Goal: Task Accomplishment & Management: Manage account settings

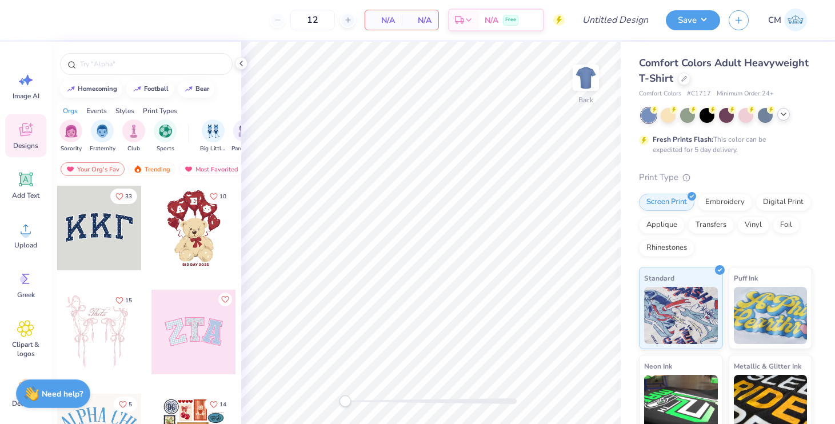
click at [782, 117] on icon at bounding box center [783, 114] width 9 height 9
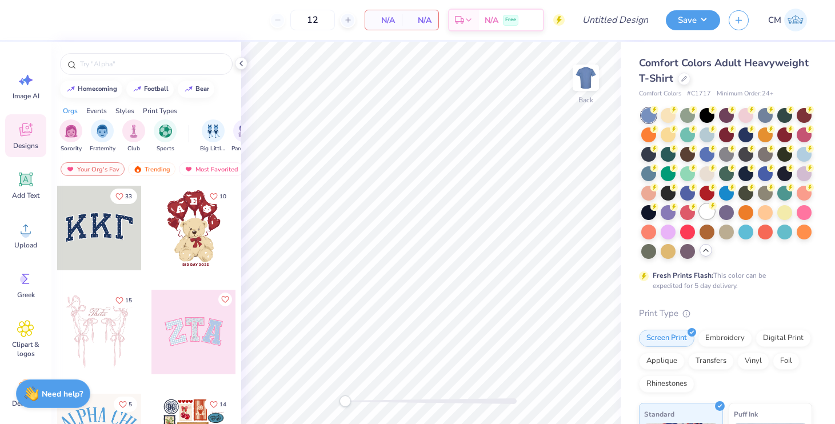
click at [708, 208] on icon at bounding box center [712, 206] width 8 height 8
click at [26, 253] on div "Upload" at bounding box center [25, 235] width 41 height 43
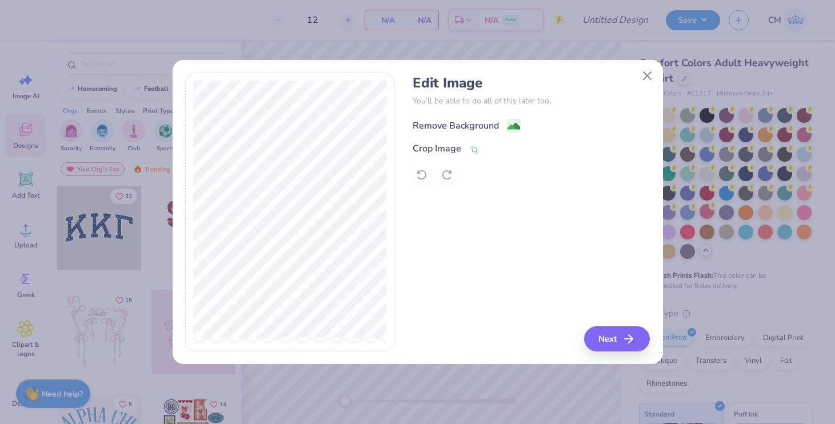
click at [458, 122] on div "Remove Background" at bounding box center [456, 126] width 86 height 14
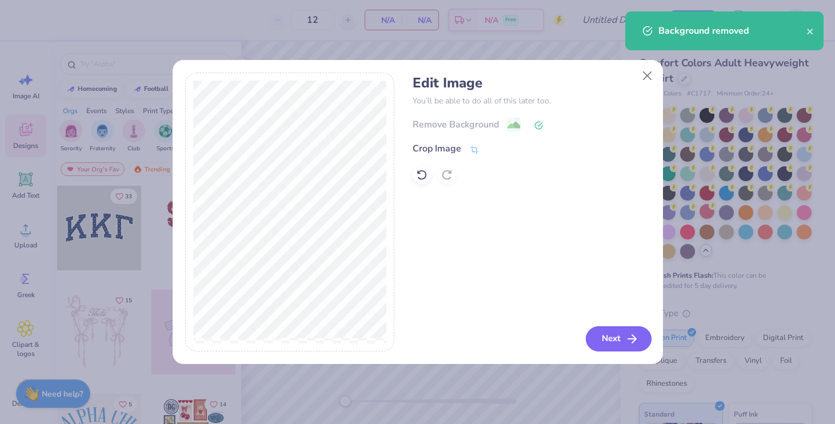
click at [614, 337] on button "Next" at bounding box center [619, 338] width 66 height 25
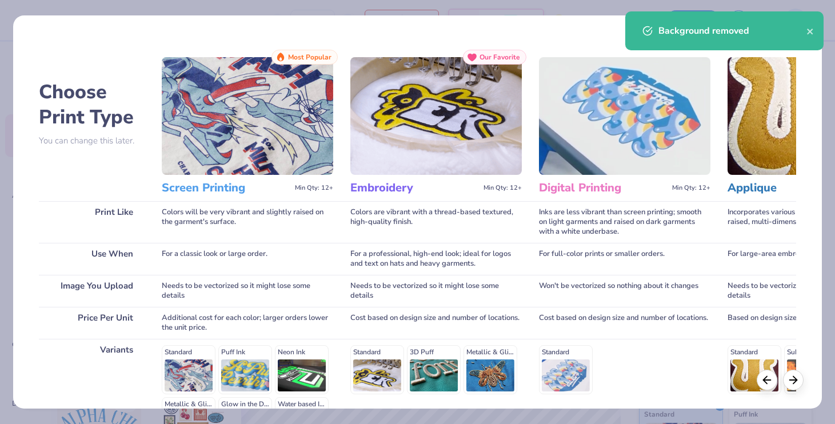
scroll to position [146, 0]
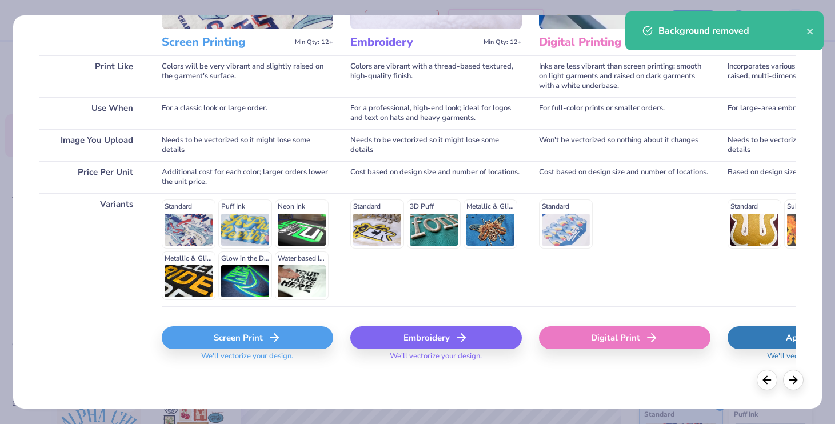
click at [218, 339] on div "Screen Print" at bounding box center [247, 337] width 171 height 23
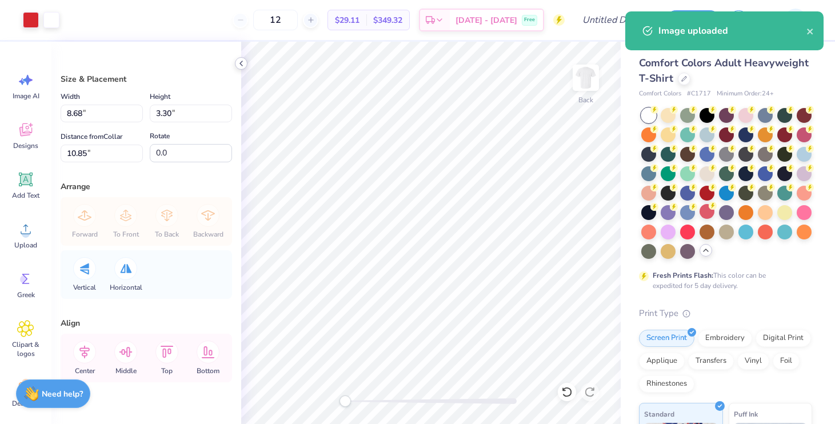
click at [241, 59] on icon at bounding box center [241, 63] width 9 height 9
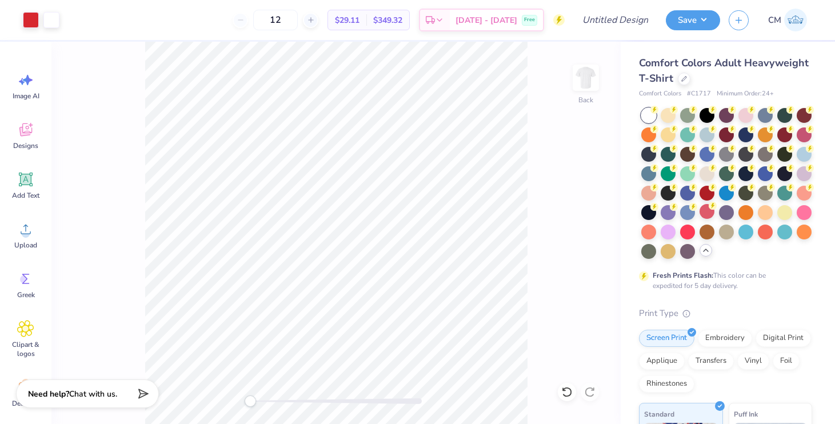
type input "5.14"
type input "1.95"
click at [554, 173] on div "Back" at bounding box center [335, 233] width 569 height 382
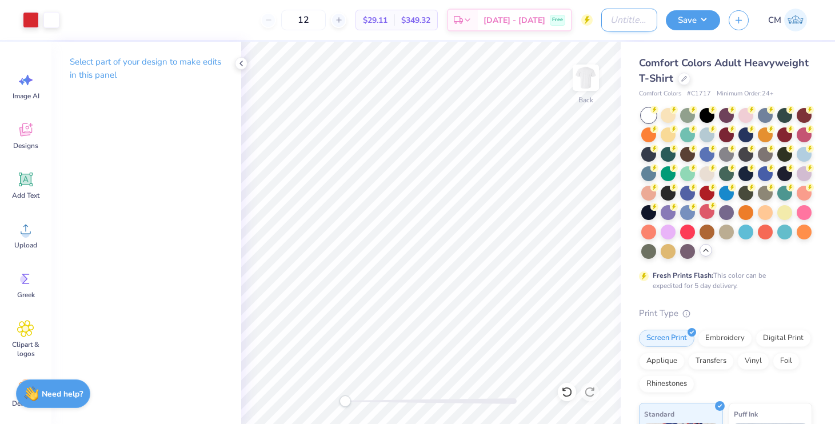
click at [618, 27] on input "Design Title" at bounding box center [629, 20] width 56 height 23
type input "DPhiE Dad Merch"
click at [699, 16] on button "Save" at bounding box center [693, 19] width 54 height 20
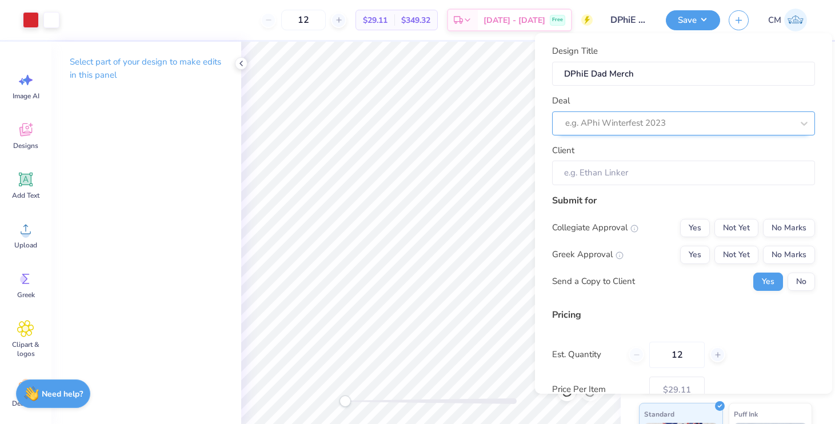
click at [682, 117] on div at bounding box center [678, 122] width 227 height 15
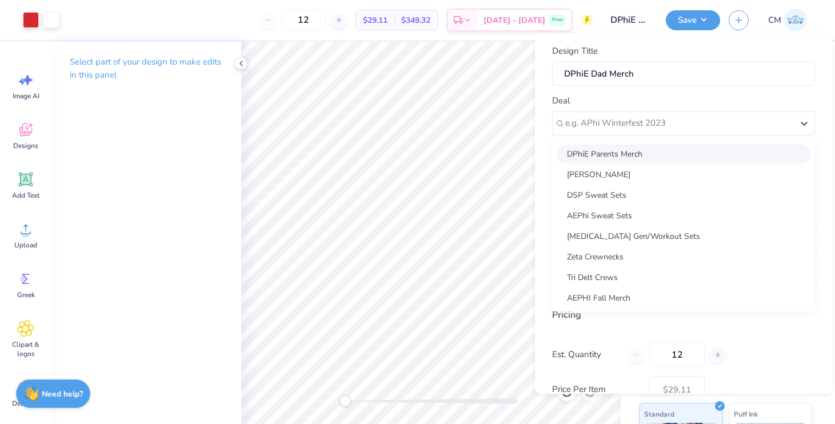
click at [661, 153] on div "DPhiE Parents Merch" at bounding box center [684, 154] width 254 height 19
type input "Madeleine Phillips"
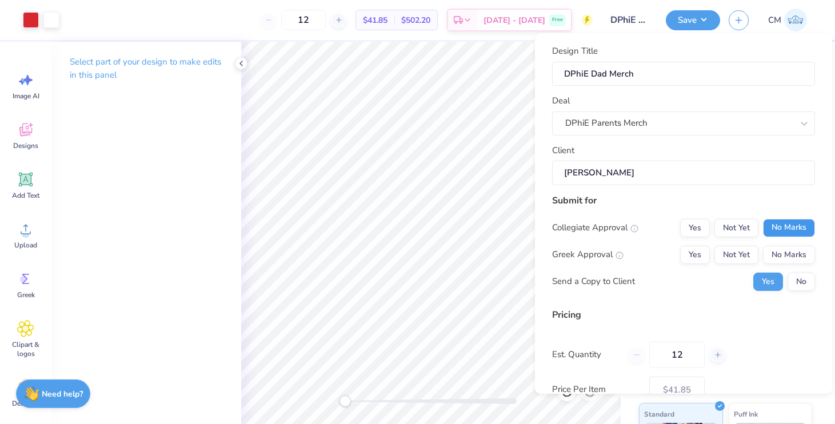
click at [791, 231] on button "No Marks" at bounding box center [789, 228] width 52 height 18
click at [696, 257] on button "Yes" at bounding box center [695, 255] width 30 height 18
click at [801, 284] on button "No" at bounding box center [800, 282] width 27 height 18
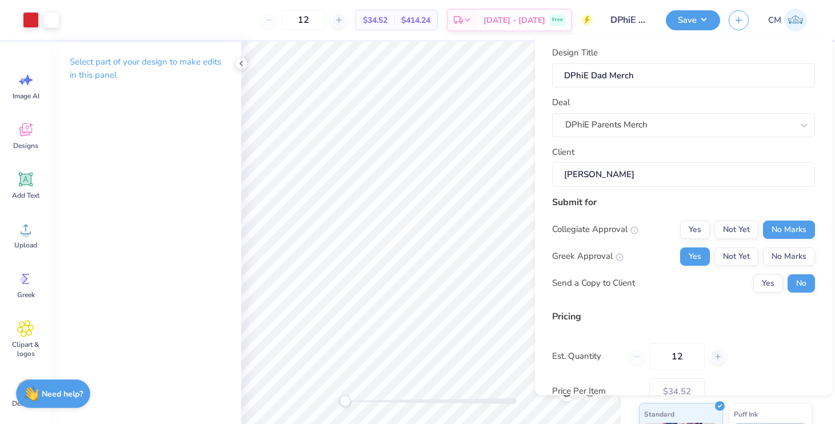
scroll to position [75, 0]
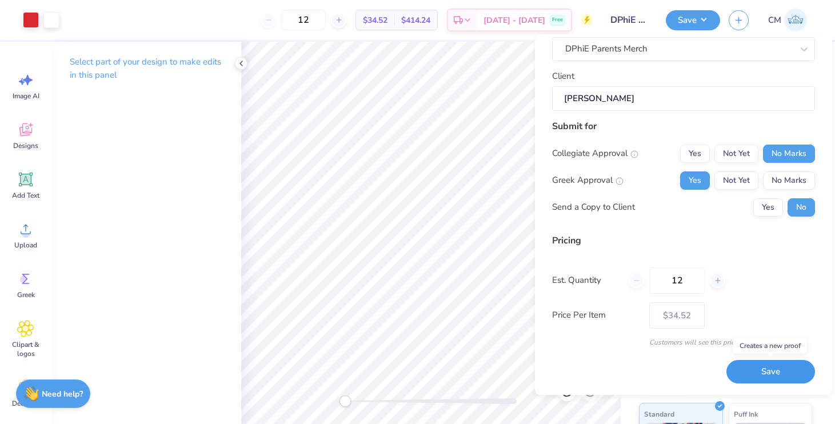
click at [769, 374] on button "Save" at bounding box center [770, 372] width 89 height 23
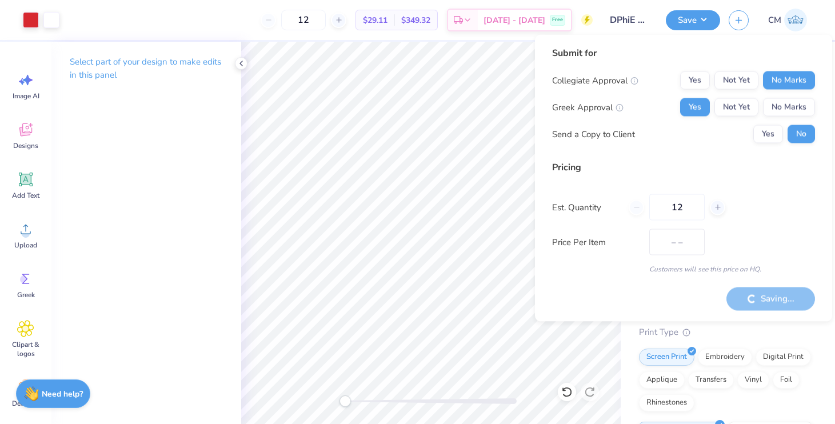
type input "$34.52"
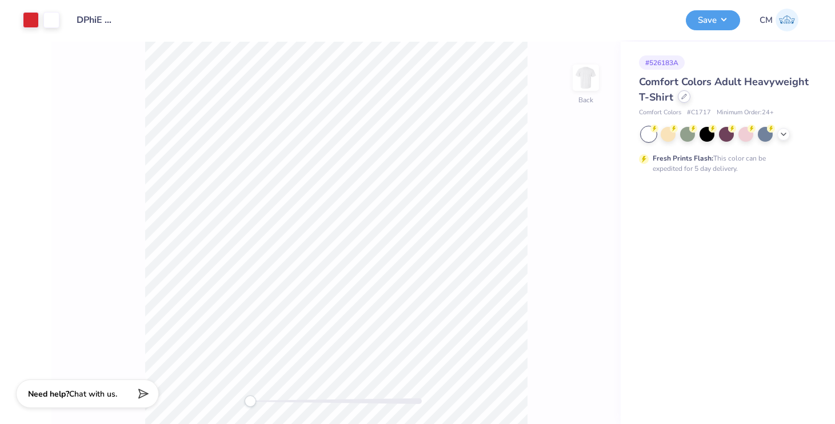
click at [680, 101] on div at bounding box center [684, 96] width 13 height 13
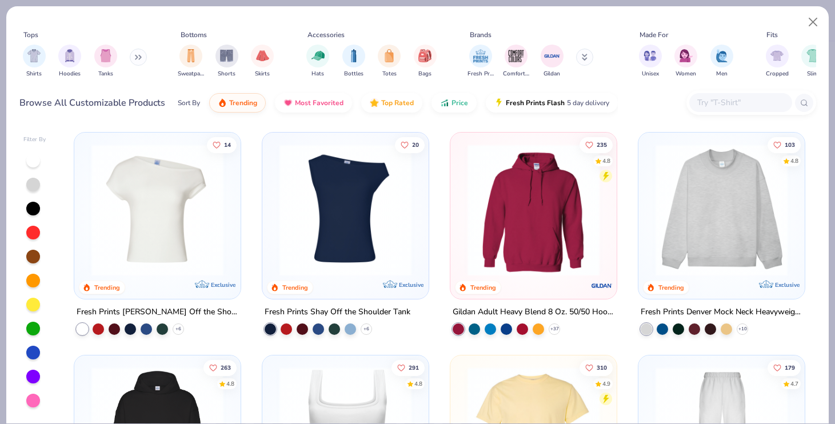
click at [134, 59] on button at bounding box center [138, 57] width 17 height 17
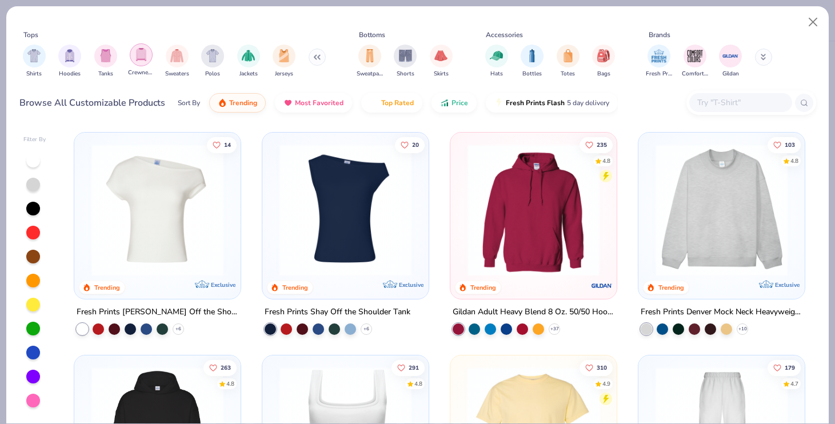
click at [140, 57] on img "filter for Crewnecks" at bounding box center [141, 54] width 13 height 13
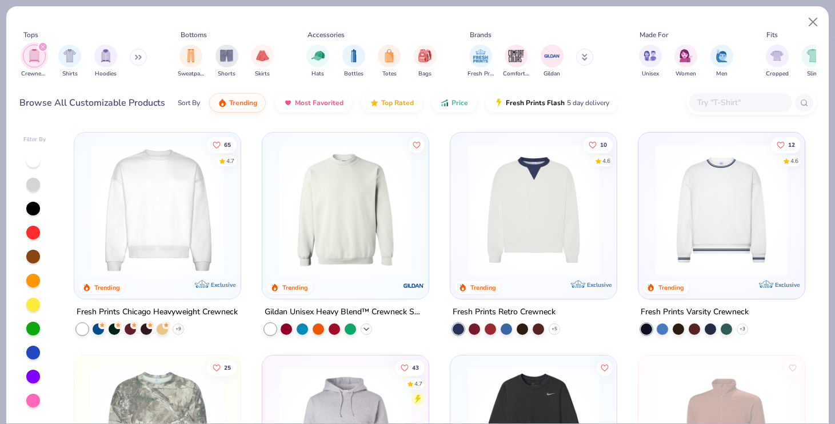
click at [363, 325] on icon at bounding box center [366, 329] width 9 height 9
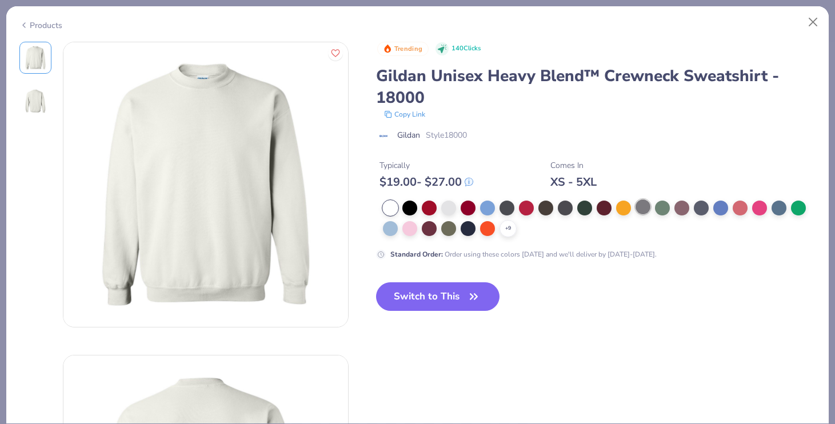
click at [643, 211] on div at bounding box center [642, 206] width 15 height 15
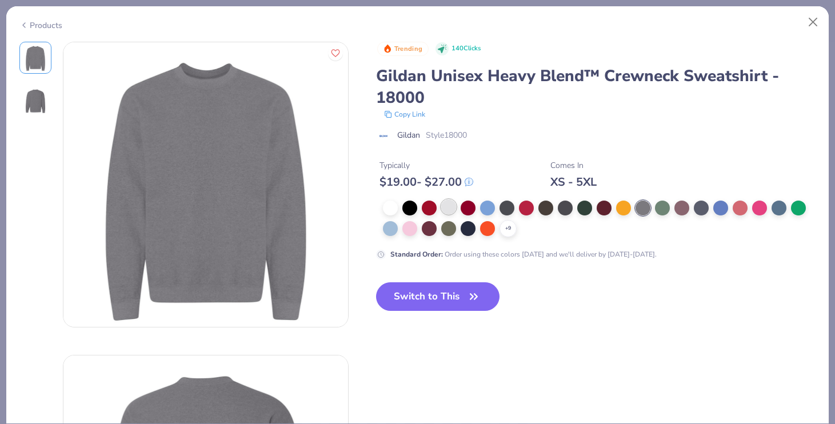
click at [446, 211] on div at bounding box center [448, 206] width 15 height 15
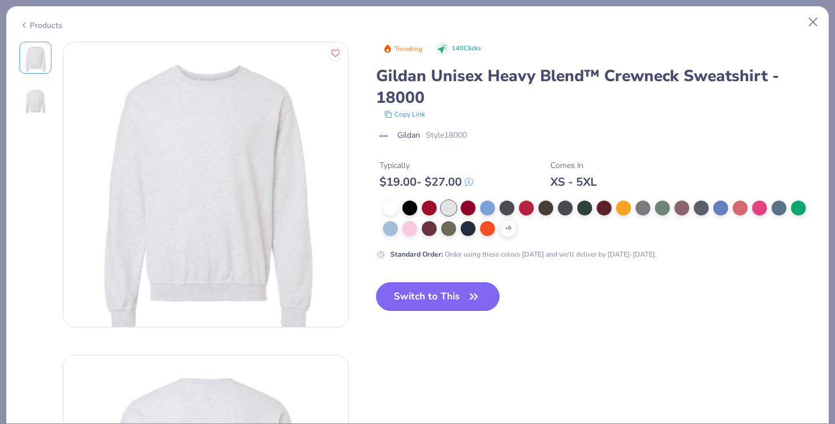
click at [421, 297] on button "Switch to This" at bounding box center [438, 296] width 124 height 29
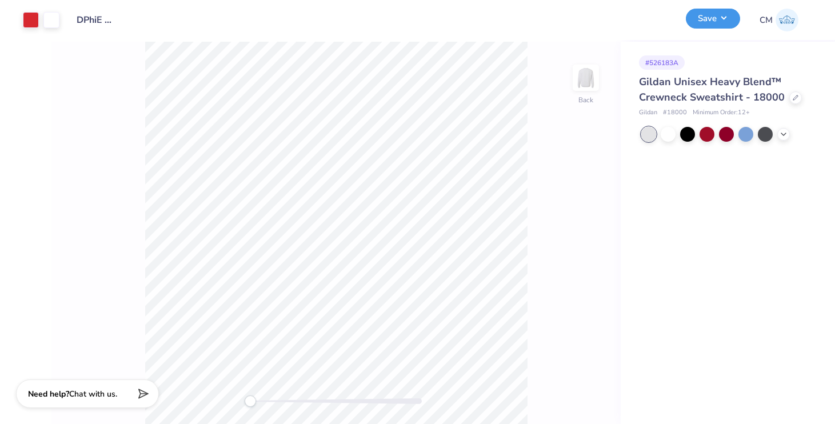
click at [715, 23] on button "Save" at bounding box center [713, 19] width 54 height 20
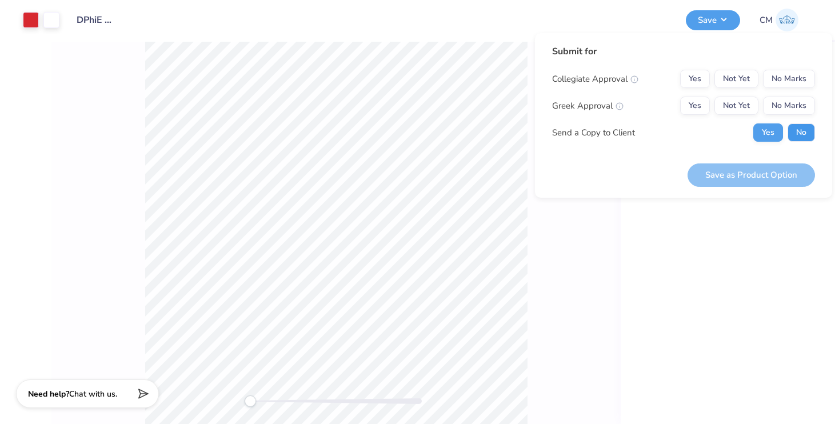
click at [791, 135] on button "No" at bounding box center [800, 132] width 27 height 18
click at [703, 97] on button "Yes" at bounding box center [695, 106] width 30 height 18
click at [801, 81] on button "No Marks" at bounding box center [789, 79] width 52 height 18
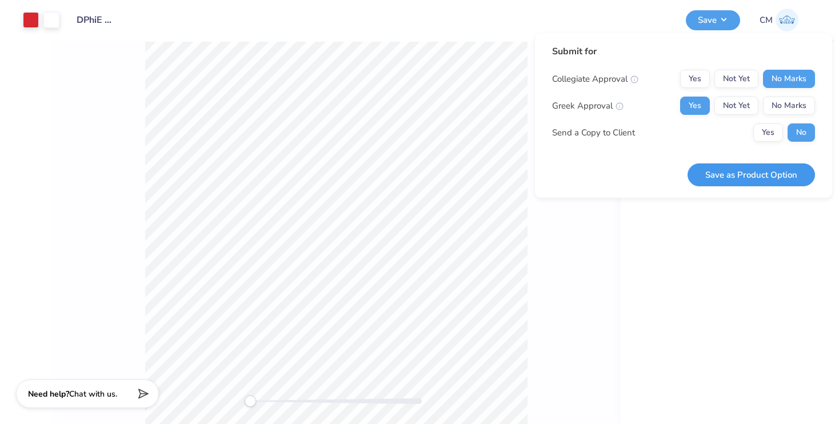
click at [763, 173] on button "Save as Product Option" at bounding box center [750, 174] width 127 height 23
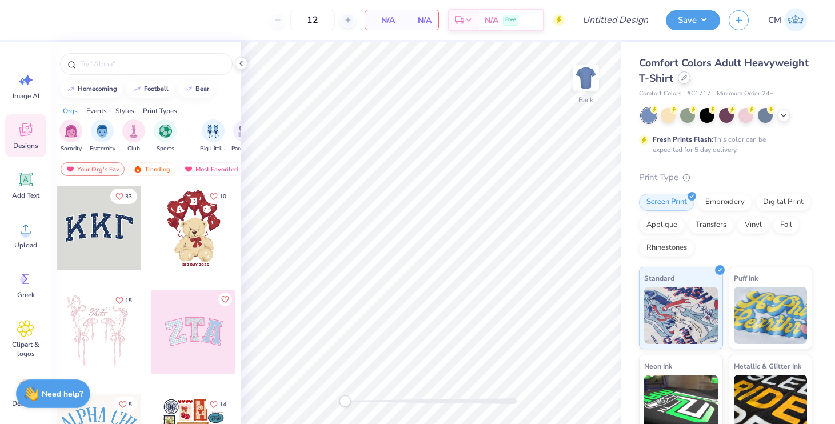
click at [684, 82] on div at bounding box center [684, 77] width 13 height 13
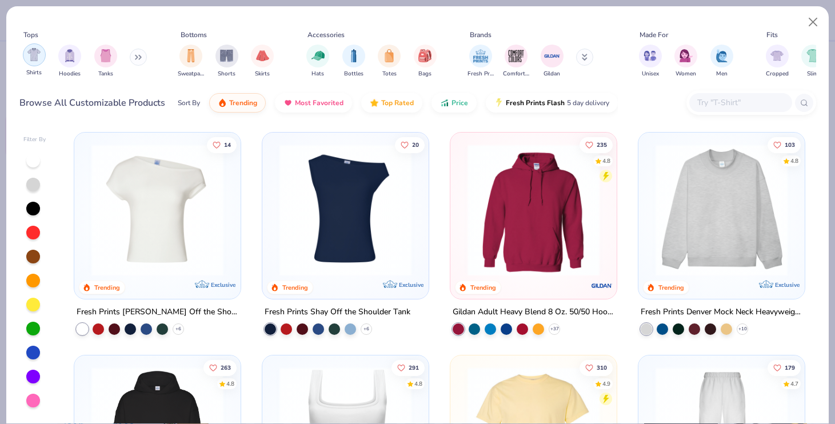
click at [31, 62] on div "filter for Shirts" at bounding box center [34, 54] width 23 height 23
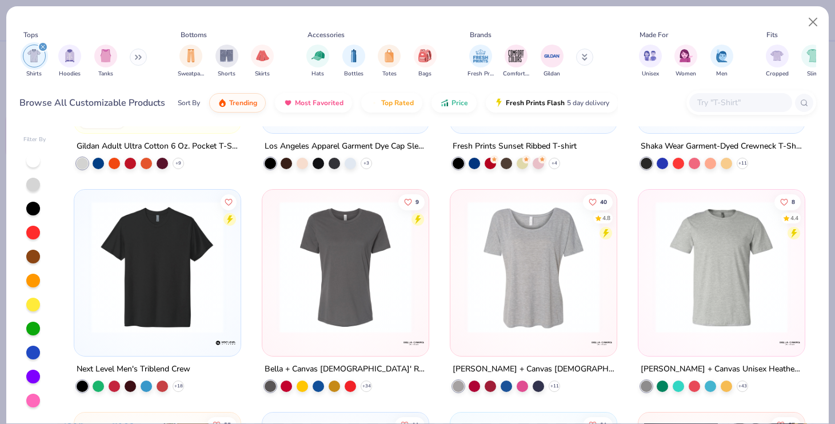
scroll to position [849, 0]
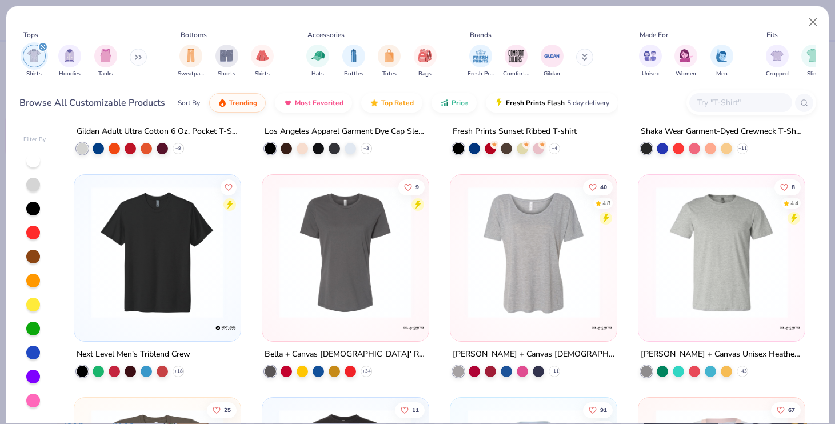
click at [505, 277] on img at bounding box center [533, 252] width 143 height 132
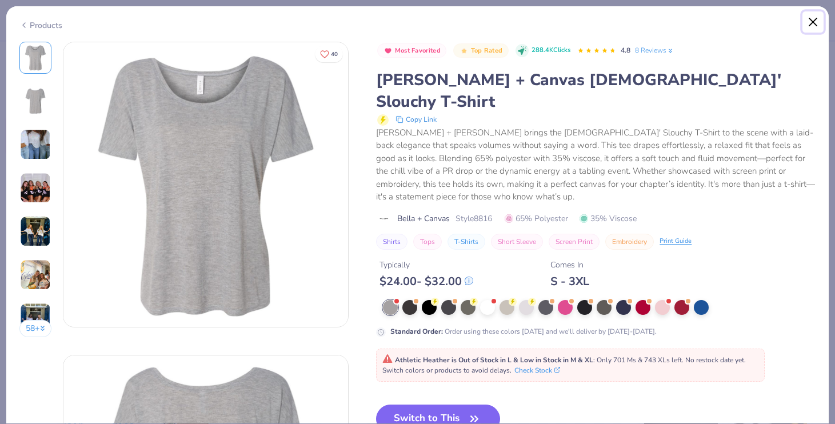
click at [816, 19] on button "Close" at bounding box center [813, 22] width 22 height 22
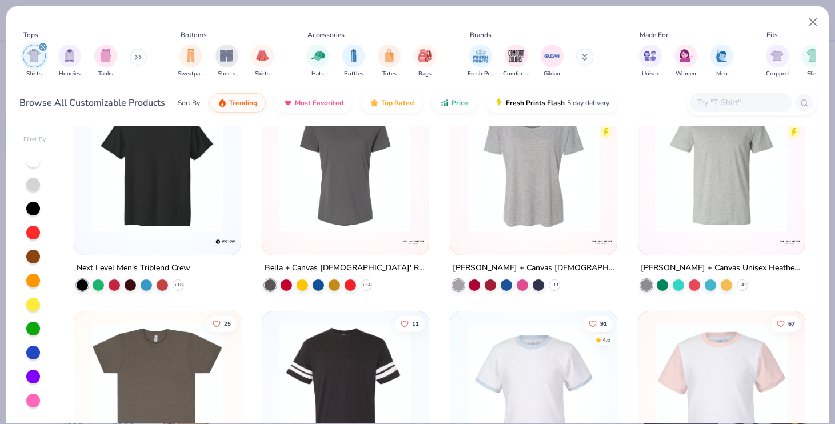
scroll to position [934, 0]
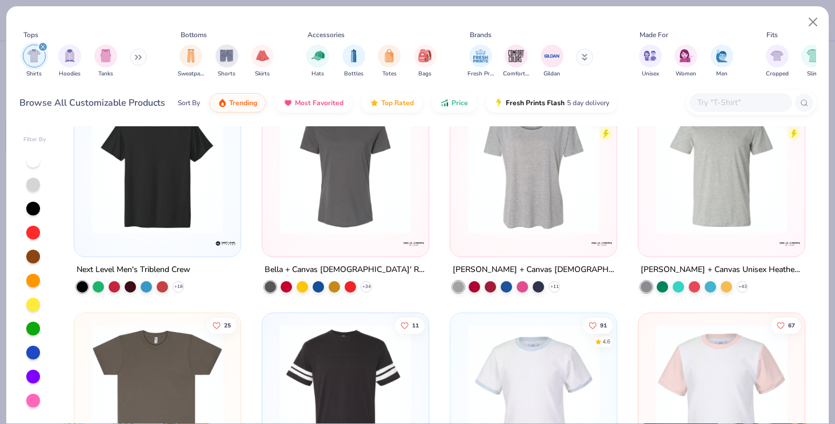
click at [369, 205] on img at bounding box center [345, 168] width 143 height 132
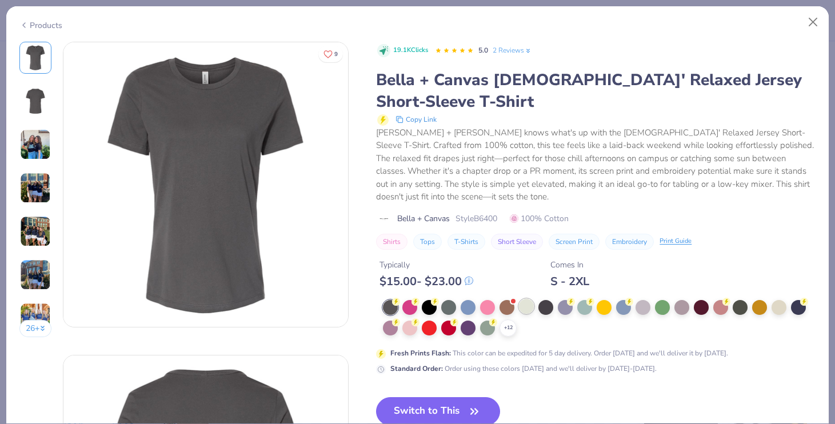
click at [525, 303] on div at bounding box center [526, 306] width 15 height 15
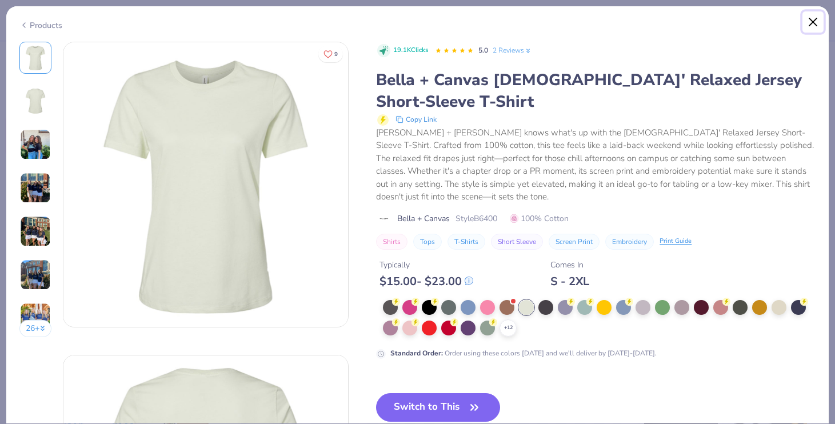
click at [810, 21] on button "Close" at bounding box center [813, 22] width 22 height 22
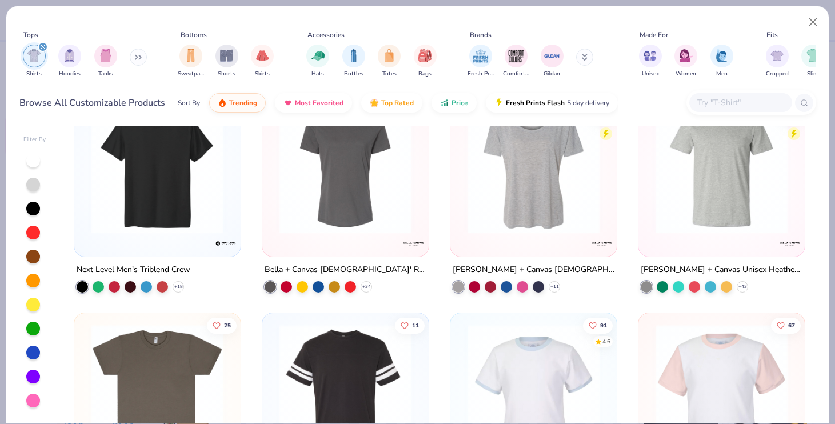
click at [713, 97] on input "text" at bounding box center [740, 102] width 88 height 13
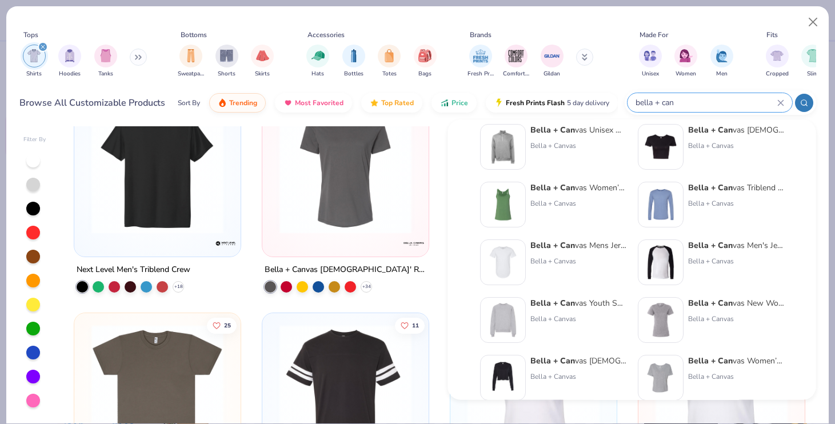
scroll to position [309, 0]
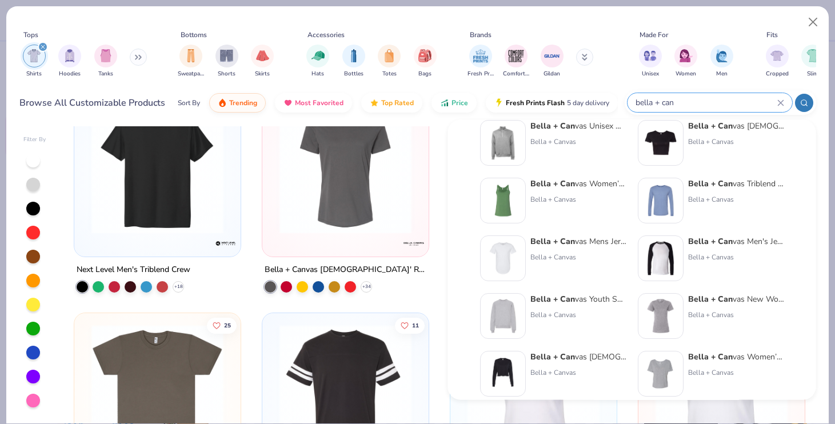
type input "bella + can"
click at [660, 377] on img at bounding box center [660, 374] width 35 height 35
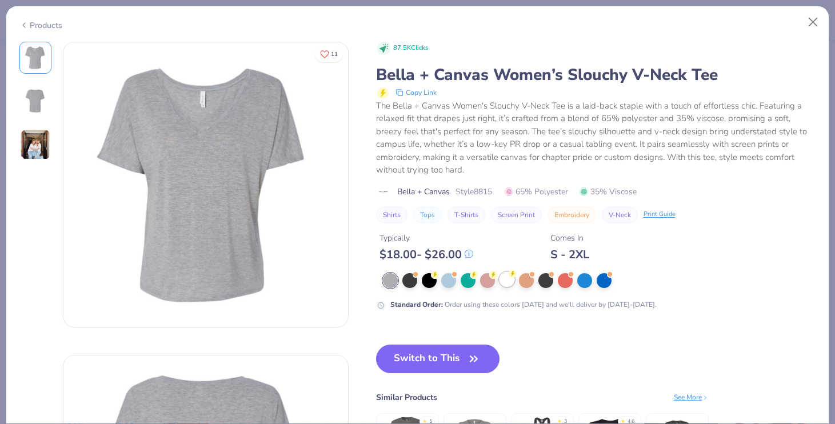
click at [499, 281] on div at bounding box center [506, 279] width 15 height 15
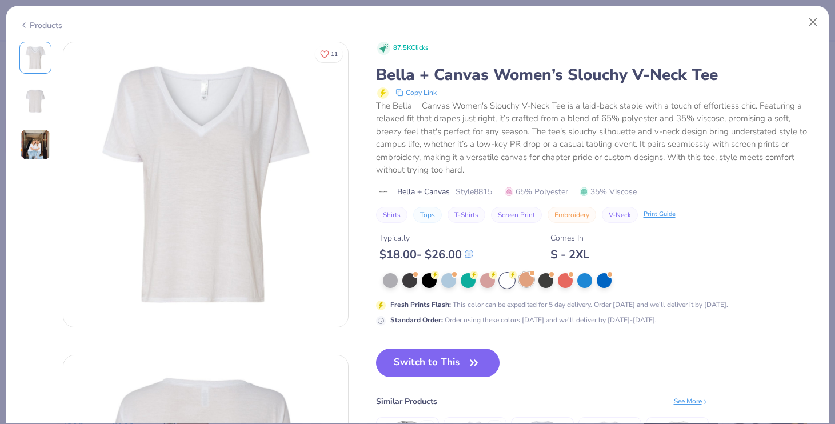
click at [526, 278] on div at bounding box center [526, 279] width 15 height 15
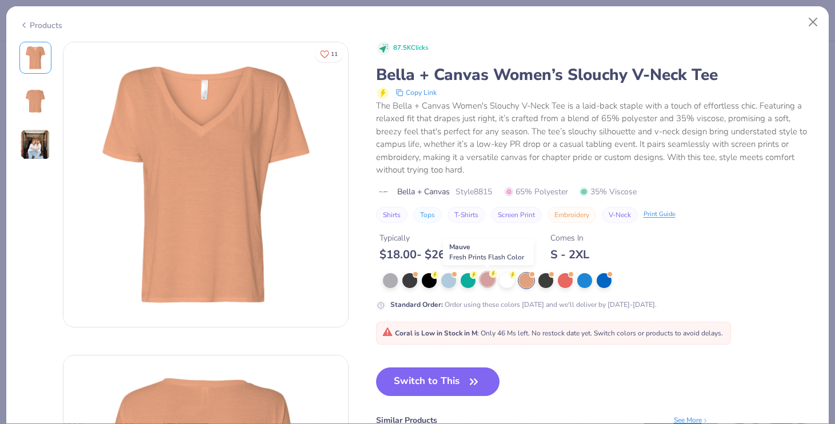
click at [489, 282] on div at bounding box center [487, 279] width 15 height 15
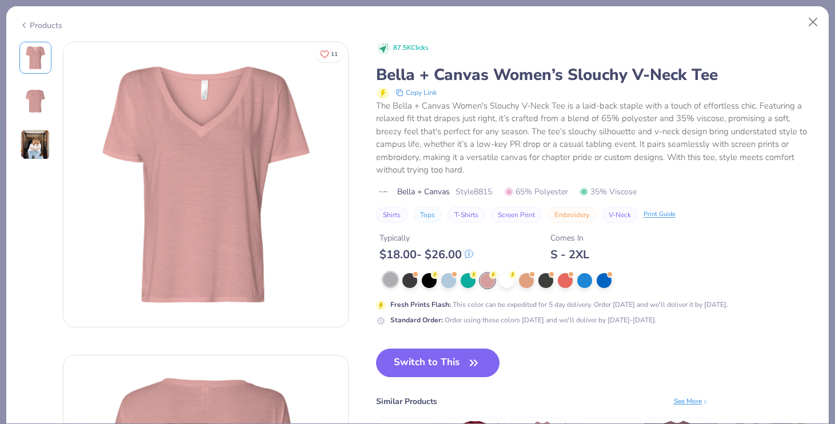
click at [391, 283] on div at bounding box center [390, 279] width 15 height 15
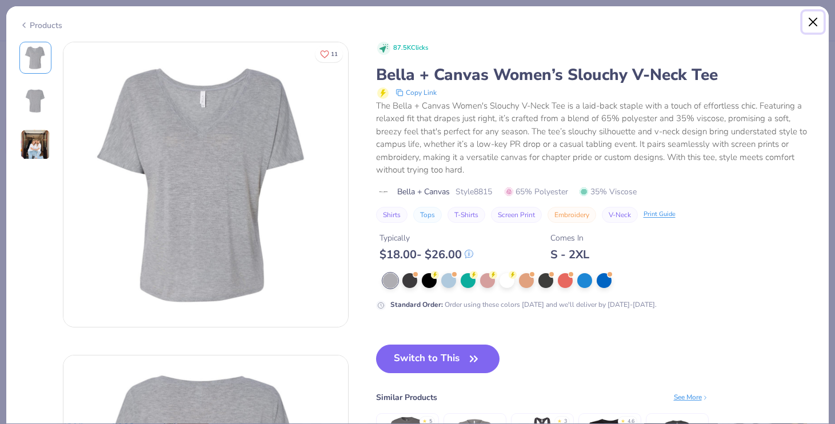
click at [807, 22] on button "Close" at bounding box center [813, 22] width 22 height 22
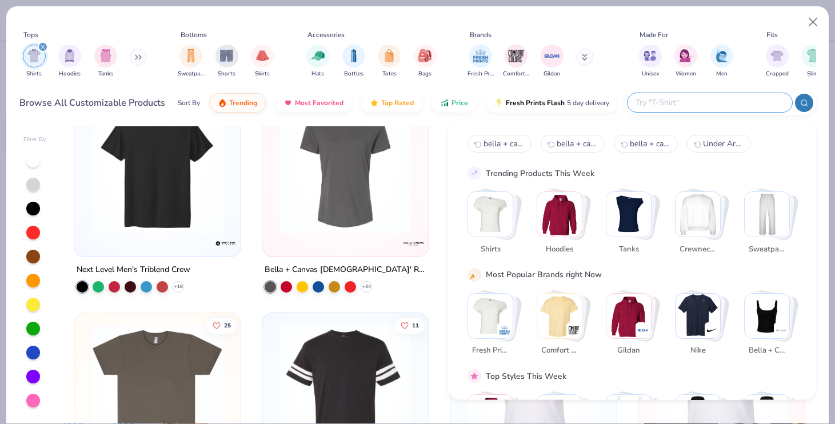
click at [712, 102] on input "text" at bounding box center [709, 102] width 150 height 13
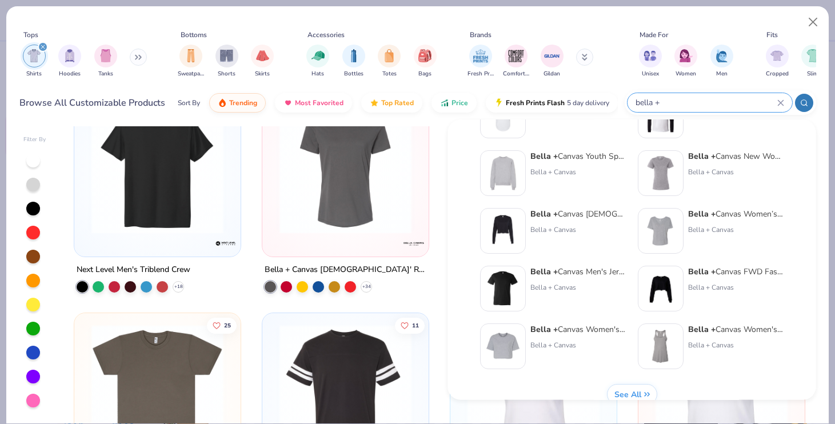
scroll to position [450, 0]
type input "bella +"
click at [657, 173] on img at bounding box center [660, 174] width 35 height 35
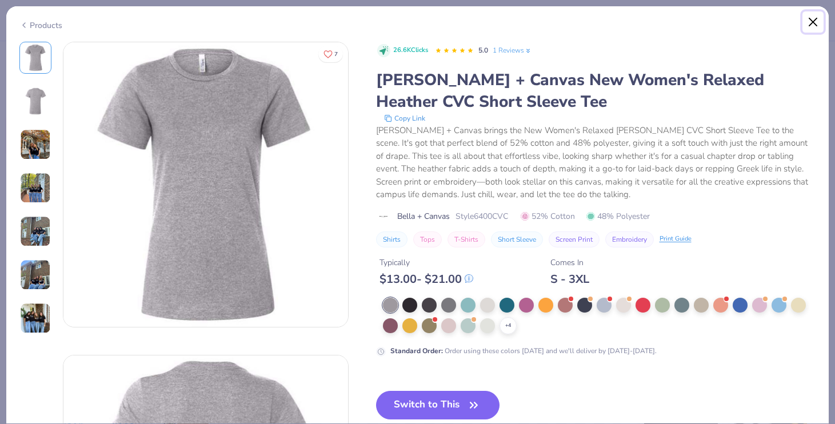
click at [812, 23] on button "Close" at bounding box center [813, 22] width 22 height 22
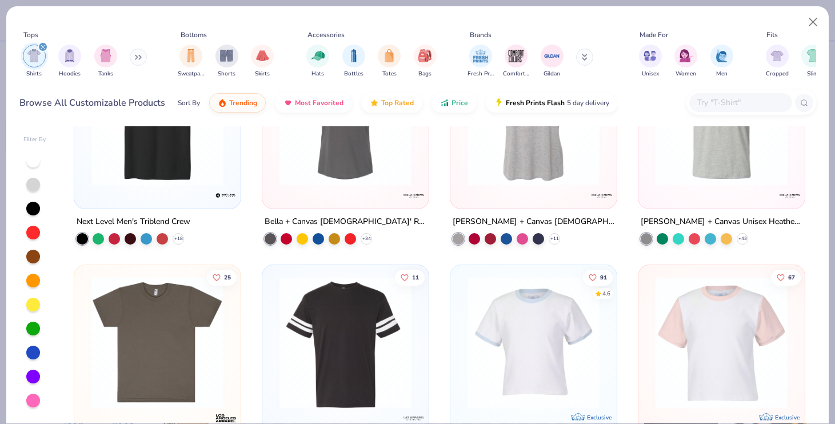
scroll to position [982, 0]
click at [712, 105] on input "text" at bounding box center [740, 102] width 88 height 13
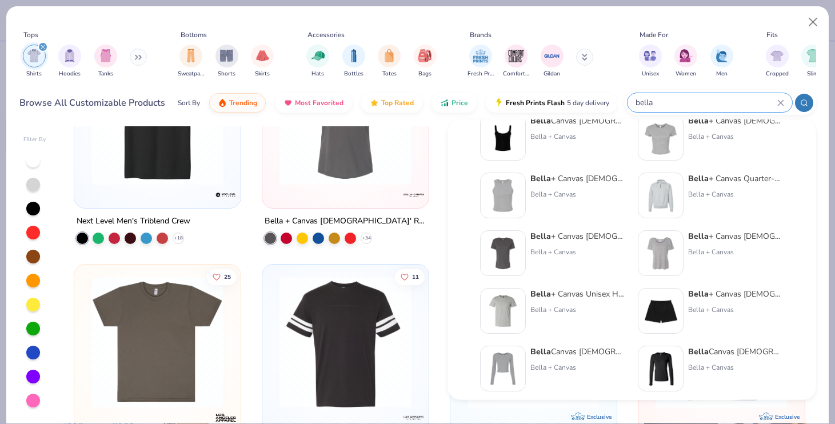
scroll to position [23, 0]
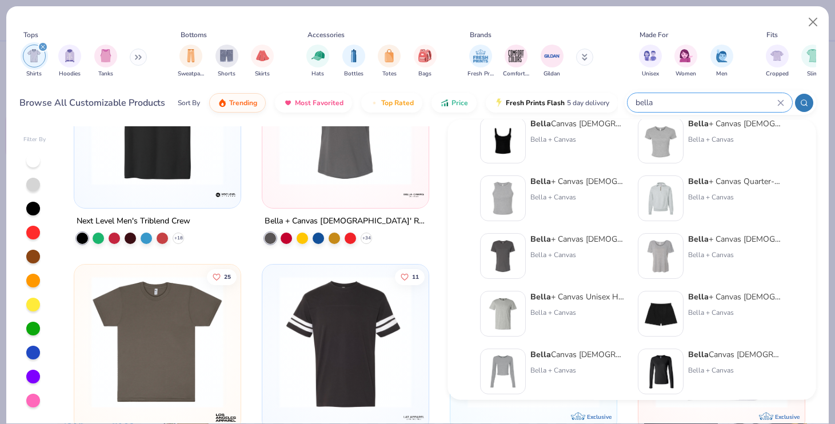
type input "bella"
click at [590, 241] on div "Bella + Canvas Ladies' Relaxed Jersey Short-Sleeve T-Shirt" at bounding box center [578, 239] width 96 height 12
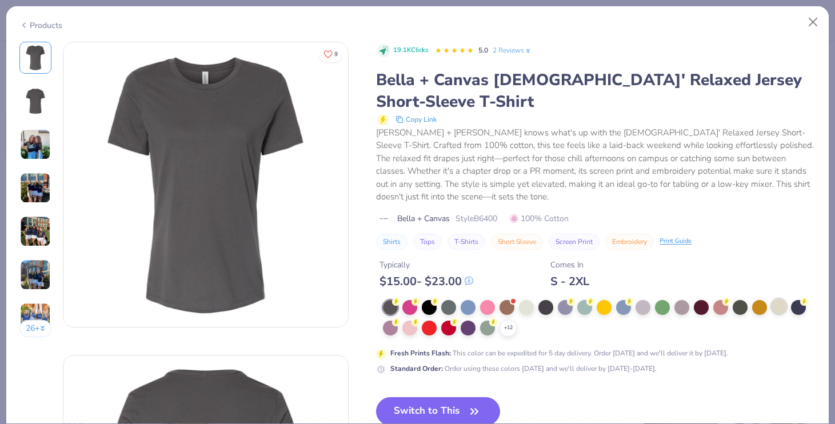
click at [775, 306] on div at bounding box center [778, 306] width 15 height 15
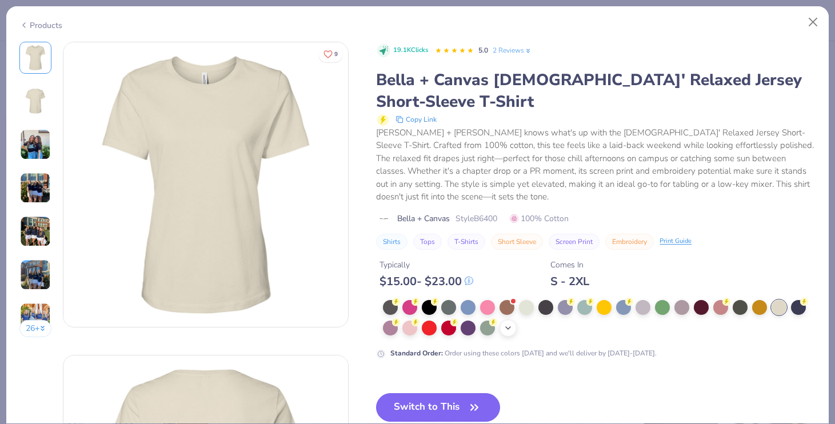
click at [507, 325] on icon at bounding box center [507, 327] width 9 height 9
click at [720, 328] on div at bounding box center [720, 326] width 15 height 15
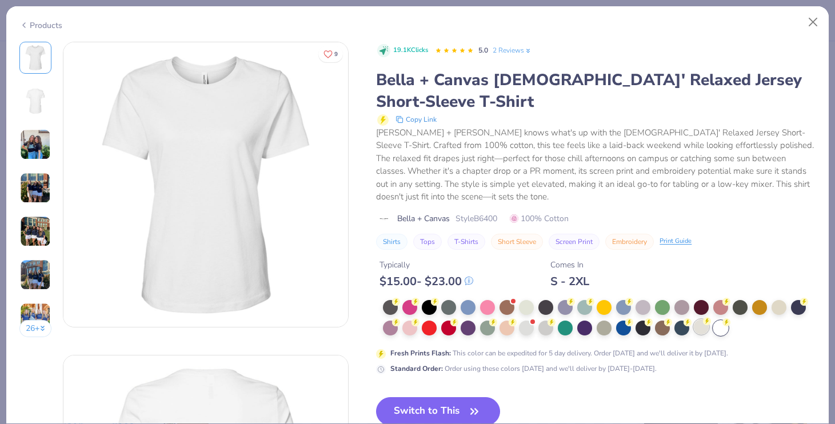
click at [695, 329] on div at bounding box center [701, 326] width 15 height 15
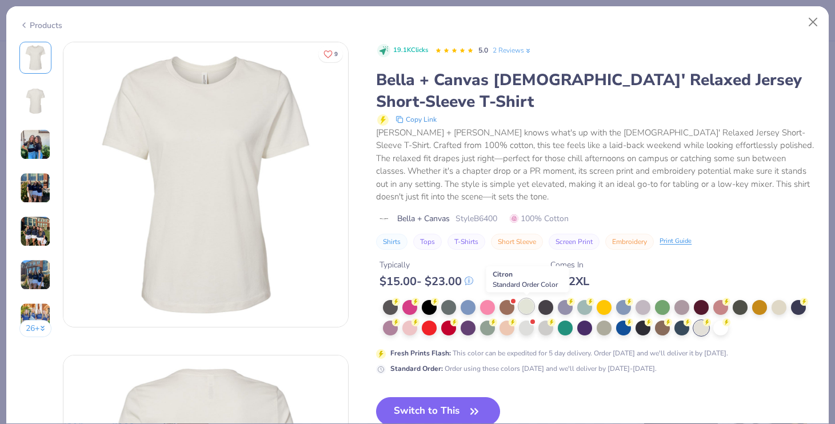
click at [524, 312] on div at bounding box center [526, 306] width 15 height 15
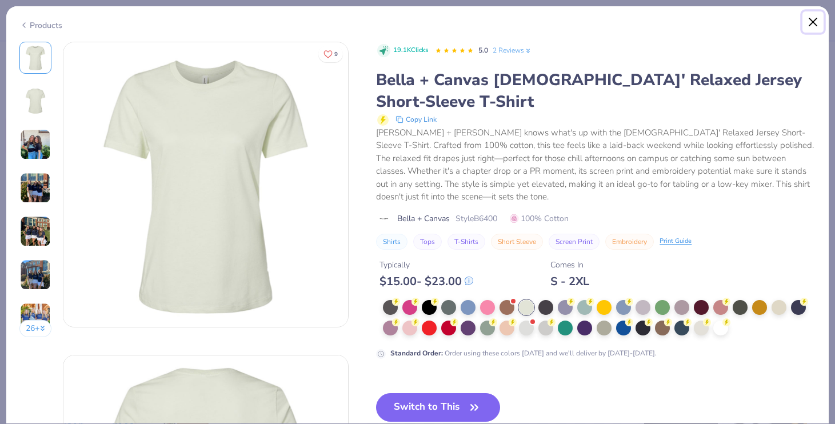
click at [815, 17] on button "Close" at bounding box center [813, 22] width 22 height 22
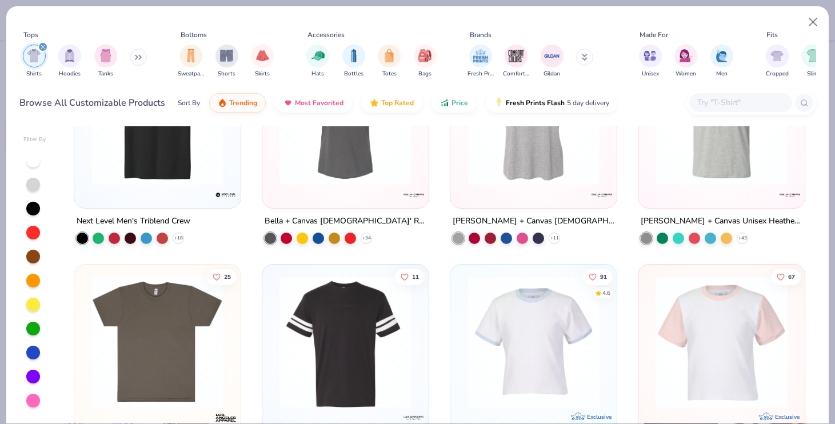
click at [736, 104] on input "text" at bounding box center [740, 102] width 88 height 13
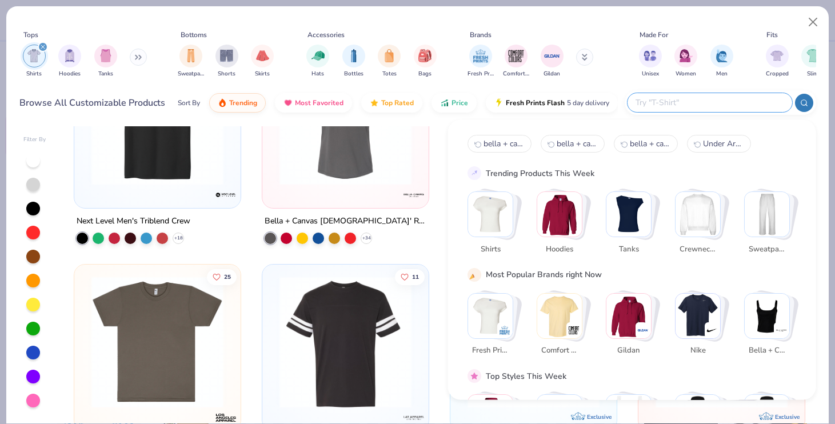
click at [495, 144] on span "bella + canvas" at bounding box center [503, 143] width 41 height 11
type input "bella + canvas"
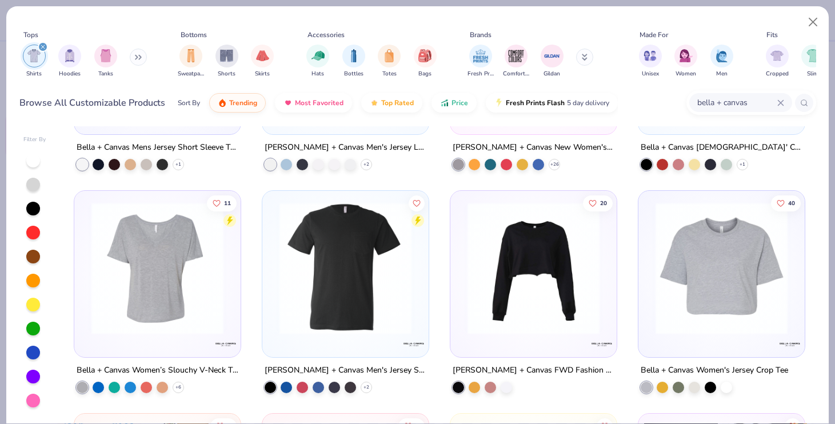
scroll to position [611, 0]
click at [179, 386] on icon at bounding box center [178, 386] width 9 height 9
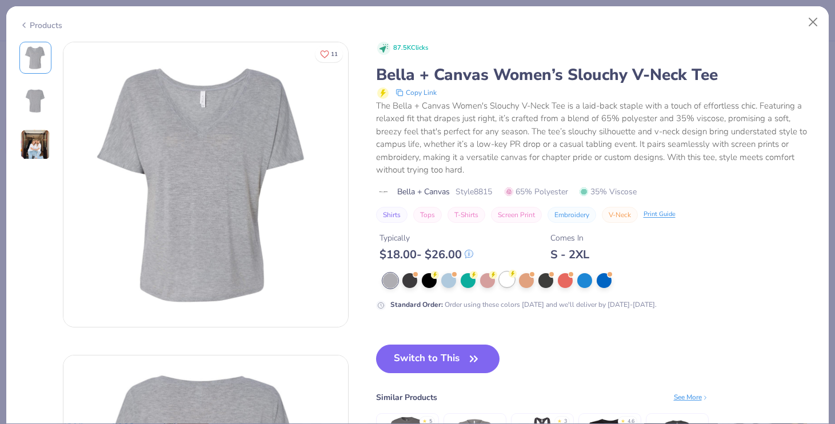
click at [507, 279] on div at bounding box center [506, 279] width 15 height 15
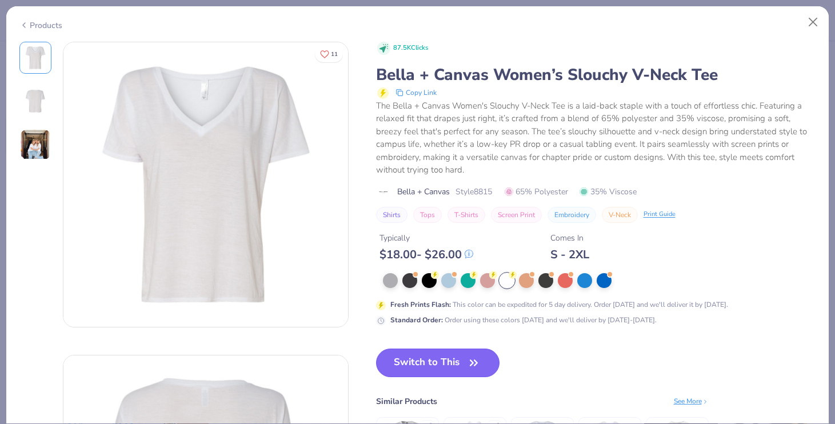
click at [451, 355] on button "Switch to This" at bounding box center [438, 363] width 124 height 29
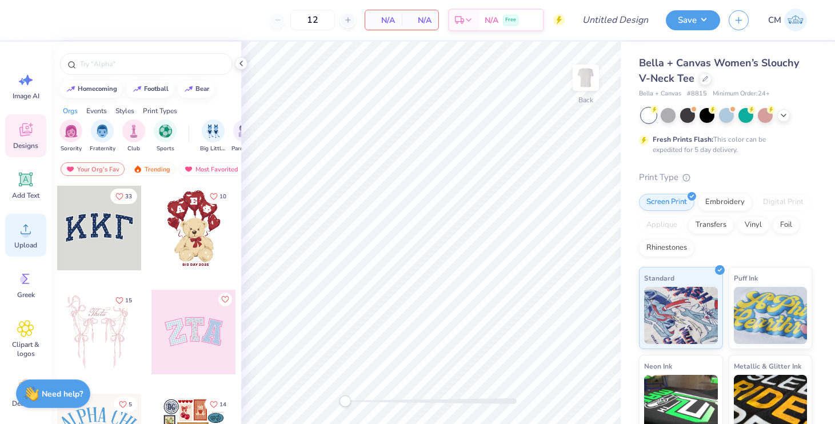
click at [20, 250] on div "Upload" at bounding box center [25, 235] width 41 height 43
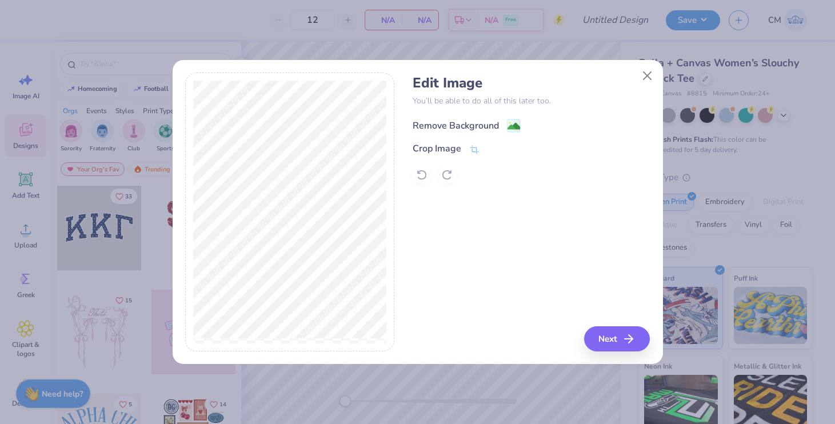
click at [474, 125] on div "Remove Background" at bounding box center [456, 126] width 86 height 14
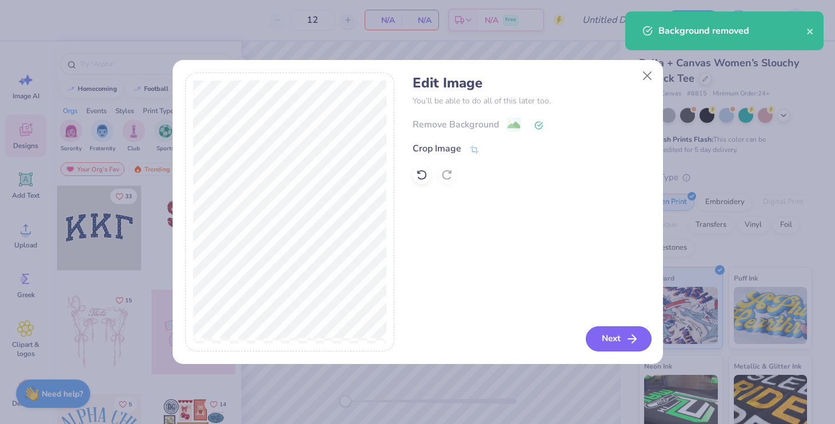
click at [629, 339] on line "button" at bounding box center [632, 339] width 8 height 0
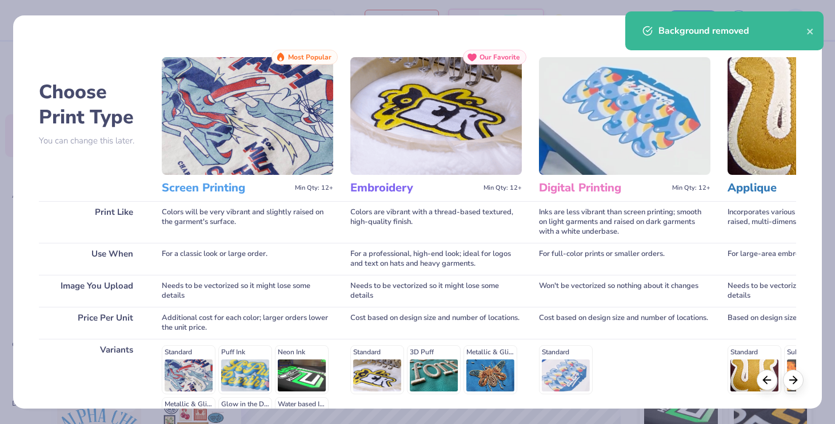
scroll to position [146, 0]
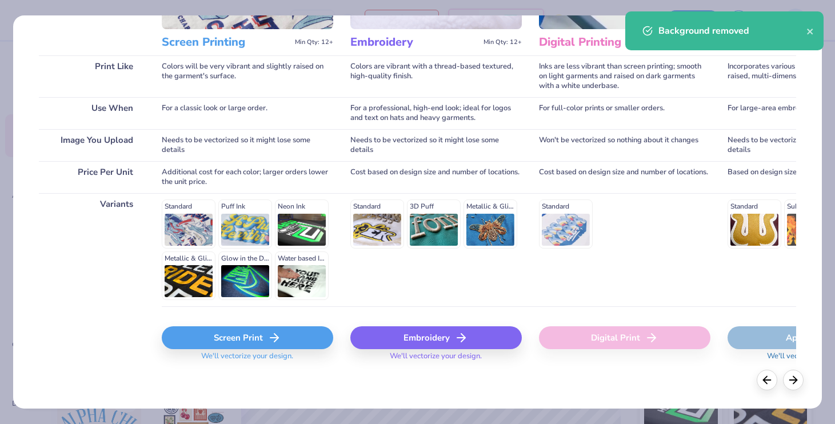
click at [253, 338] on div "Screen Print" at bounding box center [247, 337] width 171 height 23
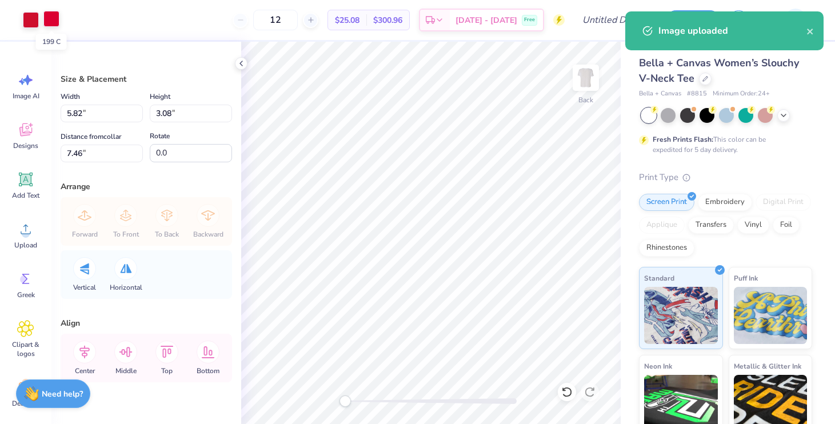
click at [45, 22] on div at bounding box center [51, 19] width 16 height 16
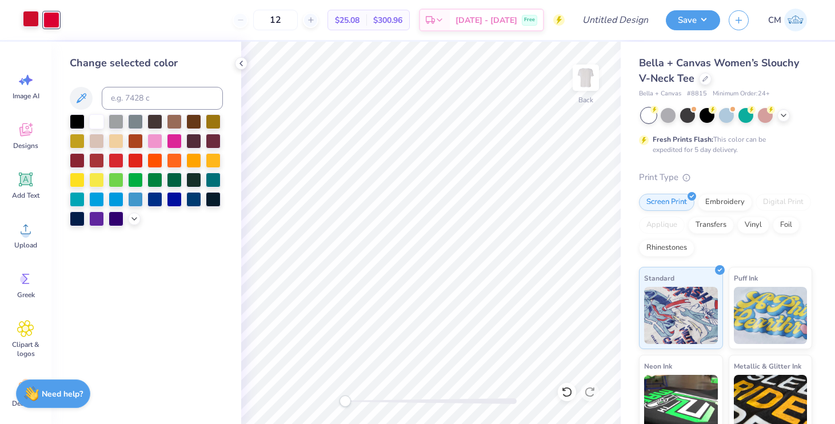
click at [29, 24] on div at bounding box center [31, 19] width 16 height 16
click at [110, 94] on input at bounding box center [162, 98] width 121 height 23
type input "199"
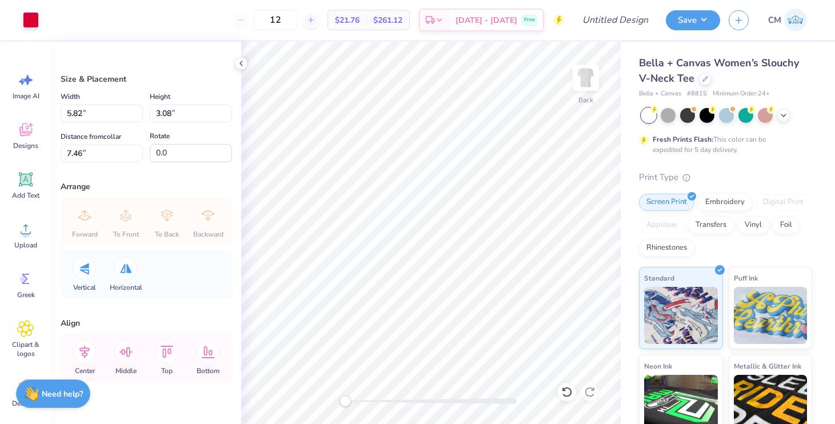
type input "4.50"
type input "2.38"
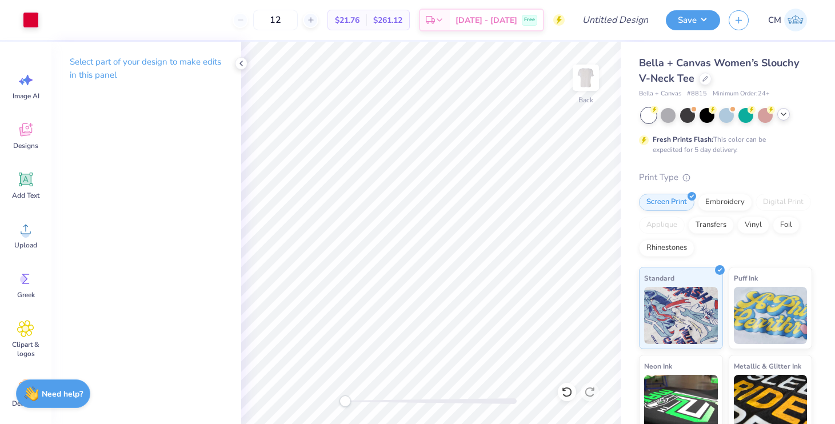
click at [783, 115] on icon at bounding box center [783, 114] width 9 height 9
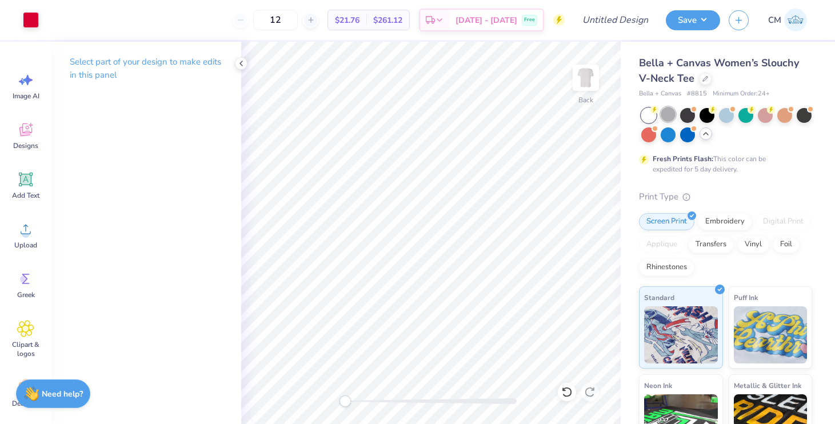
click at [661, 115] on div at bounding box center [668, 114] width 15 height 15
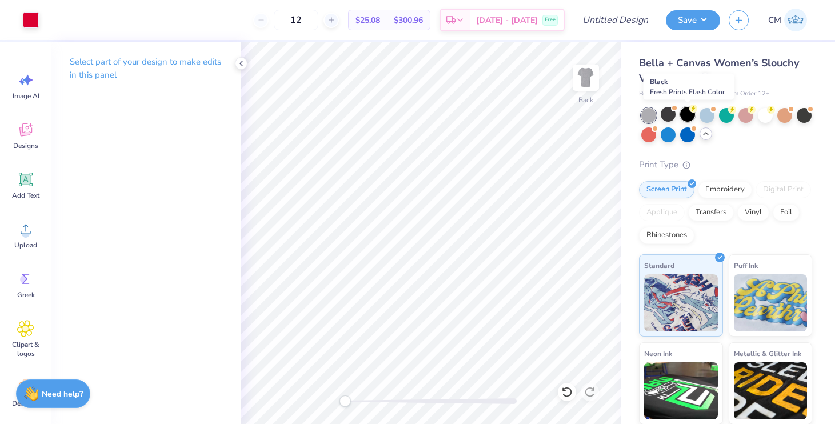
click at [688, 114] on div at bounding box center [687, 114] width 15 height 15
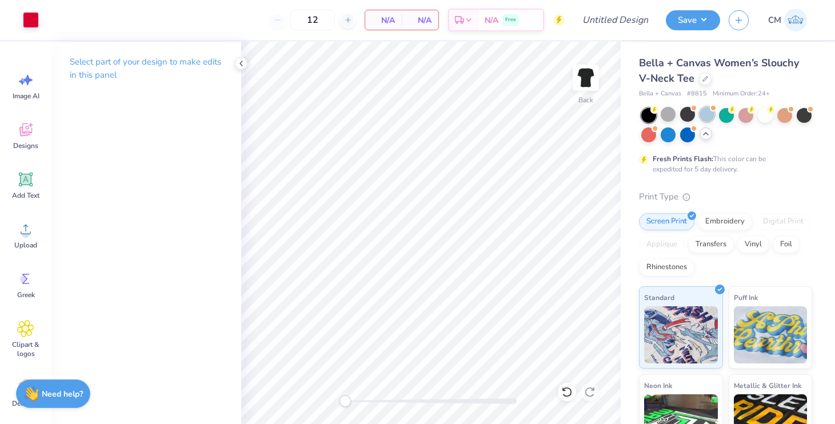
click at [708, 115] on div at bounding box center [706, 114] width 15 height 15
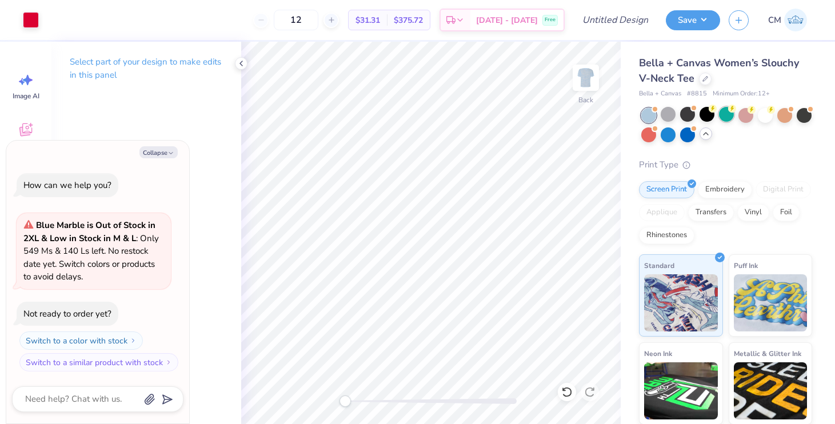
click at [729, 115] on div at bounding box center [726, 114] width 15 height 15
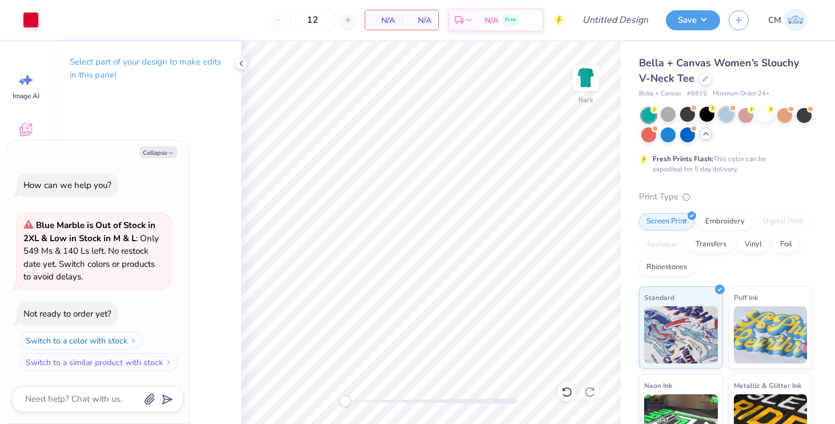
click at [729, 114] on div at bounding box center [726, 114] width 15 height 15
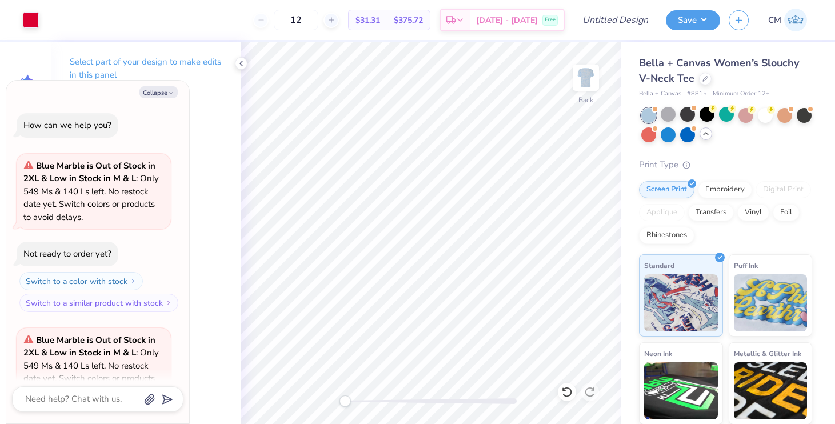
scroll to position [114, 0]
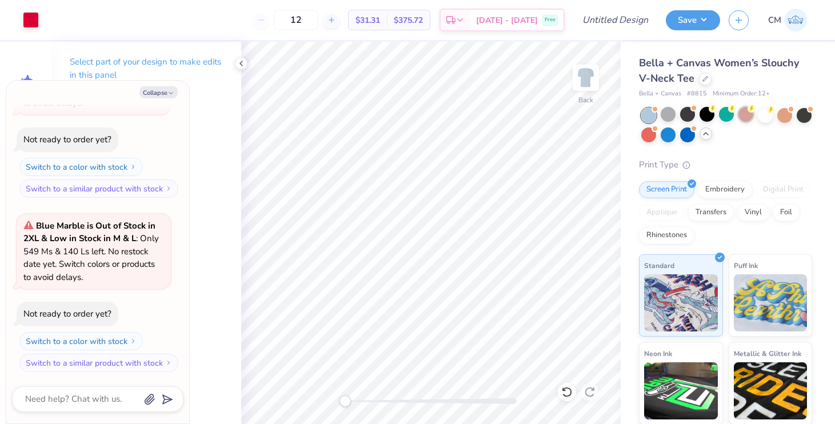
click at [742, 114] on div at bounding box center [745, 114] width 15 height 15
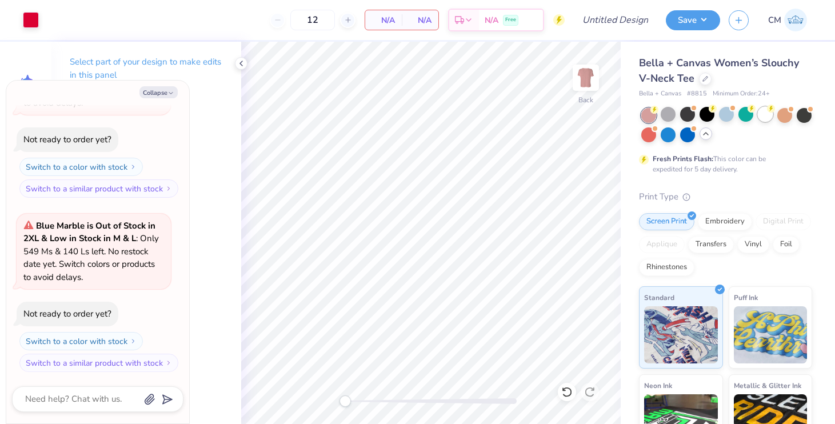
click at [768, 113] on div at bounding box center [765, 114] width 15 height 15
click at [702, 78] on icon at bounding box center [705, 78] width 6 height 6
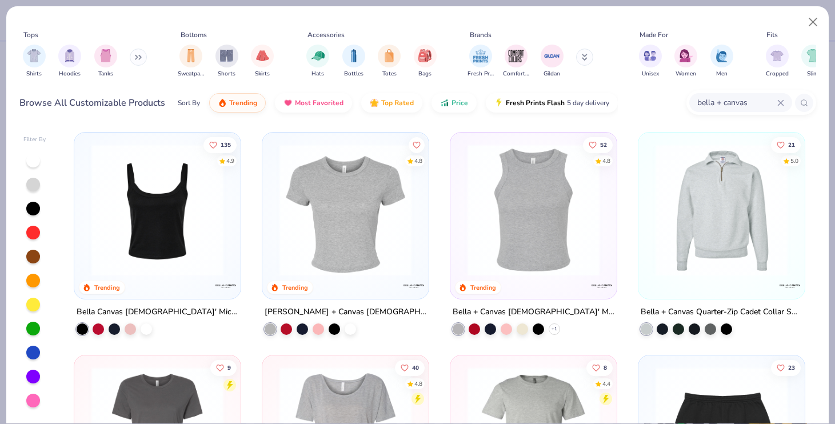
click at [703, 96] on input "bella + canvas" at bounding box center [736, 102] width 81 height 13
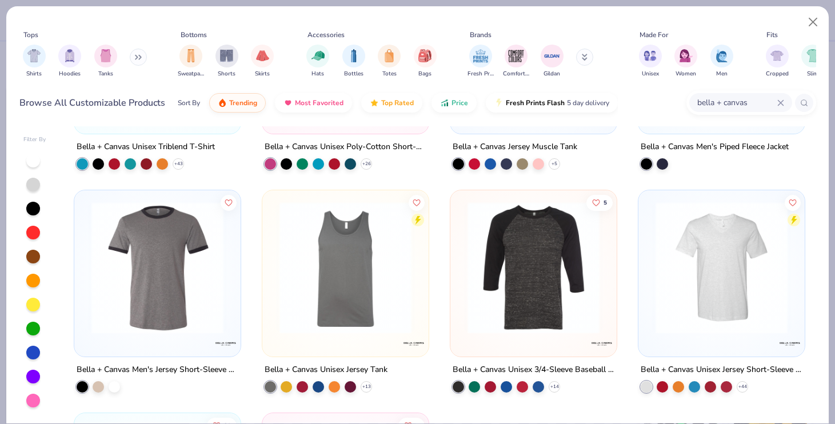
scroll to position [4403, 0]
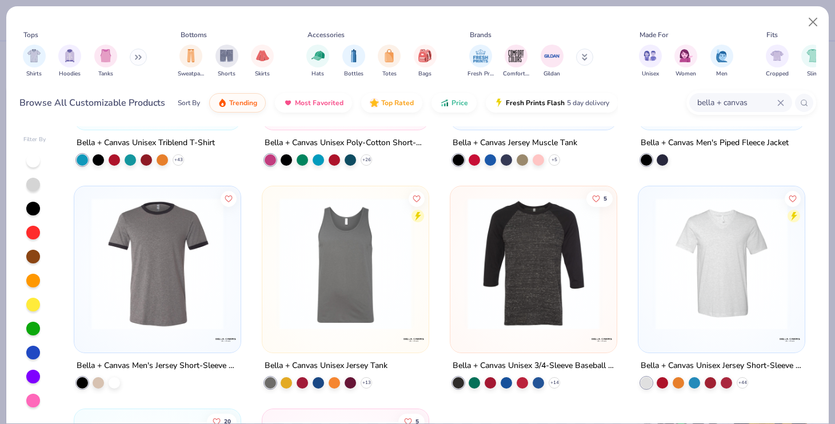
click at [678, 275] on img at bounding box center [721, 264] width 143 height 132
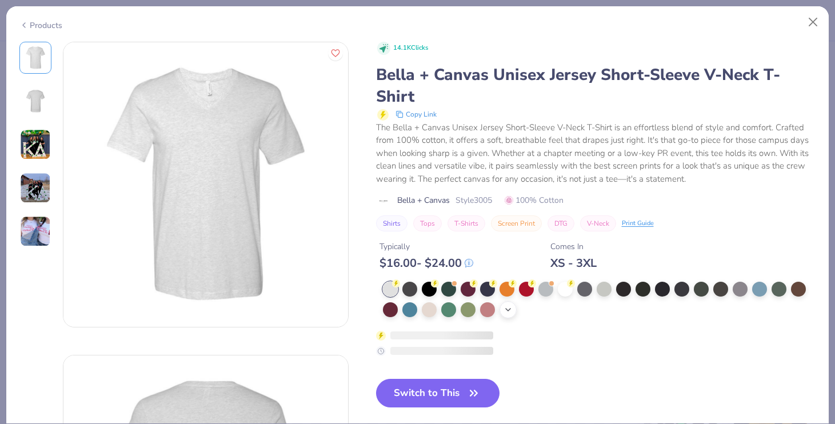
click at [502, 313] on div "+ 22" at bounding box center [507, 309] width 17 height 17
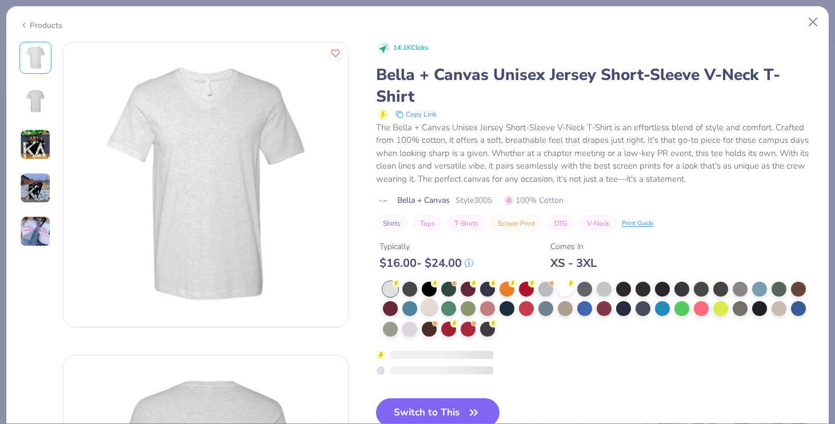
click at [427, 305] on div at bounding box center [429, 307] width 15 height 15
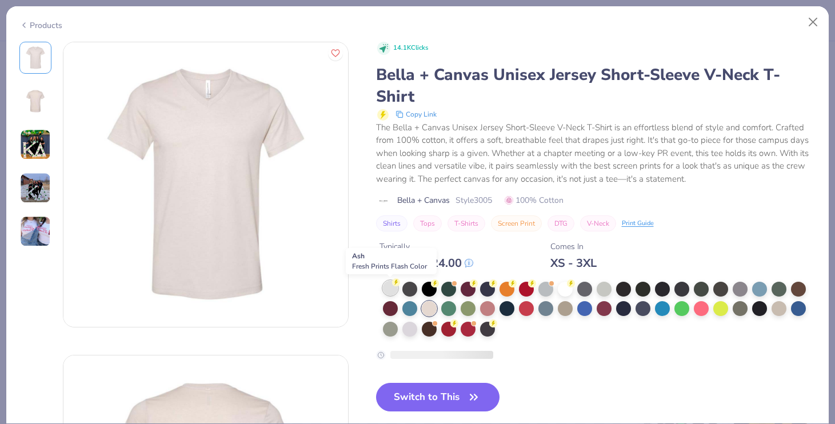
click at [390, 283] on div at bounding box center [390, 288] width 15 height 15
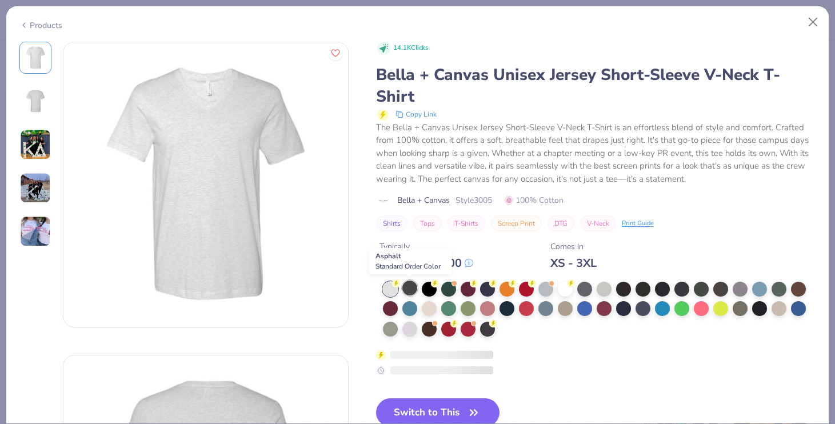
click at [407, 287] on div at bounding box center [409, 288] width 15 height 15
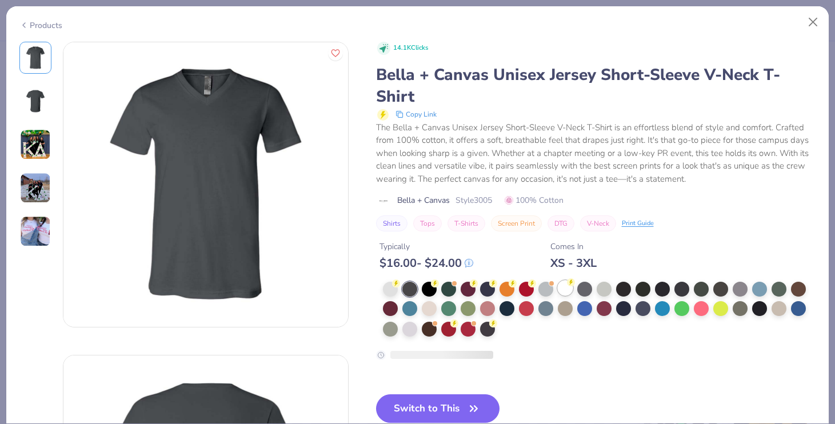
click at [559, 290] on div at bounding box center [565, 288] width 15 height 15
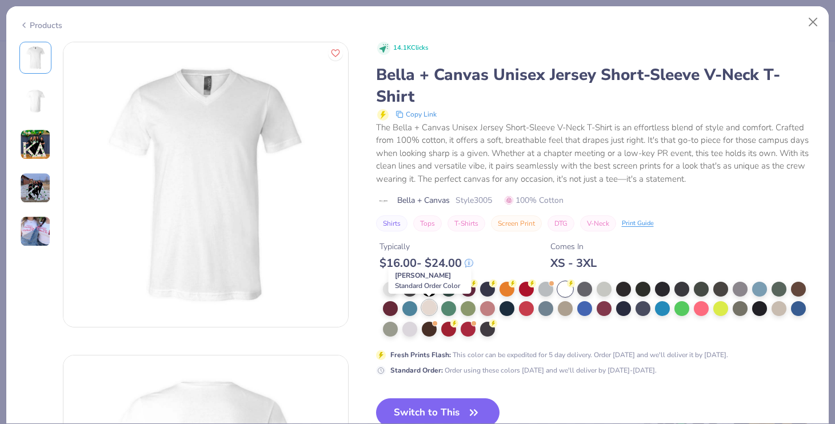
click at [426, 309] on div at bounding box center [429, 307] width 15 height 15
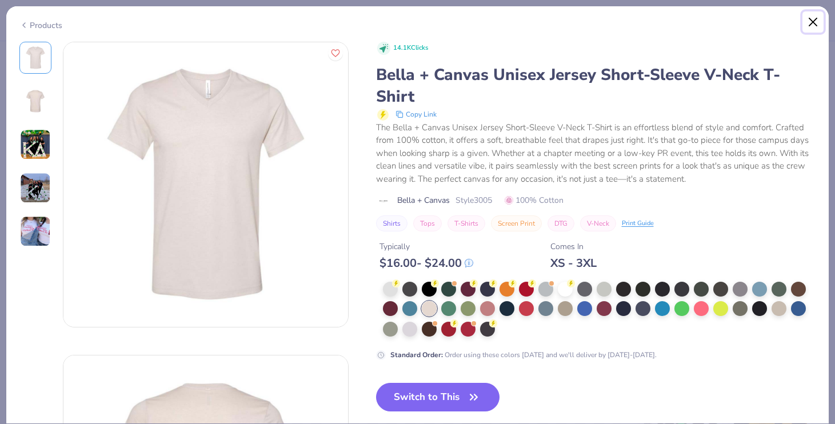
click at [813, 24] on button "Close" at bounding box center [813, 22] width 22 height 22
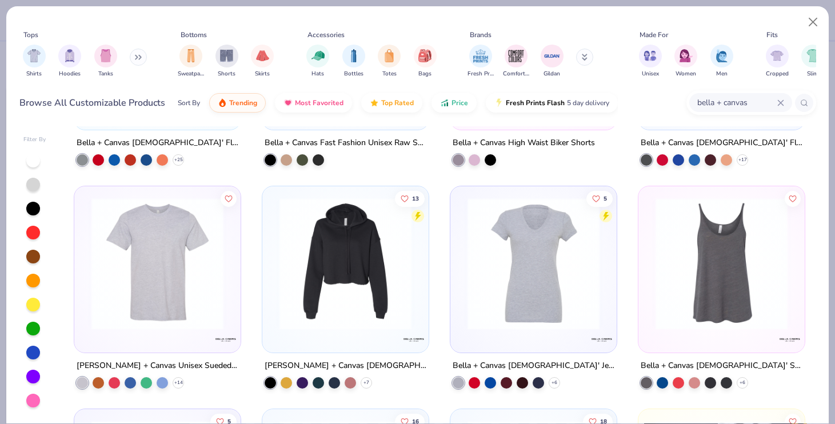
scroll to position [3741, 0]
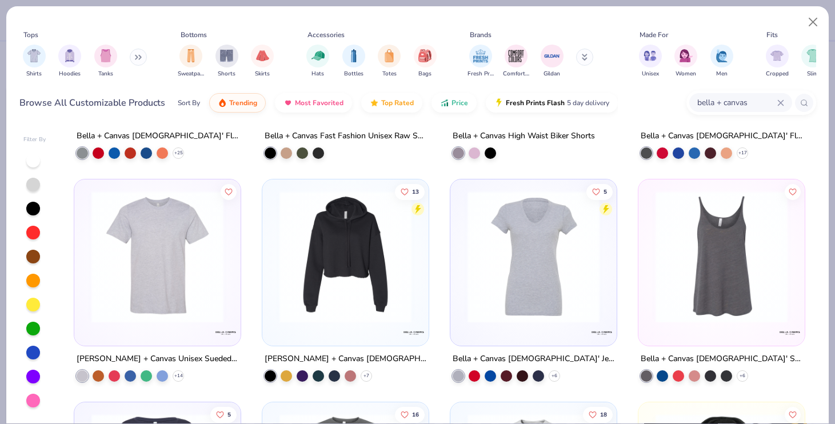
click at [531, 263] on img at bounding box center [533, 257] width 143 height 132
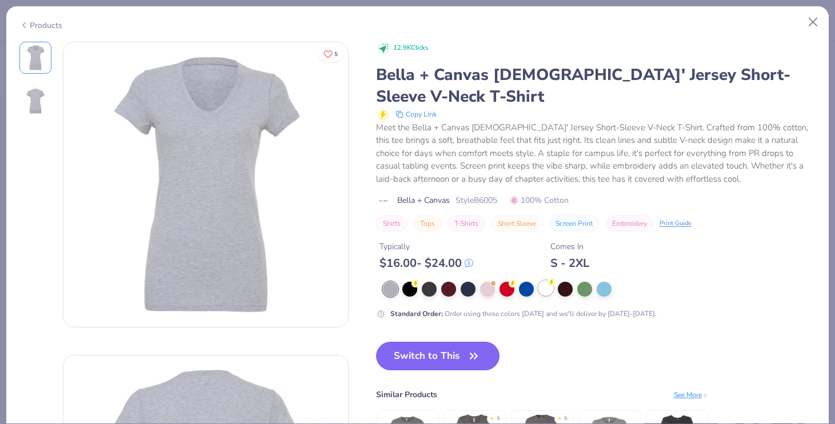
click at [541, 288] on div at bounding box center [545, 288] width 15 height 15
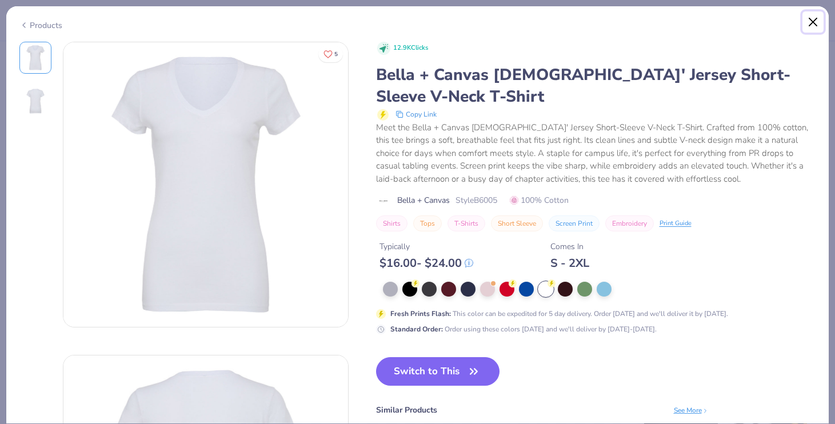
click at [808, 23] on button "Close" at bounding box center [813, 22] width 22 height 22
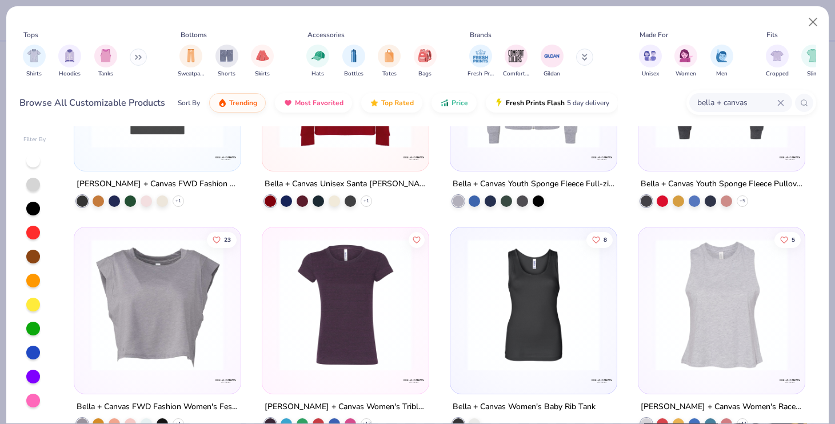
scroll to position [2361, 0]
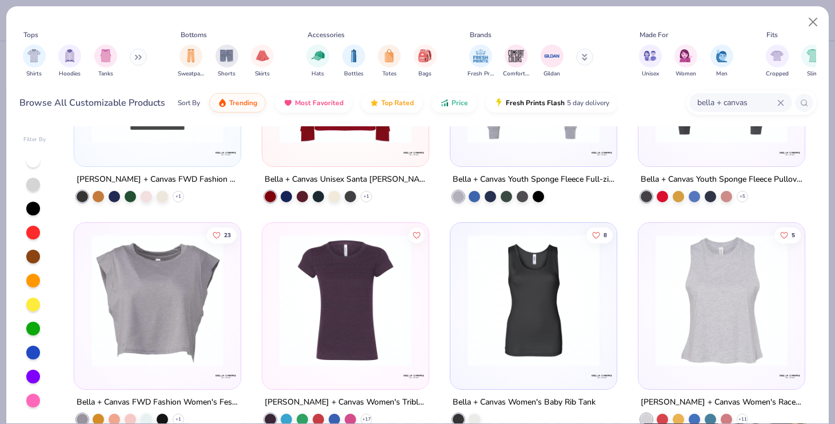
click at [325, 309] on img at bounding box center [345, 300] width 143 height 132
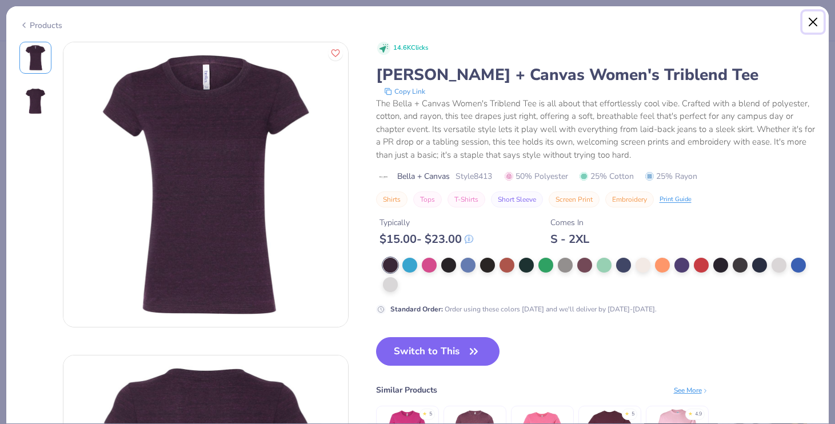
click at [815, 23] on button "Close" at bounding box center [813, 22] width 22 height 22
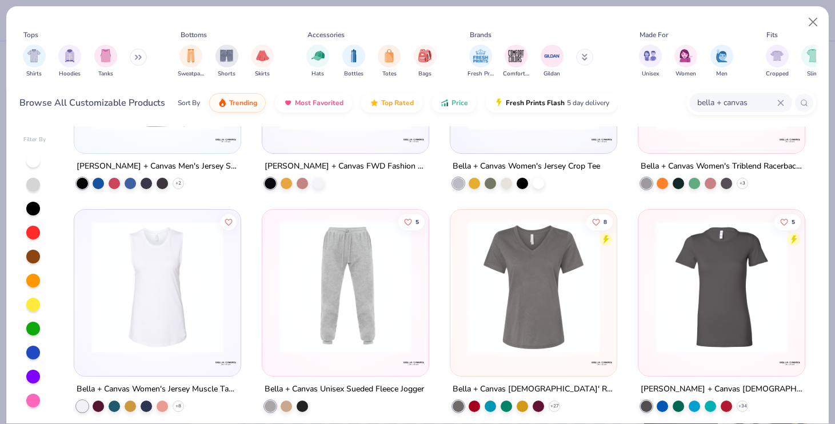
scroll to position [1253, 0]
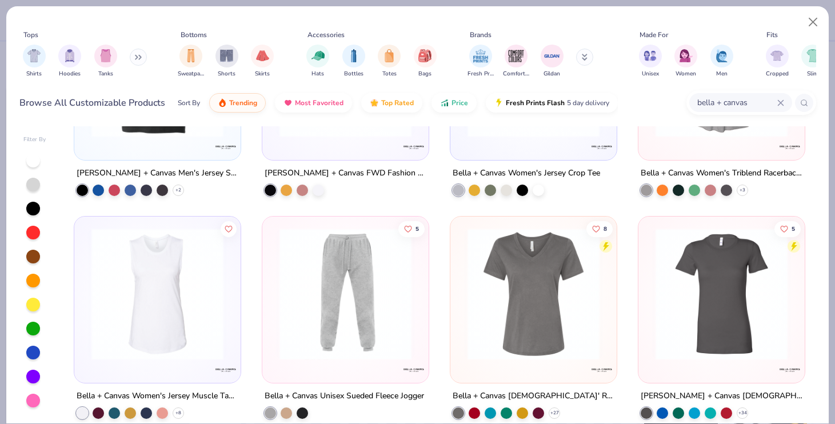
click at [560, 290] on img at bounding box center [533, 294] width 143 height 132
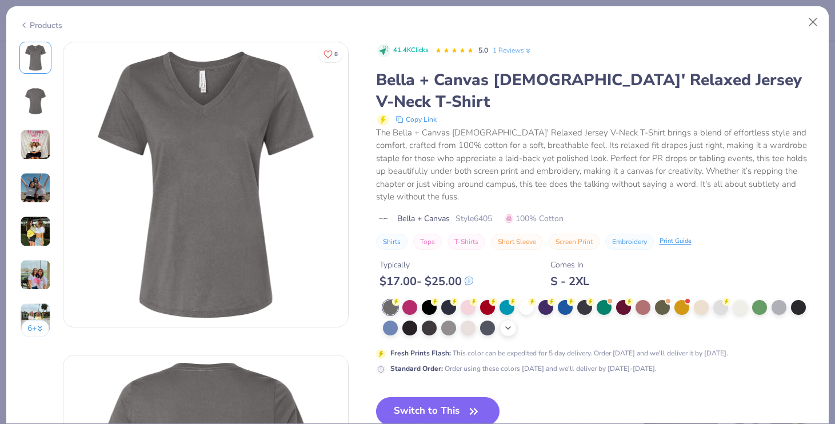
click at [507, 323] on icon at bounding box center [507, 327] width 9 height 9
click at [471, 319] on div at bounding box center [468, 326] width 15 height 15
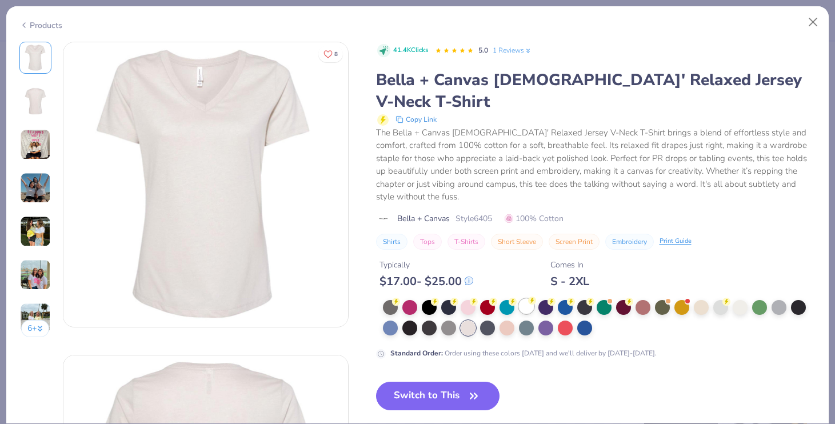
click at [531, 297] on circle at bounding box center [532, 301] width 8 height 8
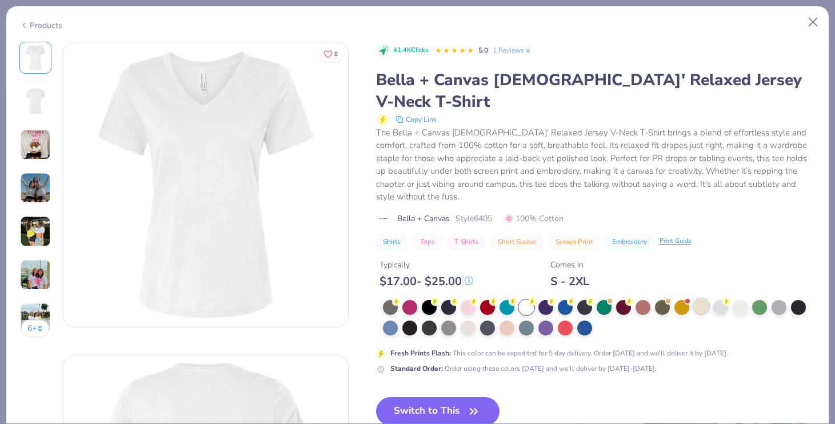
click at [704, 299] on div at bounding box center [701, 306] width 15 height 15
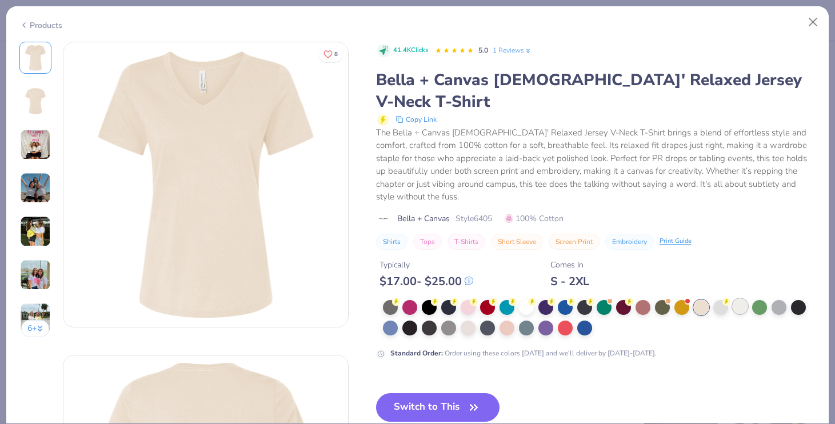
click at [741, 299] on div at bounding box center [739, 306] width 15 height 15
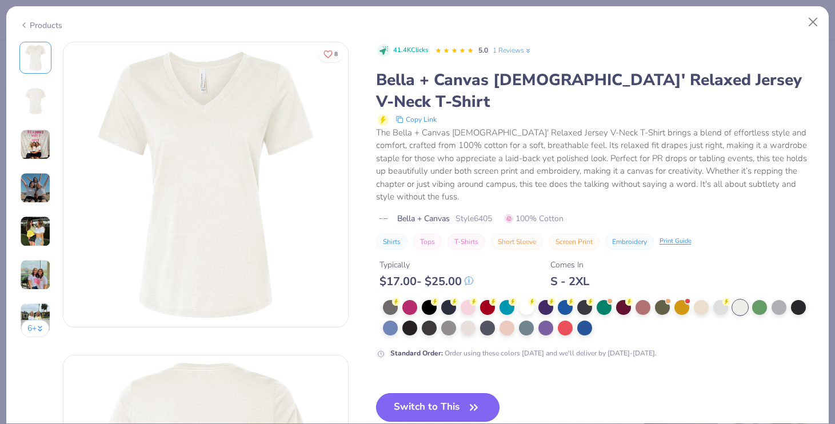
click at [453, 393] on button "Switch to This" at bounding box center [438, 407] width 124 height 29
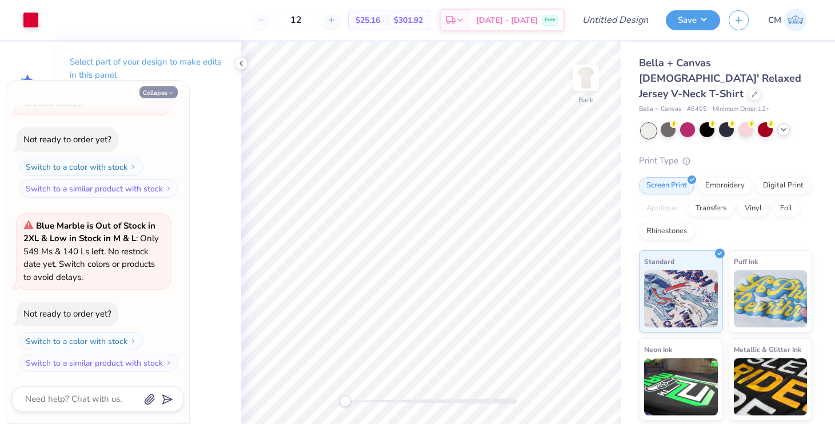
click at [169, 91] on icon "button" at bounding box center [170, 93] width 7 height 7
type textarea "x"
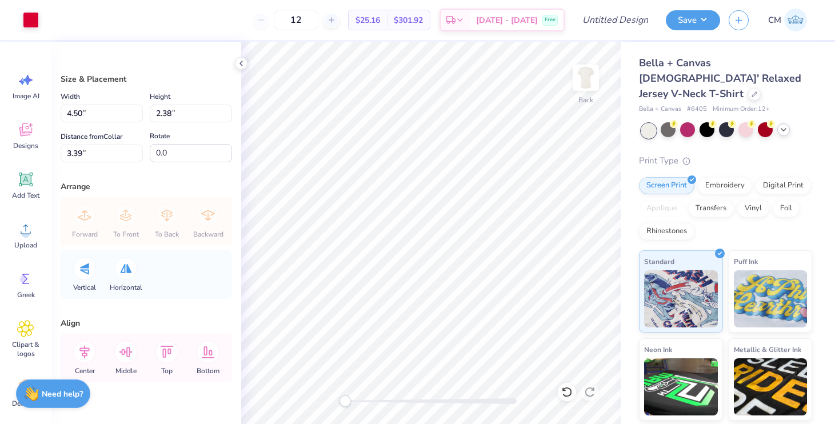
type input "3.81"
type input "2.02"
type input "1.50"
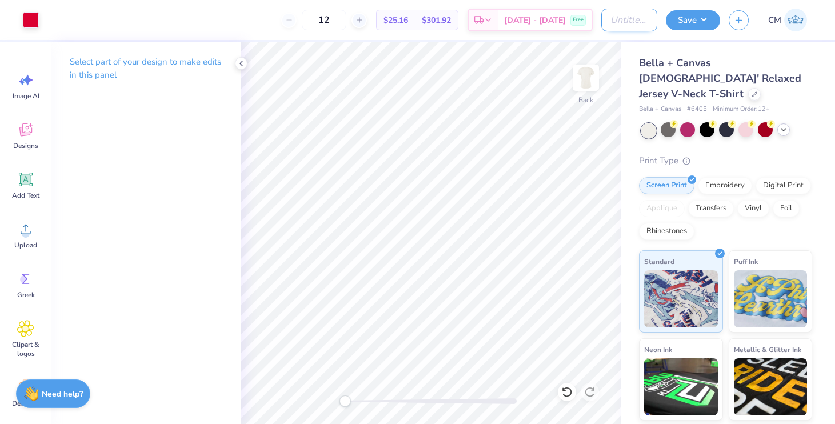
click at [639, 17] on input "Design Title" at bounding box center [629, 20] width 56 height 23
click at [633, 27] on input "DPhiE Mom" at bounding box center [629, 20] width 56 height 23
click at [642, 21] on input "DPhiE Mom" at bounding box center [629, 20] width 56 height 23
type input "DPhiE Mom Merch"
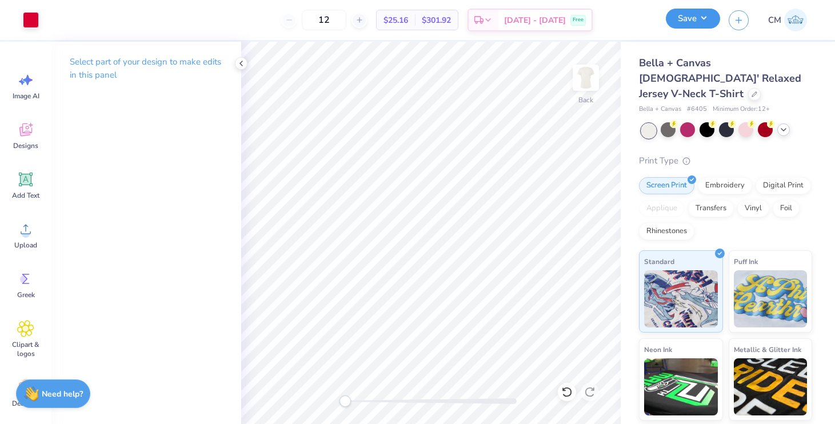
click at [697, 18] on button "Save" at bounding box center [693, 19] width 54 height 20
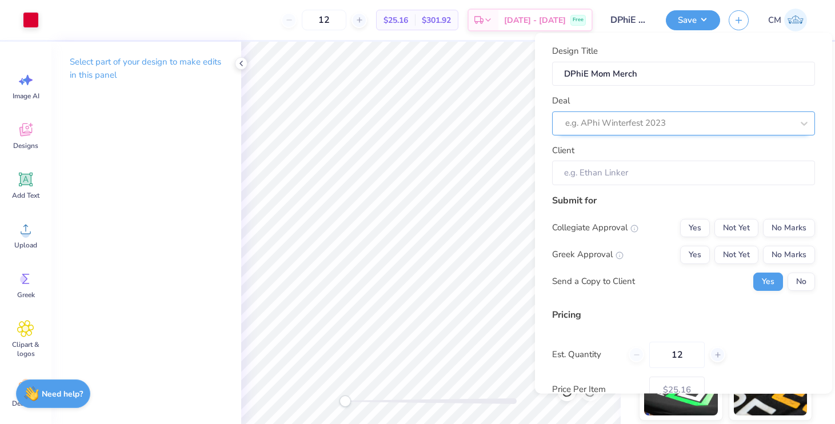
click at [679, 124] on div at bounding box center [678, 122] width 227 height 15
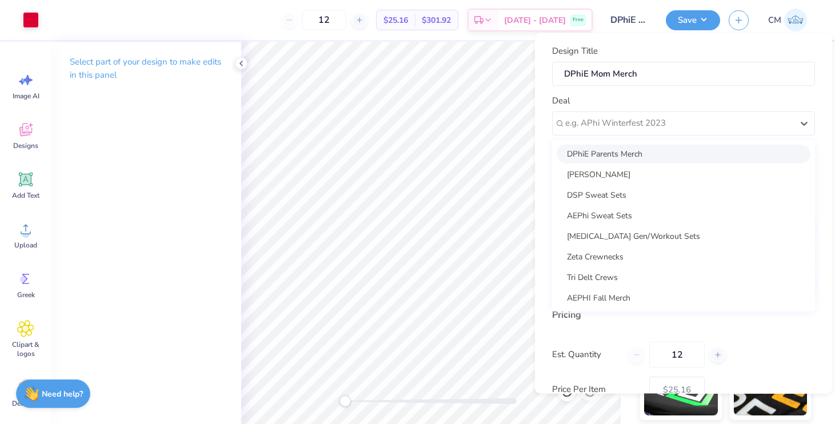
click at [641, 149] on div "DPhiE Parents Merch" at bounding box center [684, 153] width 254 height 19
type input "Madeleine Phillips"
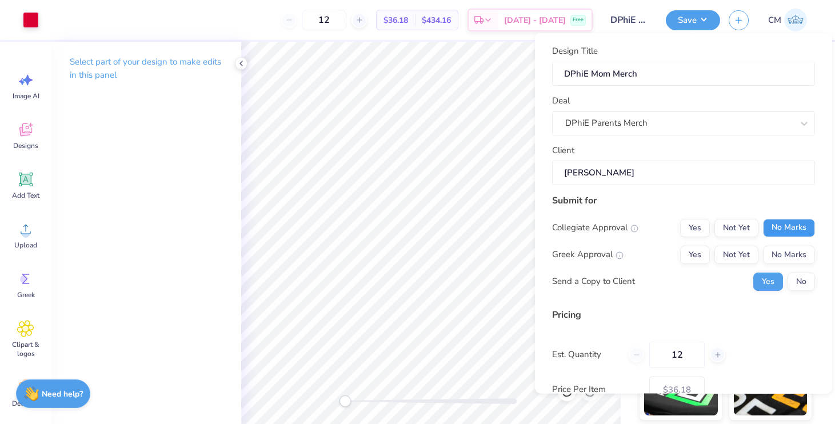
click at [786, 226] on button "No Marks" at bounding box center [789, 227] width 52 height 18
click at [683, 254] on button "Yes" at bounding box center [695, 254] width 30 height 18
click at [795, 282] on button "No" at bounding box center [800, 281] width 27 height 18
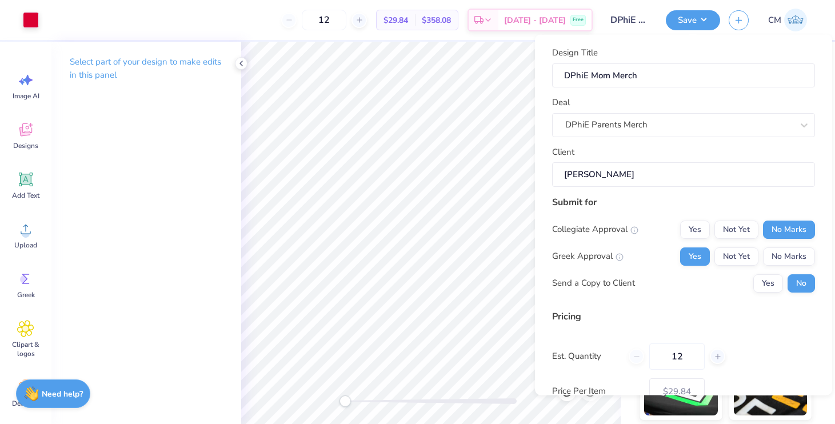
scroll to position [75, 0]
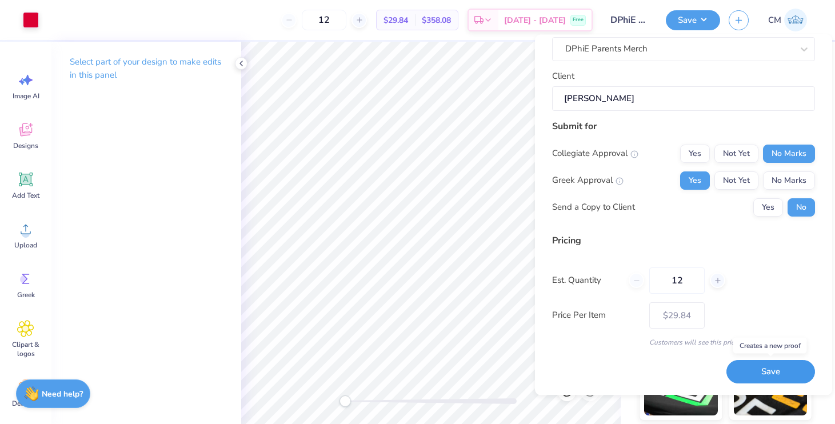
click at [770, 379] on button "Save" at bounding box center [770, 372] width 89 height 23
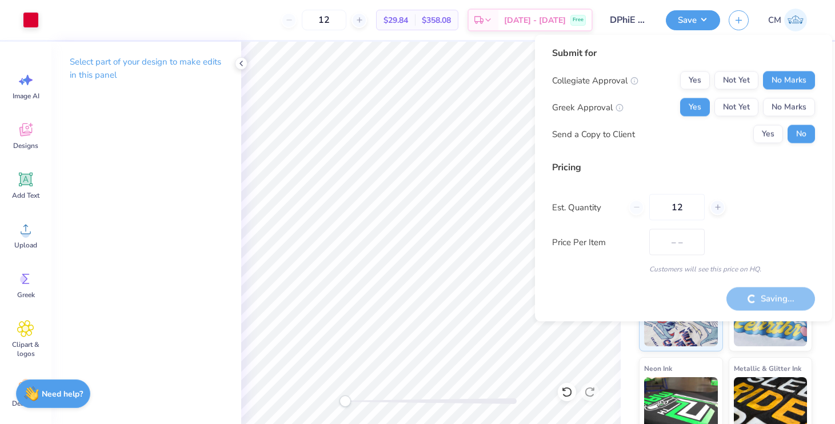
type input "$29.84"
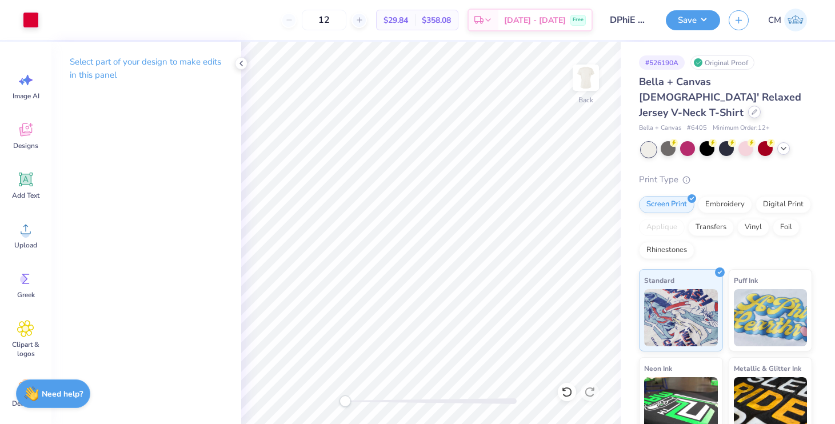
click at [756, 106] on div at bounding box center [754, 112] width 13 height 13
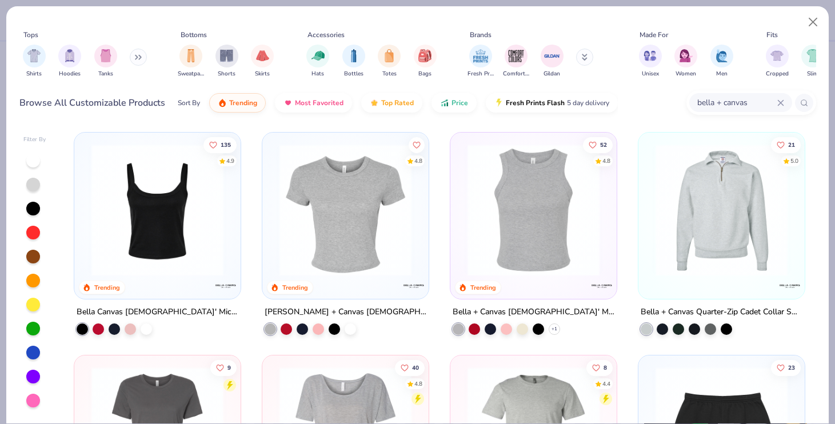
click at [782, 105] on icon at bounding box center [780, 102] width 5 height 5
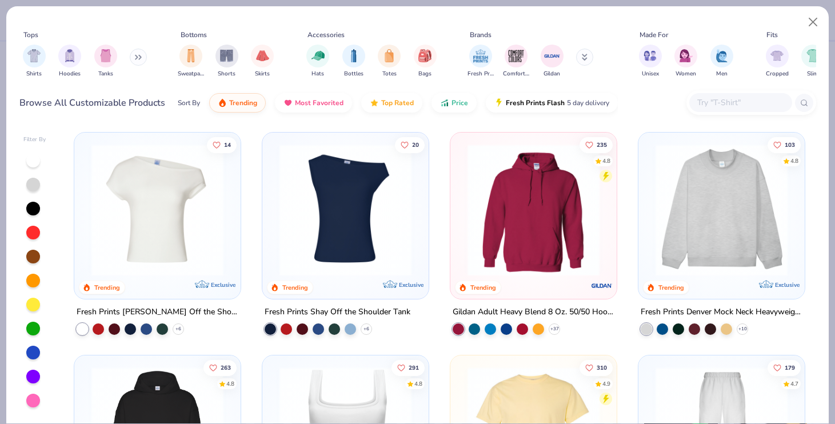
click at [134, 55] on button at bounding box center [138, 57] width 17 height 17
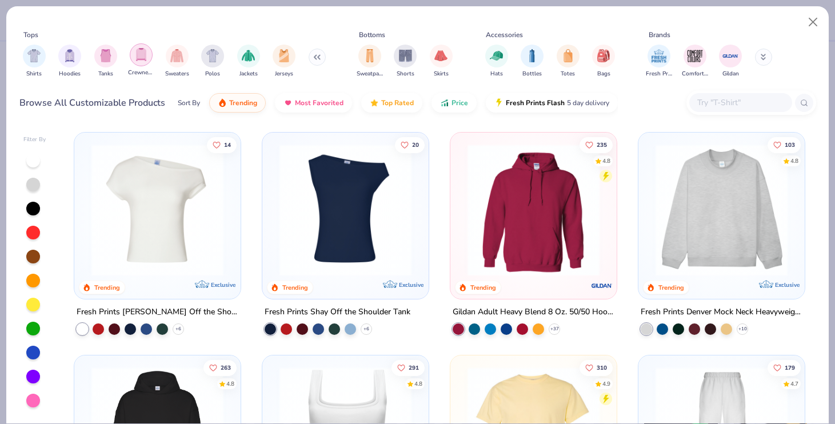
click at [135, 55] on img "filter for Crewnecks" at bounding box center [141, 54] width 13 height 13
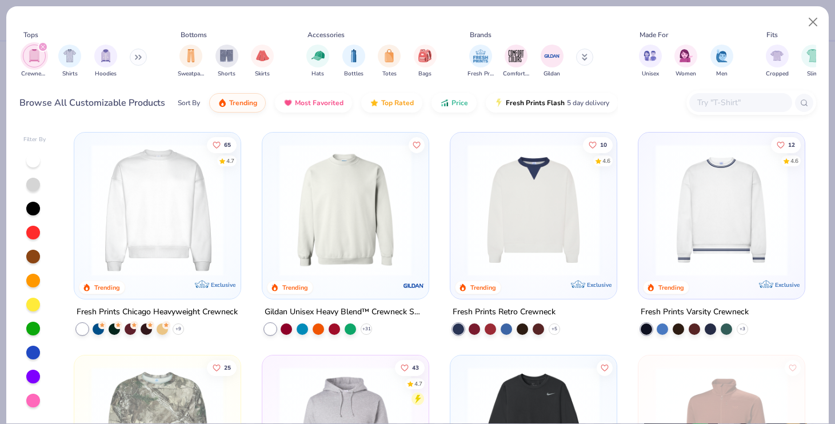
click at [347, 219] on img at bounding box center [345, 210] width 143 height 132
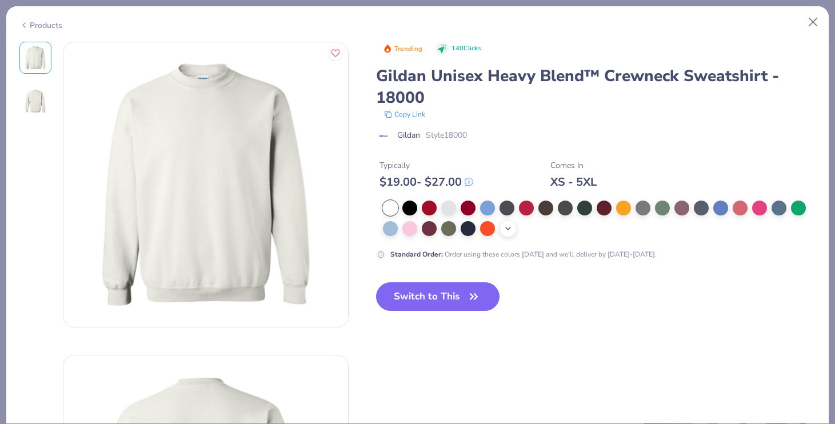
click at [504, 231] on icon at bounding box center [507, 228] width 9 height 9
click at [811, 17] on button "Close" at bounding box center [813, 22] width 22 height 22
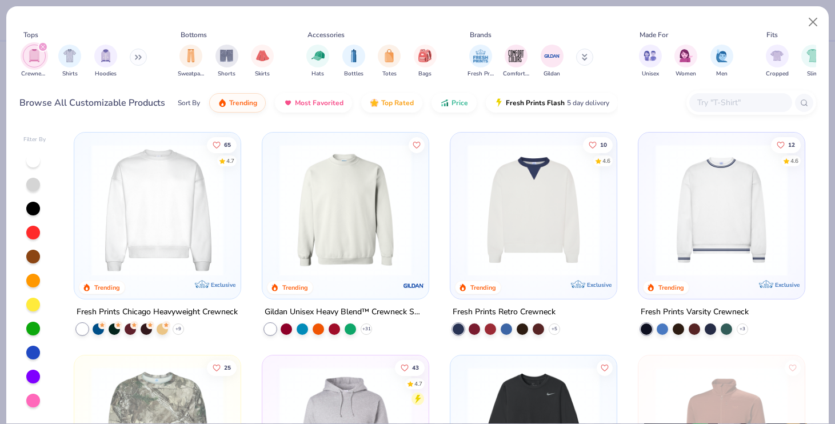
click at [153, 269] on img at bounding box center [157, 210] width 143 height 132
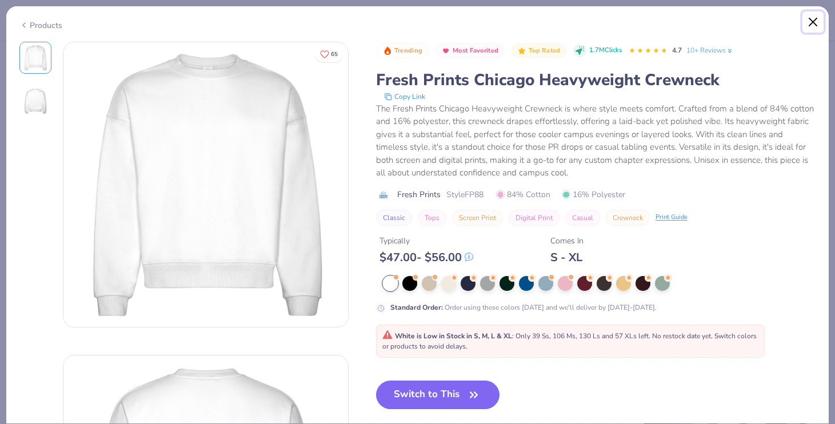
click at [815, 21] on button "Close" at bounding box center [813, 22] width 22 height 22
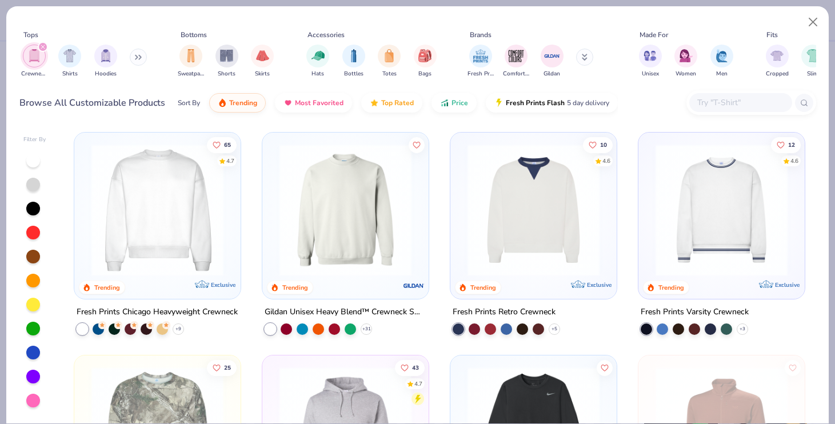
click at [364, 242] on img at bounding box center [345, 210] width 143 height 132
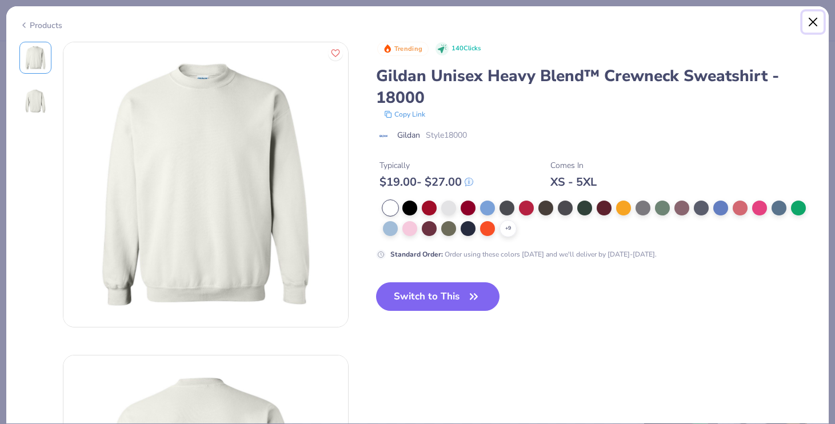
click at [815, 19] on button "Close" at bounding box center [813, 22] width 22 height 22
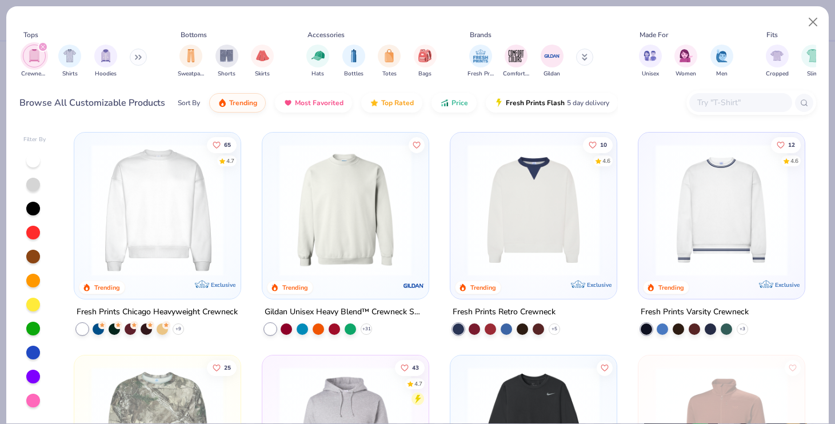
click at [722, 116] on div "Browse All Customizable Products Sort By Trending Most Favorited Top Rated Pric…" at bounding box center [417, 103] width 796 height 32
click at [717, 110] on div at bounding box center [740, 102] width 103 height 19
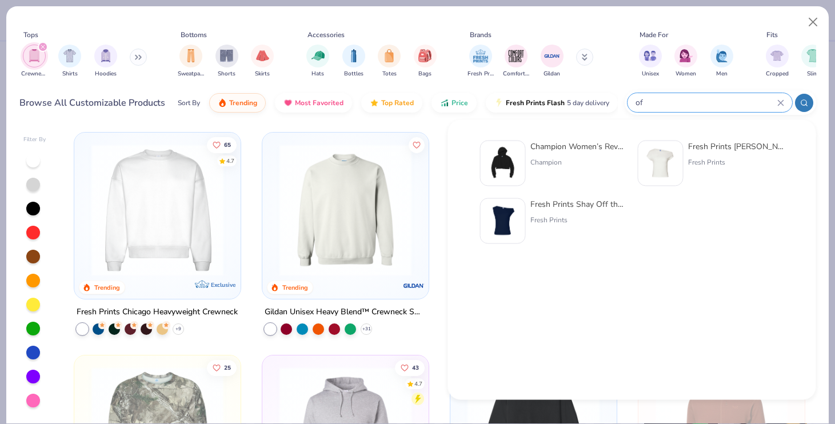
type input "o"
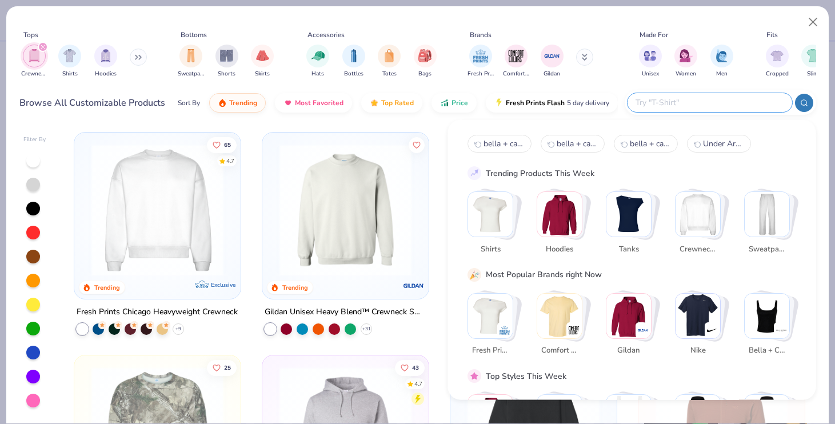
click at [688, 208] on img "Stack Card Button Crewnecks" at bounding box center [697, 214] width 45 height 45
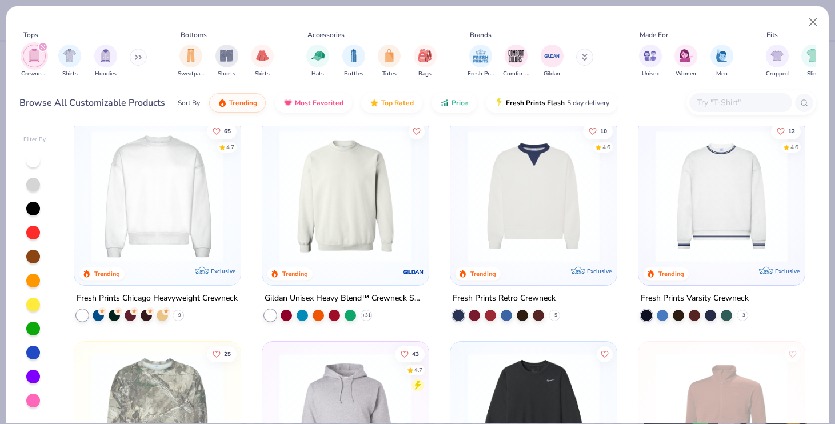
scroll to position [17, 0]
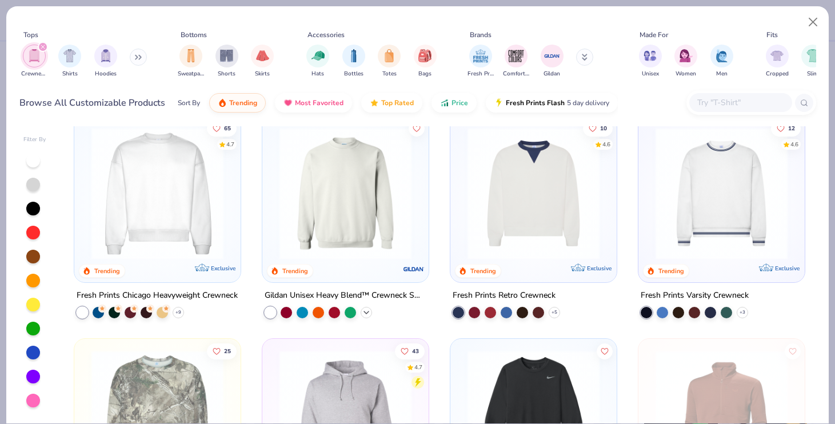
click at [367, 309] on icon at bounding box center [366, 312] width 9 height 9
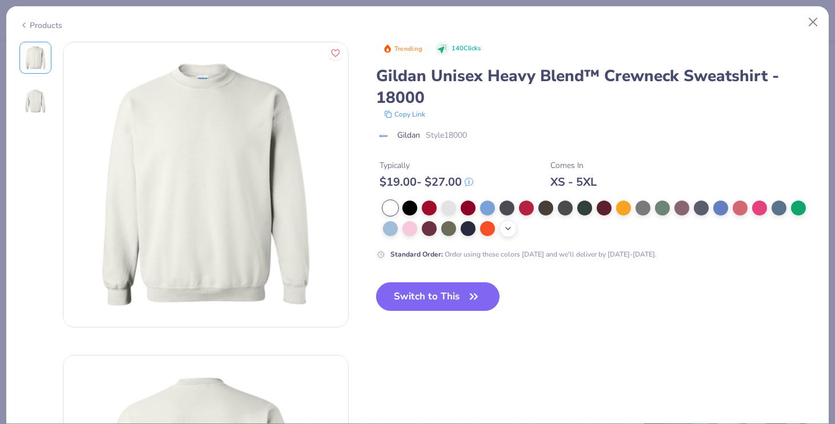
click at [500, 230] on div "+ 9" at bounding box center [507, 228] width 17 height 17
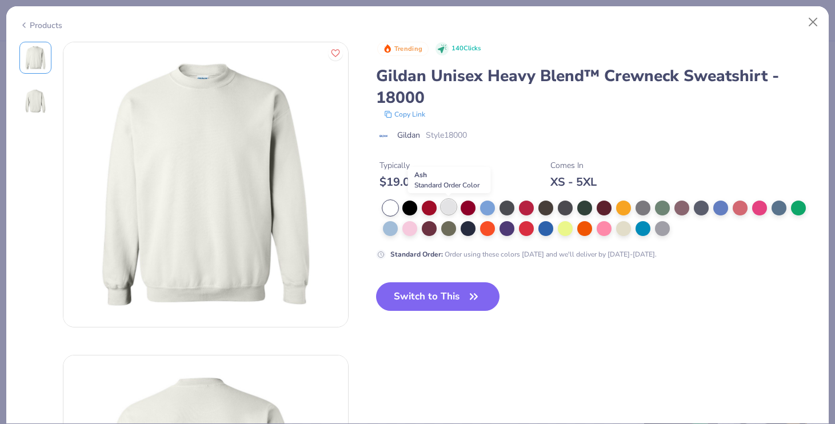
click at [451, 205] on div at bounding box center [448, 206] width 15 height 15
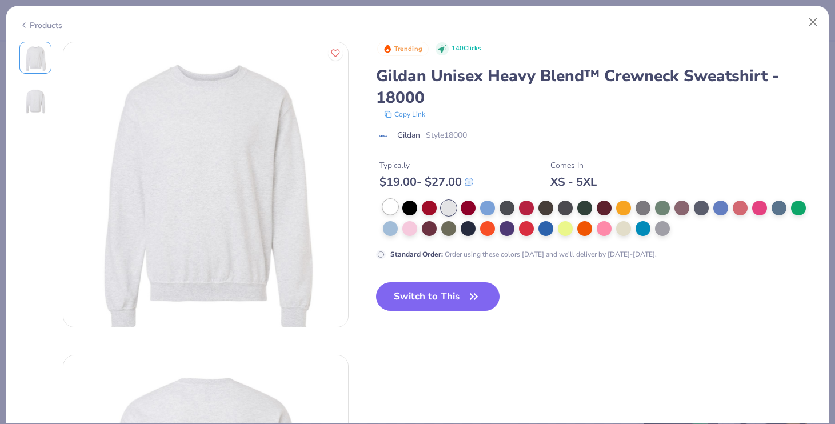
click at [383, 213] on div at bounding box center [390, 206] width 15 height 15
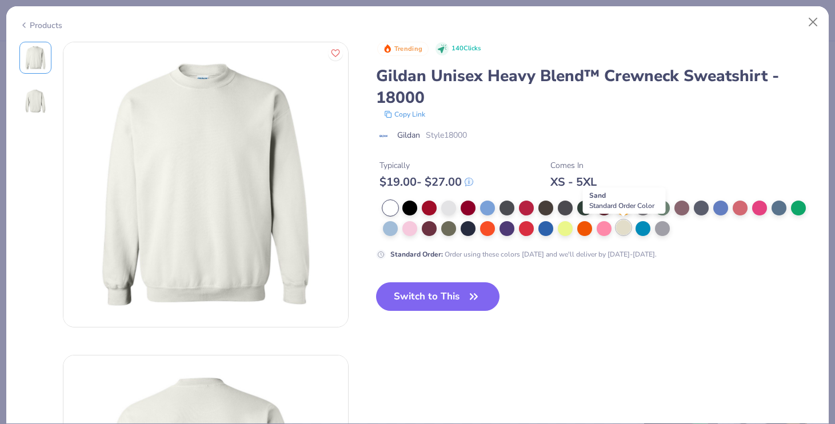
click at [619, 227] on div at bounding box center [623, 227] width 15 height 15
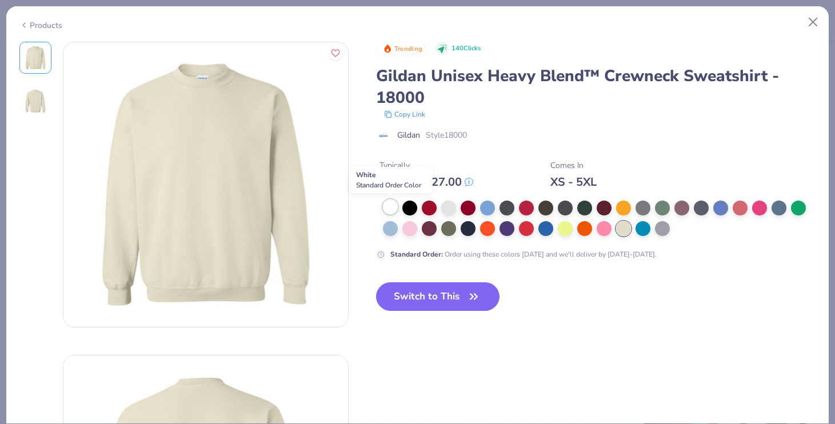
click at [391, 208] on div at bounding box center [390, 206] width 15 height 15
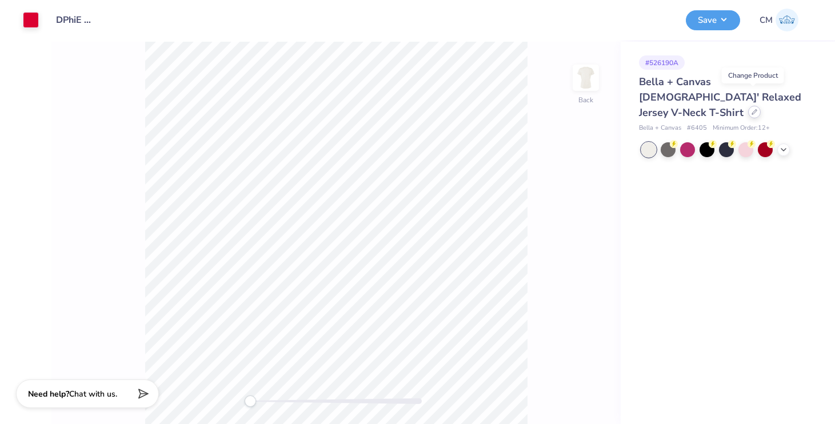
click at [753, 110] on icon at bounding box center [754, 112] width 5 height 5
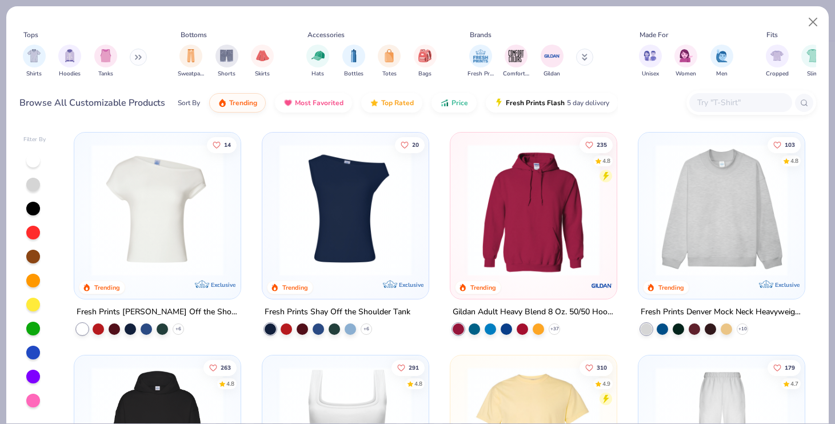
click at [707, 213] on img at bounding box center [721, 210] width 143 height 132
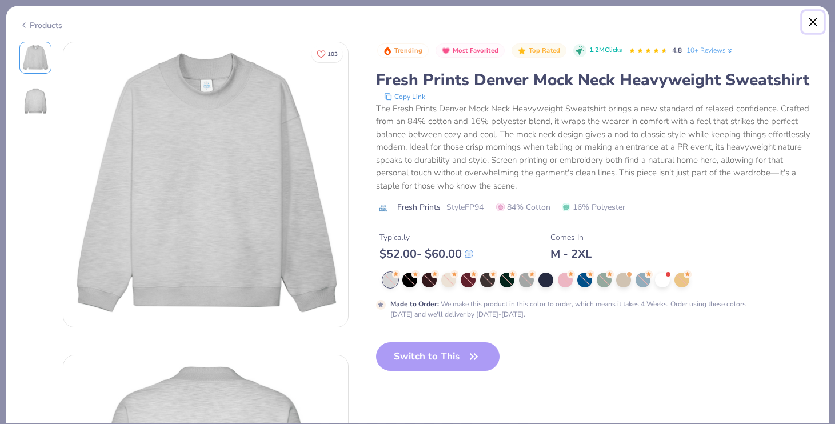
click at [807, 20] on button "Close" at bounding box center [813, 22] width 22 height 22
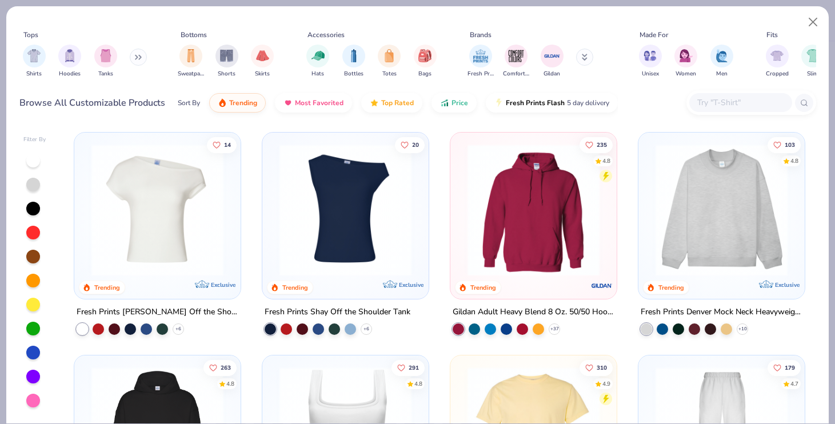
click at [130, 50] on div "Shirts Hoodies Tanks" at bounding box center [84, 61] width 131 height 42
click at [138, 54] on button at bounding box center [138, 57] width 17 height 17
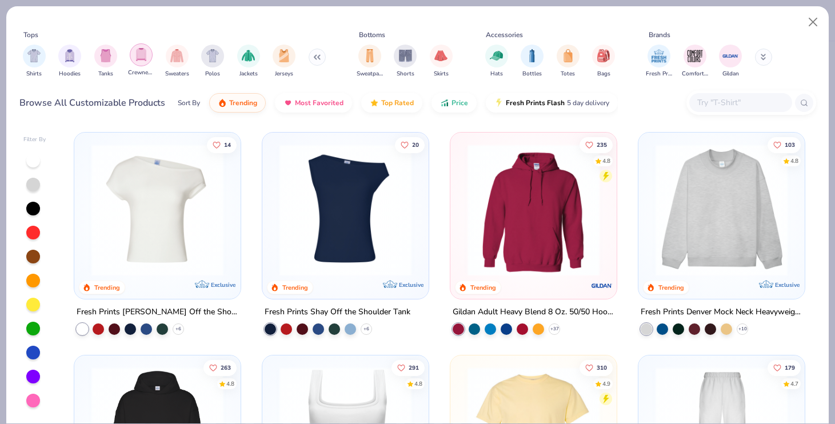
click at [142, 62] on div "filter for Crewnecks" at bounding box center [141, 54] width 23 height 23
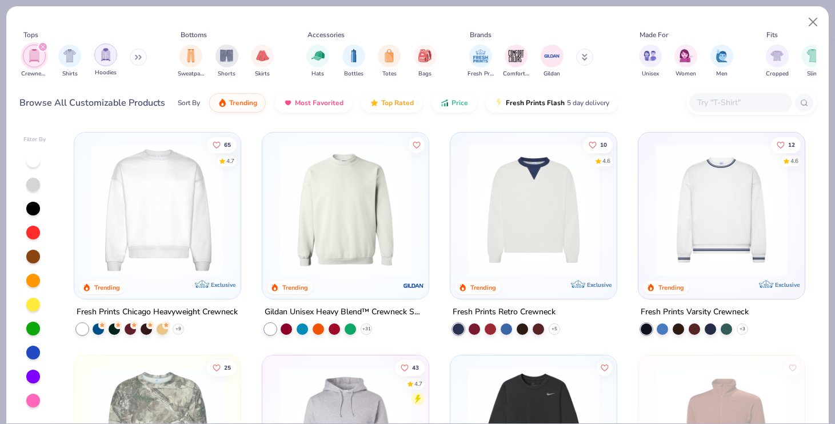
click at [97, 61] on div "filter for Hoodies" at bounding box center [105, 54] width 23 height 23
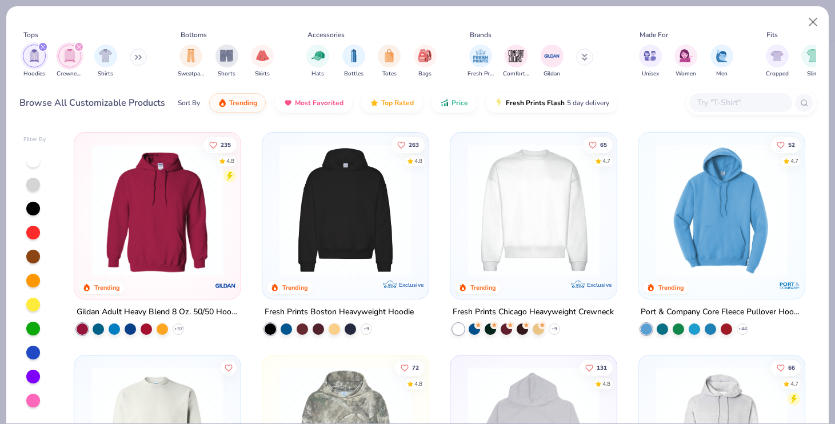
click at [42, 49] on icon "filter for Hoodies" at bounding box center [43, 47] width 5 height 5
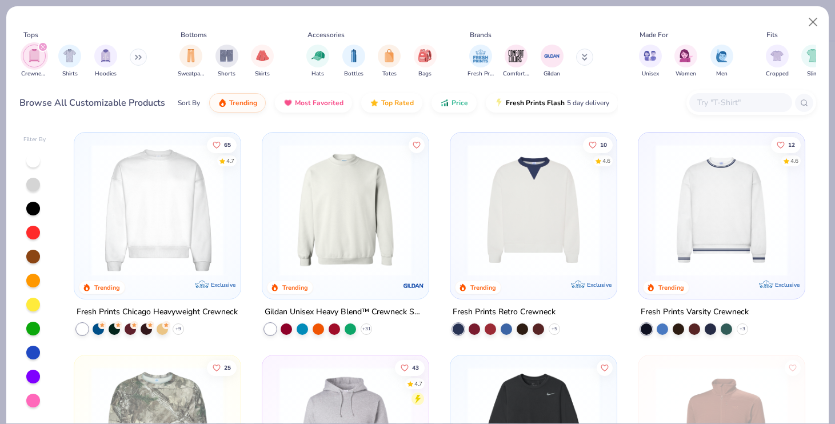
click at [352, 230] on img at bounding box center [345, 210] width 143 height 132
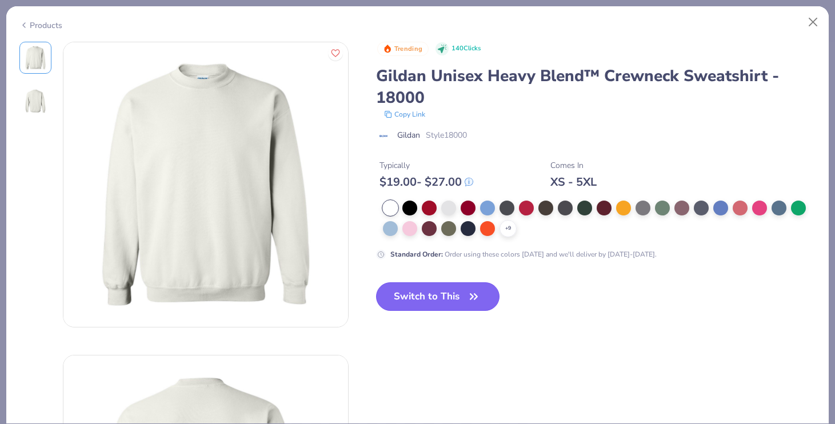
click at [411, 299] on button "Switch to This" at bounding box center [438, 296] width 124 height 29
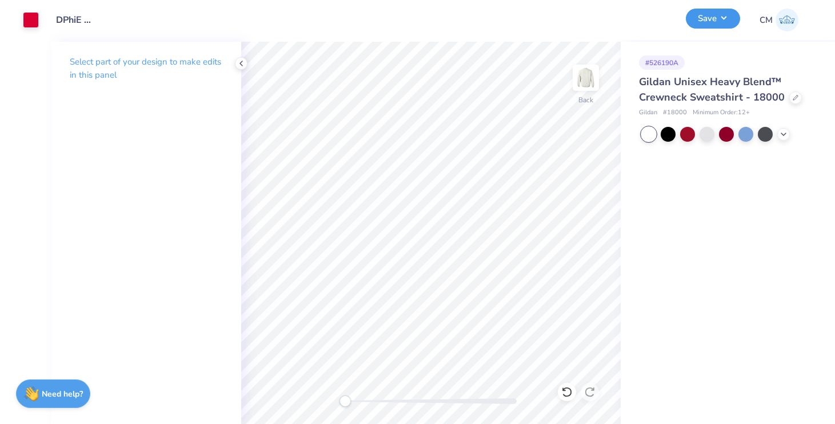
click at [706, 22] on button "Save" at bounding box center [713, 19] width 54 height 20
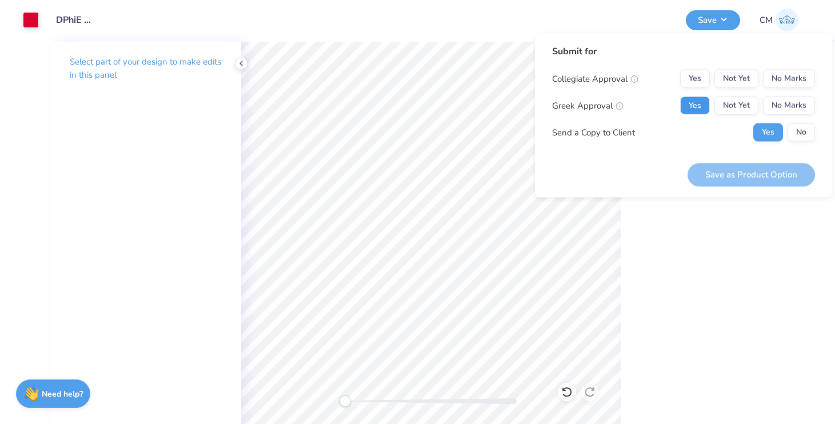
click at [693, 110] on button "Yes" at bounding box center [695, 106] width 30 height 18
click at [798, 81] on button "No Marks" at bounding box center [789, 79] width 52 height 18
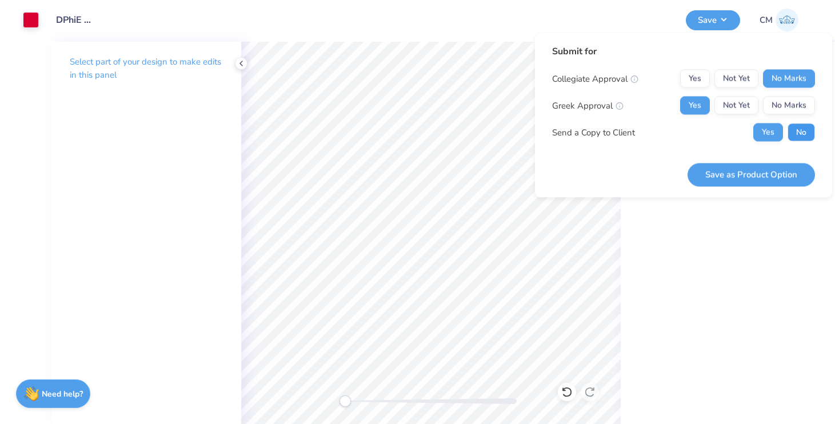
click at [800, 134] on button "No" at bounding box center [800, 132] width 27 height 18
click at [728, 177] on button "Save as Product Option" at bounding box center [750, 174] width 127 height 23
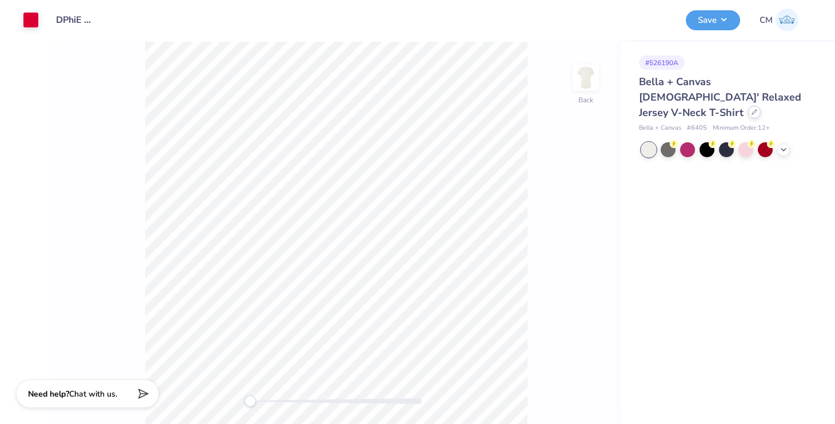
click at [751, 106] on div at bounding box center [754, 112] width 13 height 13
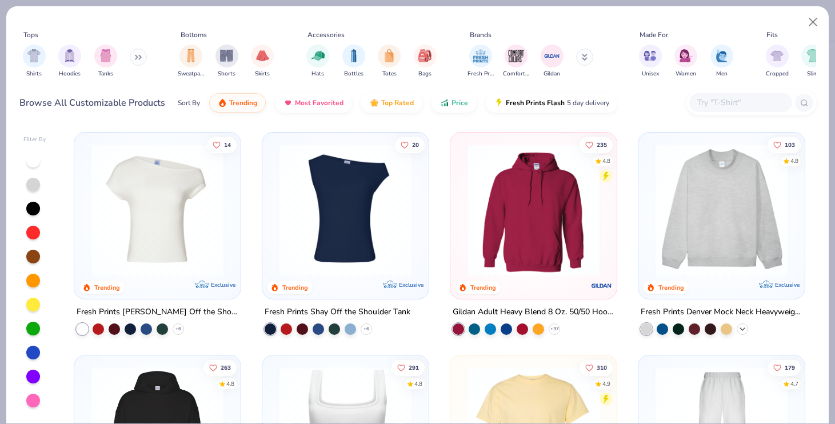
click at [744, 326] on icon at bounding box center [742, 329] width 9 height 9
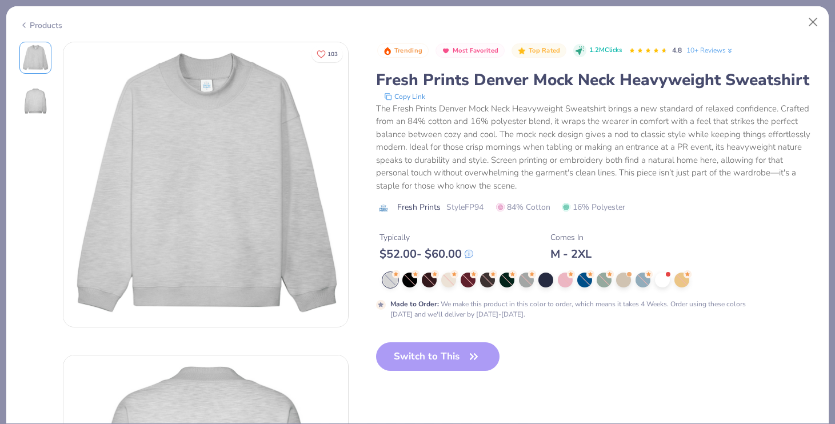
click at [391, 278] on div at bounding box center [390, 280] width 15 height 15
click at [407, 278] on div at bounding box center [409, 280] width 15 height 15
click at [422, 278] on div at bounding box center [429, 280] width 15 height 15
click at [666, 284] on div at bounding box center [662, 278] width 15 height 15
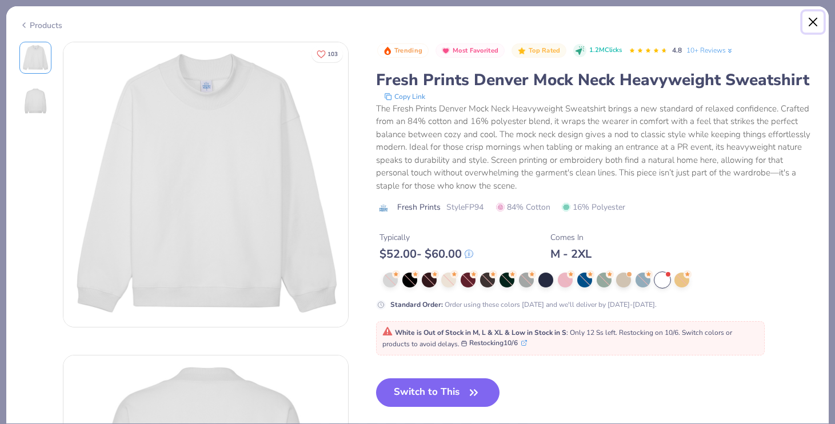
click at [811, 21] on button "Close" at bounding box center [813, 22] width 22 height 22
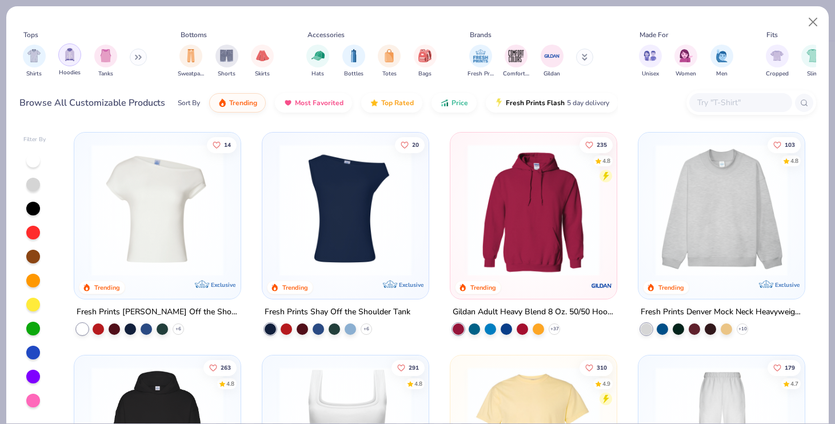
click at [68, 61] on img "filter for Hoodies" at bounding box center [69, 54] width 13 height 13
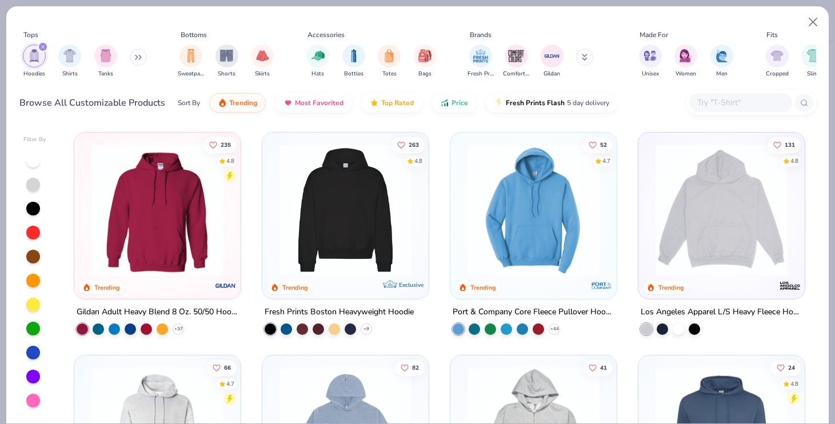
click at [132, 57] on button at bounding box center [138, 57] width 17 height 17
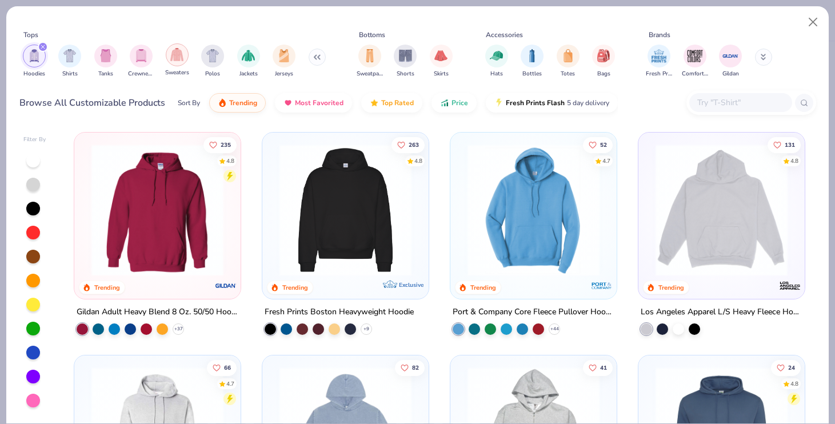
click at [176, 55] on img "filter for Sweaters" at bounding box center [176, 54] width 13 height 13
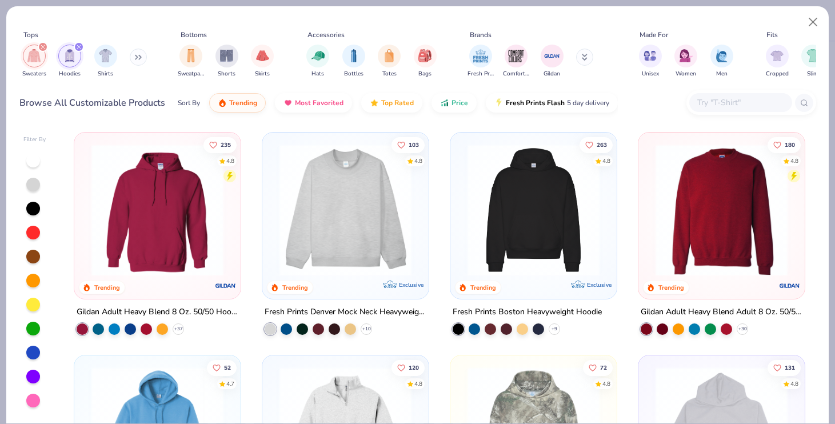
click at [135, 59] on button at bounding box center [138, 57] width 17 height 17
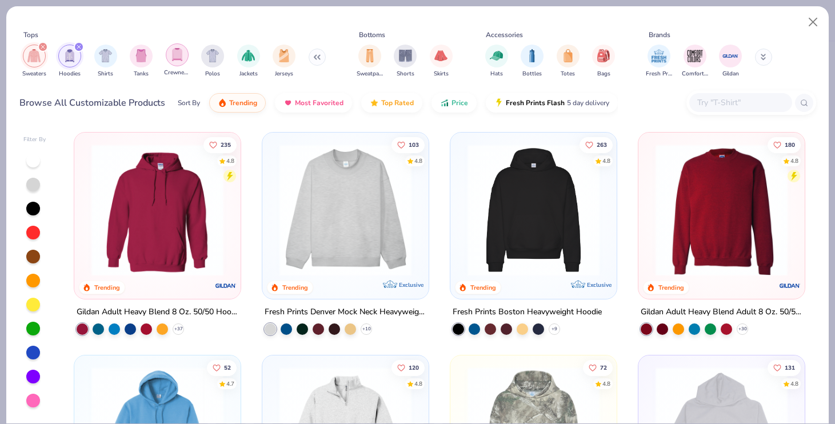
click at [174, 62] on div "filter for Crewnecks" at bounding box center [177, 54] width 23 height 23
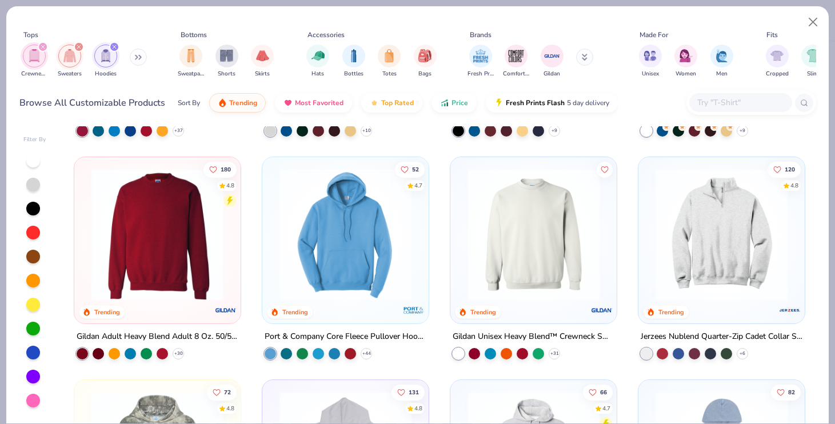
scroll to position [199, 0]
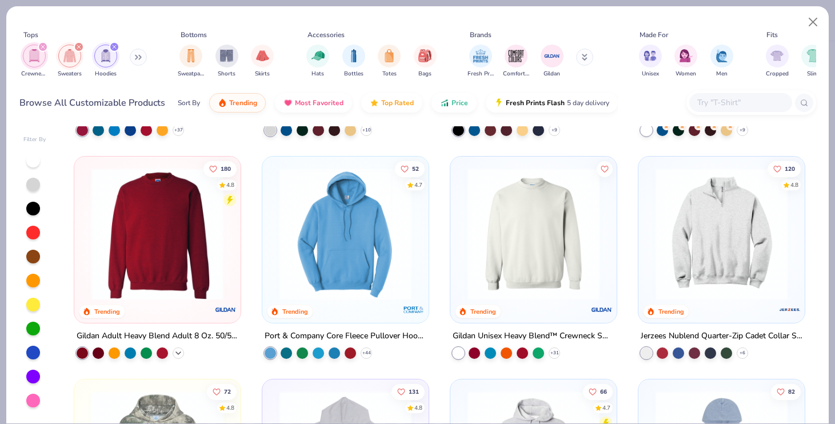
click at [181, 349] on icon at bounding box center [178, 353] width 9 height 9
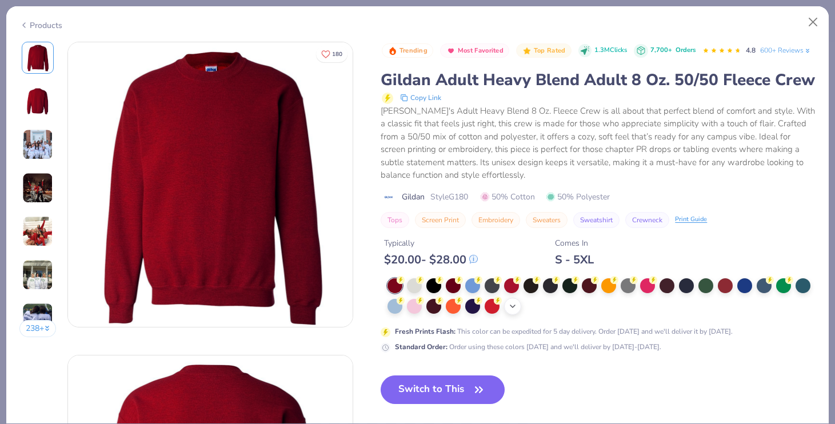
click at [513, 305] on icon at bounding box center [512, 306] width 9 height 9
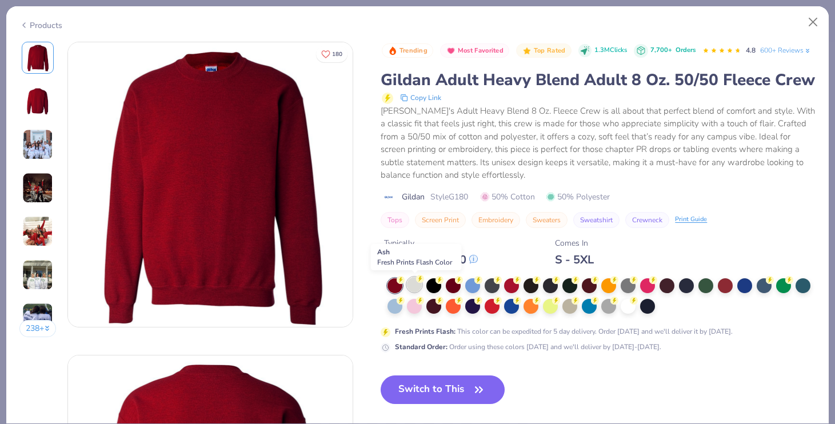
click at [415, 281] on div at bounding box center [414, 284] width 15 height 15
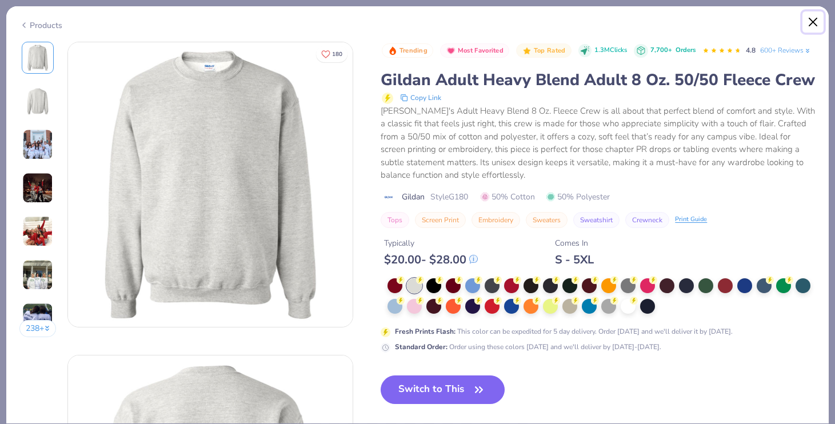
click at [813, 26] on button "Close" at bounding box center [813, 22] width 22 height 22
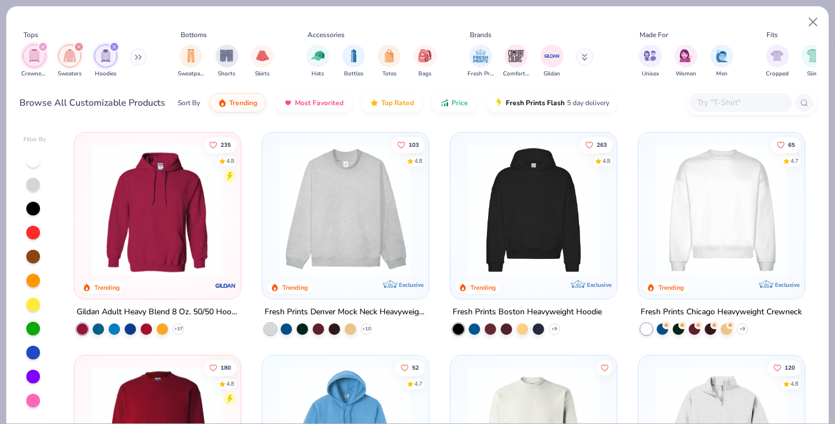
click at [735, 201] on img at bounding box center [721, 210] width 143 height 132
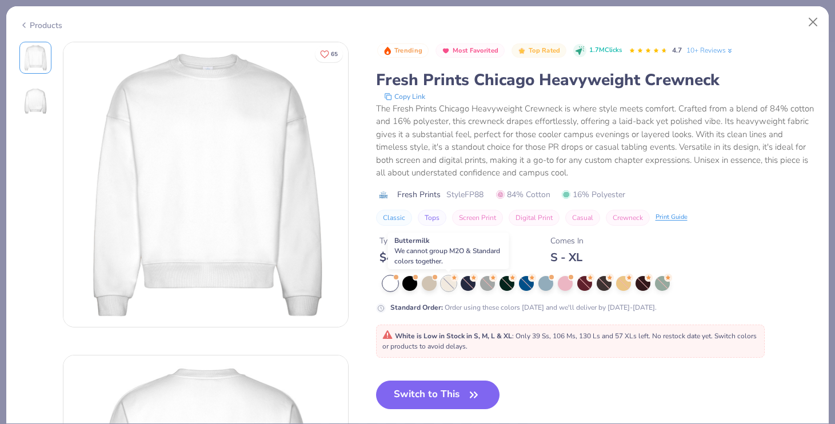
click at [443, 285] on div at bounding box center [448, 283] width 15 height 15
click at [427, 283] on div at bounding box center [429, 282] width 15 height 15
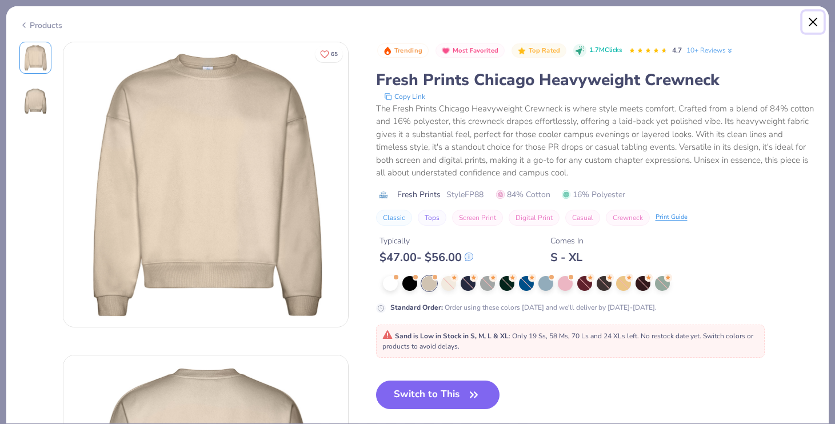
click at [808, 23] on button "Close" at bounding box center [813, 22] width 22 height 22
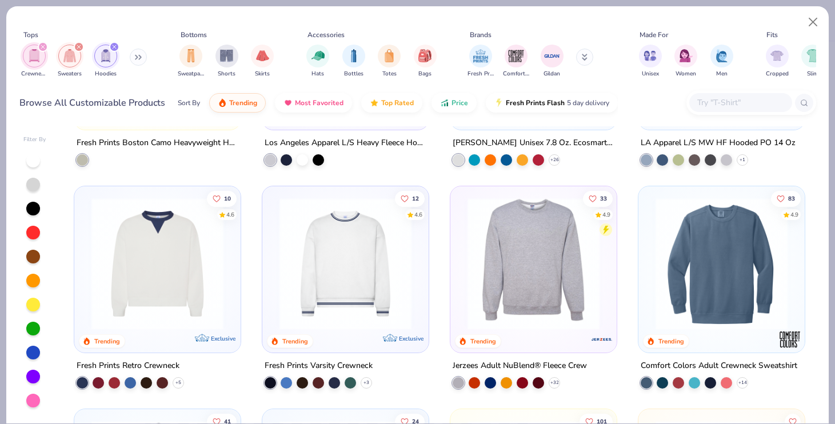
scroll to position [618, 0]
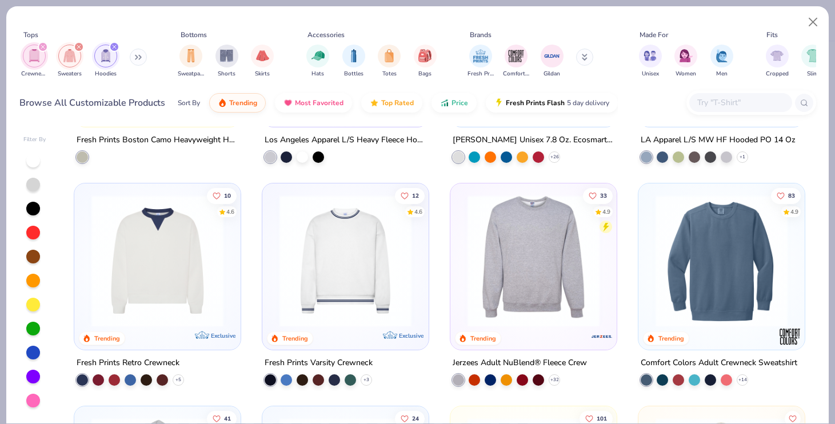
click at [519, 278] on img at bounding box center [533, 261] width 143 height 132
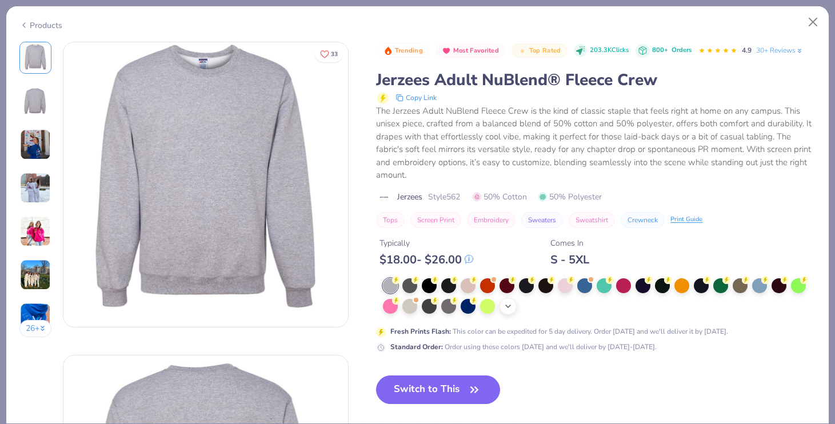
click at [507, 305] on icon at bounding box center [507, 306] width 9 height 9
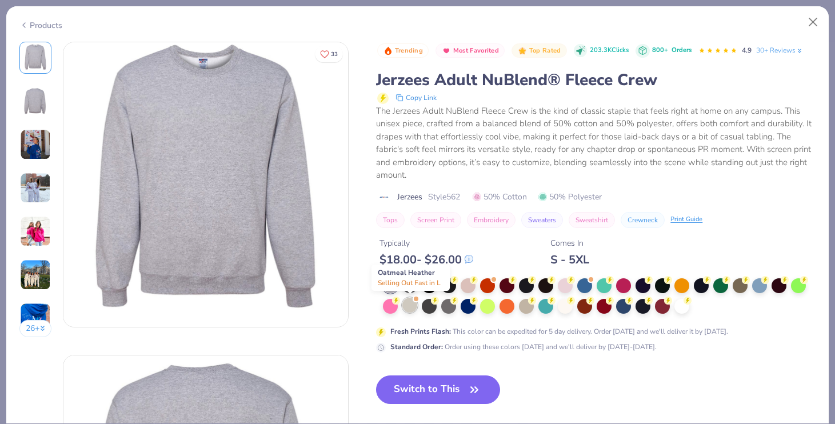
click at [411, 309] on div at bounding box center [409, 305] width 15 height 15
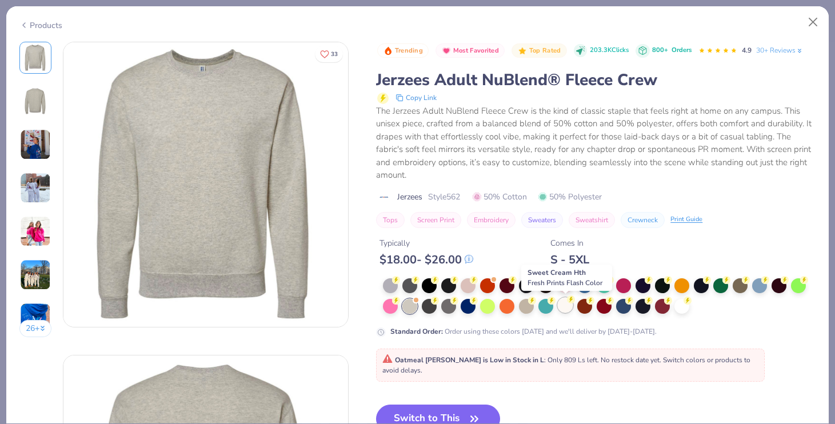
click at [563, 303] on div at bounding box center [565, 305] width 15 height 15
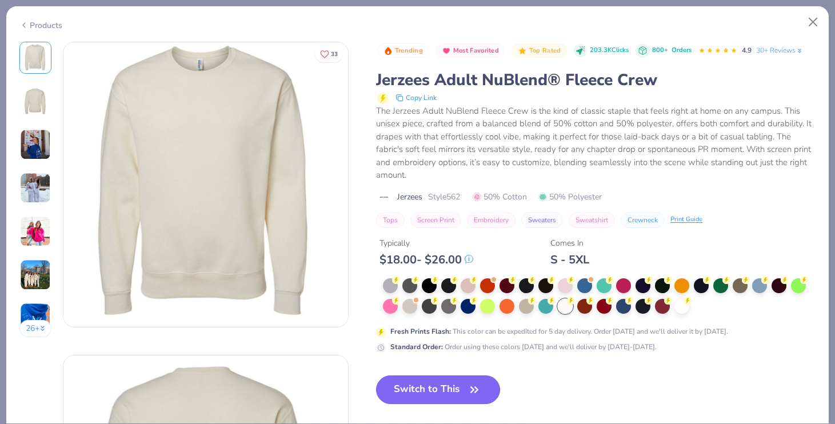
click at [453, 390] on button "Switch to This" at bounding box center [438, 389] width 124 height 29
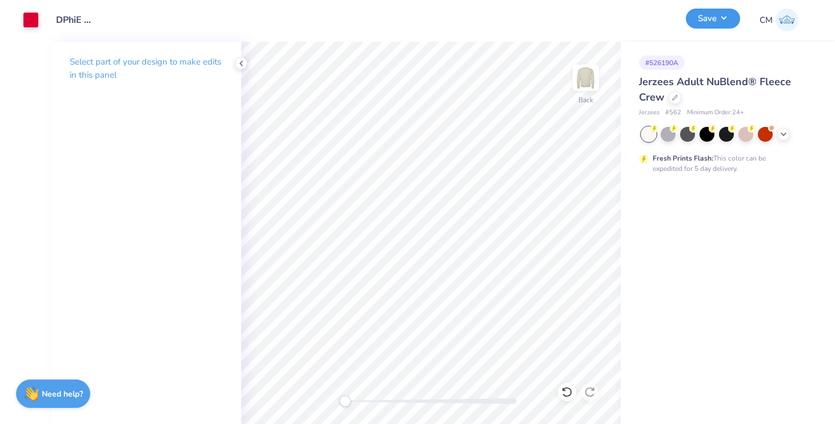
click at [713, 23] on button "Save" at bounding box center [713, 19] width 54 height 20
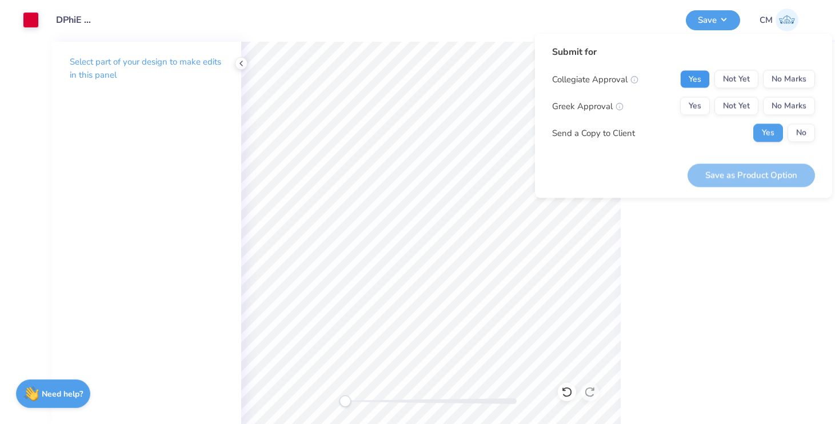
click at [697, 79] on button "Yes" at bounding box center [695, 79] width 30 height 18
click at [820, 85] on div "Submit for Collegiate Approval Yes Not Yet No Marks Greek Approval Yes Not Yet …" at bounding box center [683, 116] width 297 height 165
click at [800, 82] on button "No Marks" at bounding box center [789, 79] width 52 height 18
click at [695, 111] on button "Yes" at bounding box center [695, 106] width 30 height 18
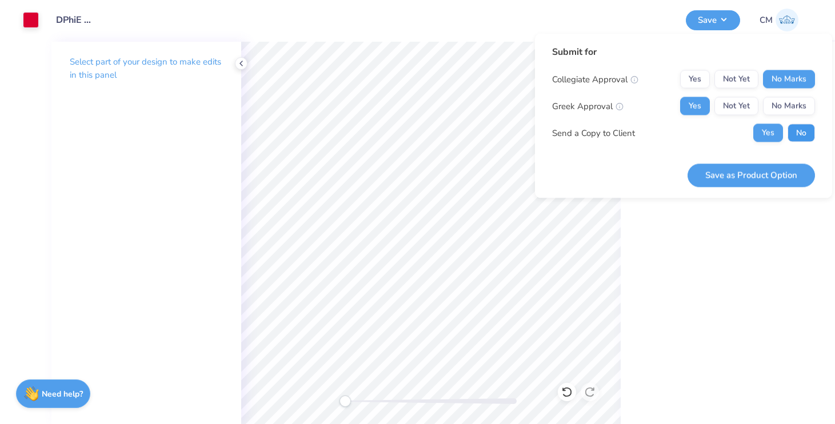
click at [795, 133] on button "No" at bounding box center [800, 133] width 27 height 18
click at [736, 177] on button "Save as Product Option" at bounding box center [750, 174] width 127 height 23
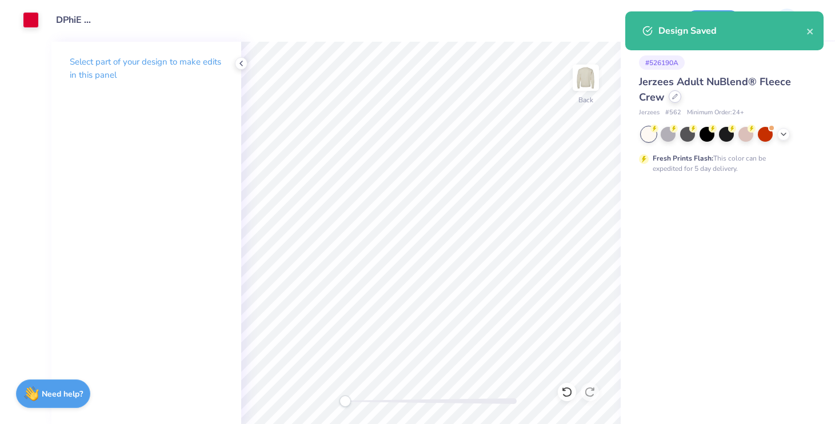
click at [673, 99] on icon at bounding box center [675, 97] width 6 height 6
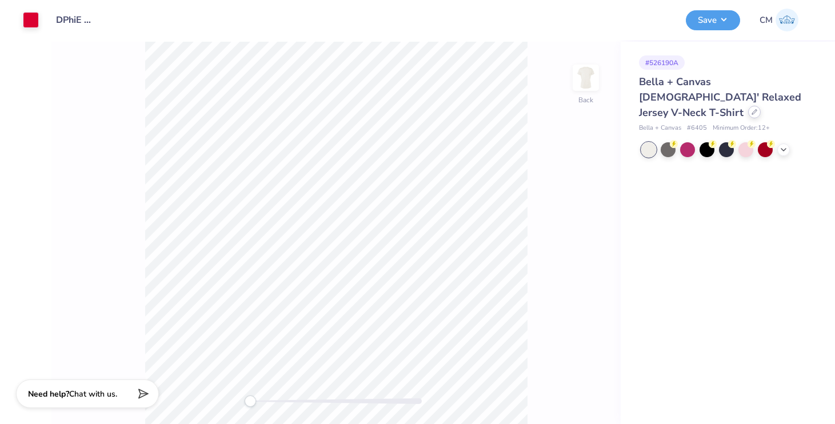
click at [757, 106] on div at bounding box center [754, 112] width 13 height 13
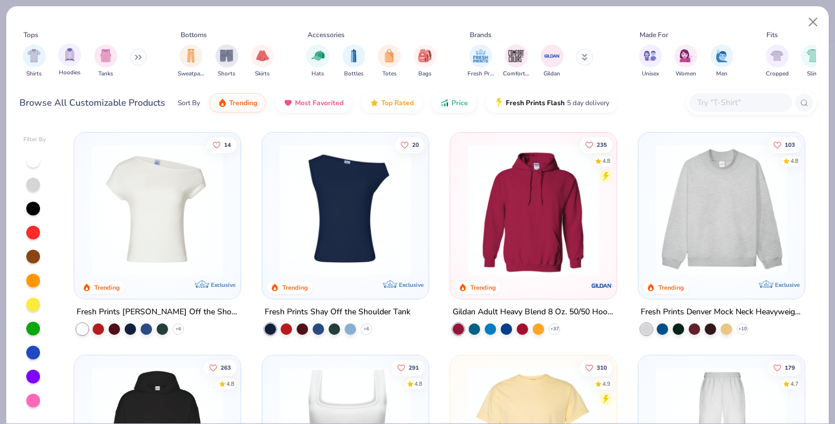
click at [79, 62] on div "Hoodies" at bounding box center [69, 60] width 23 height 34
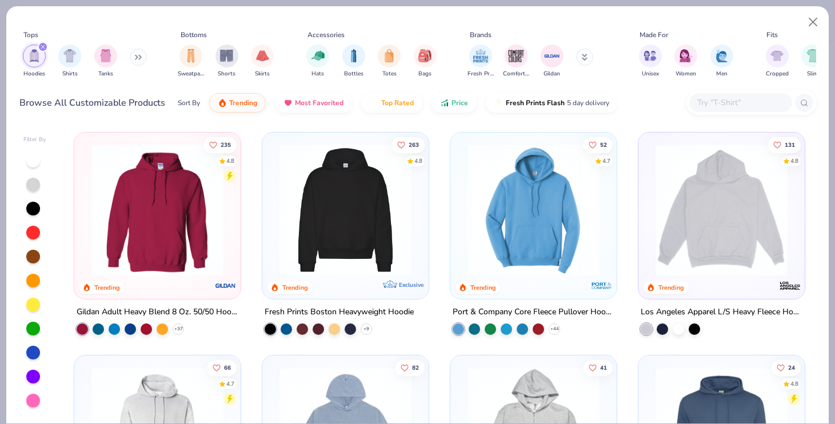
click at [130, 63] on div "Hoodies Shirts Tanks" at bounding box center [84, 61] width 131 height 42
click at [132, 63] on div "Hoodies Shirts Tanks" at bounding box center [84, 61] width 131 height 42
click at [137, 61] on button at bounding box center [138, 57] width 17 height 17
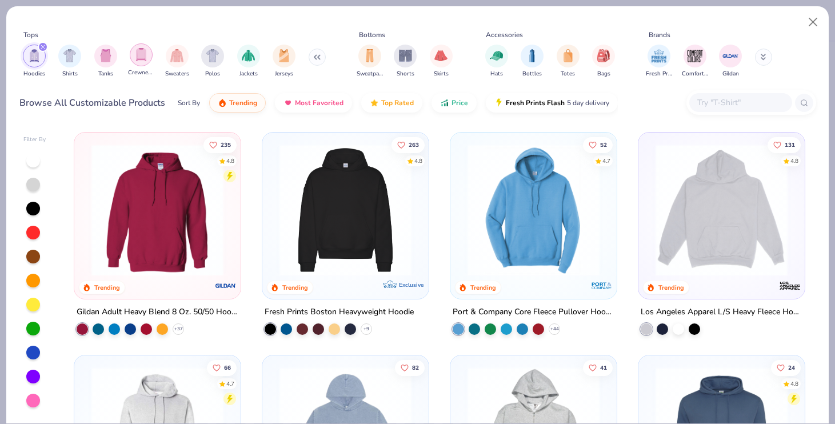
click at [138, 61] on img "filter for Crewnecks" at bounding box center [141, 54] width 13 height 13
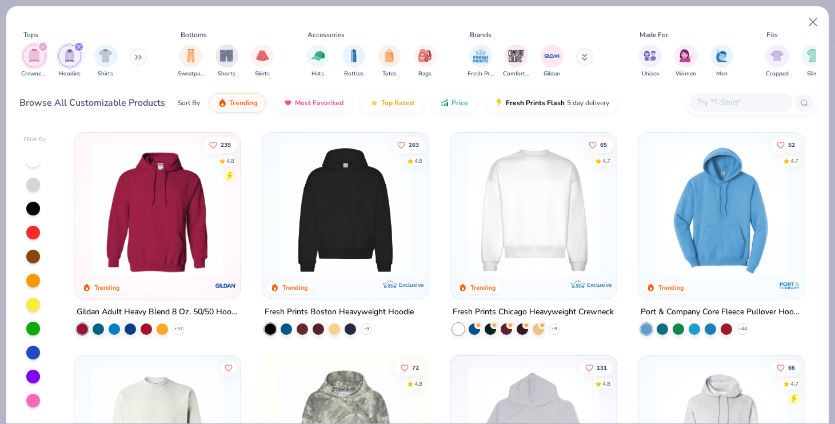
click at [136, 55] on button at bounding box center [138, 57] width 17 height 17
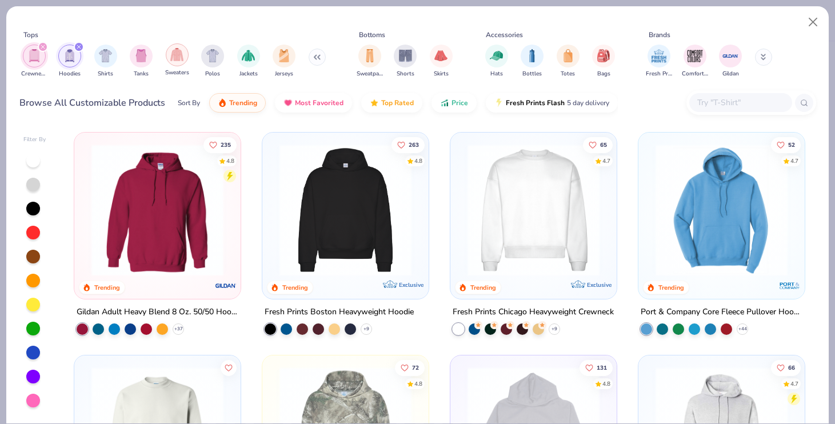
click at [177, 61] on img "filter for Sweaters" at bounding box center [176, 54] width 13 height 13
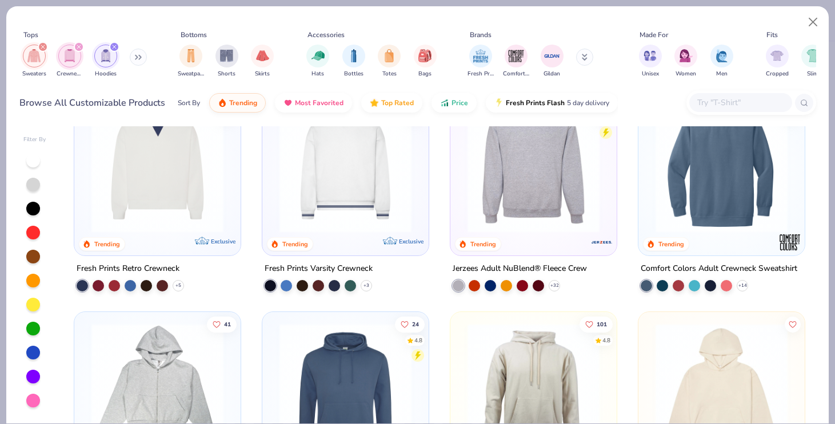
scroll to position [698, 0]
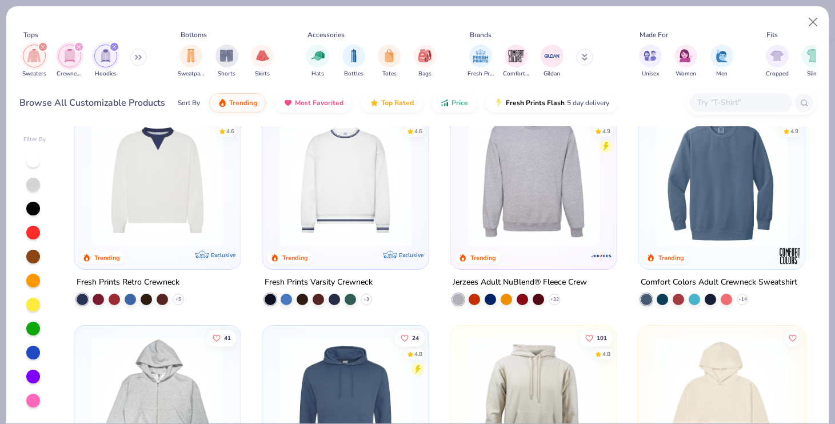
click at [707, 207] on img at bounding box center [721, 180] width 143 height 132
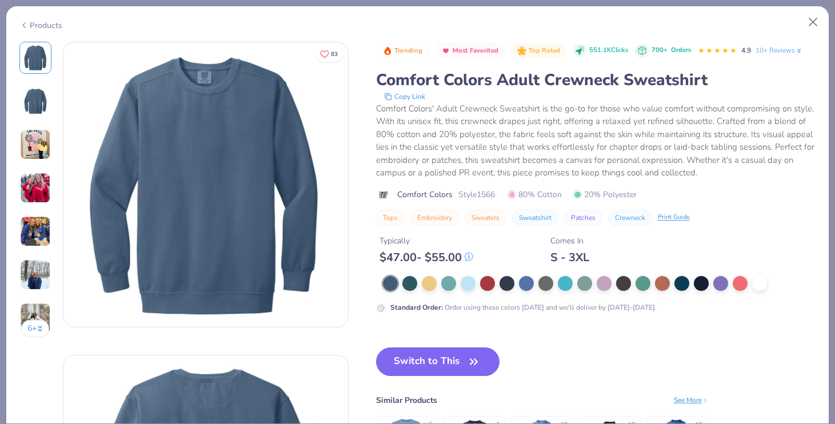
click at [750, 282] on div at bounding box center [599, 283] width 433 height 15
click at [752, 282] on div at bounding box center [759, 282] width 15 height 15
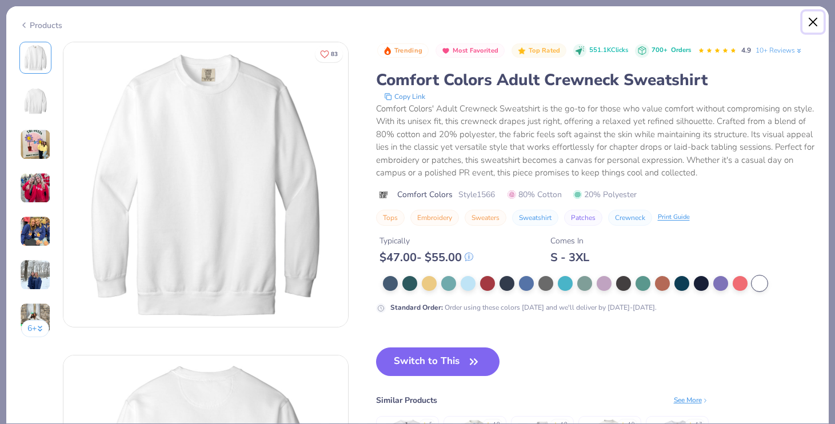
click at [818, 22] on button "Close" at bounding box center [813, 22] width 22 height 22
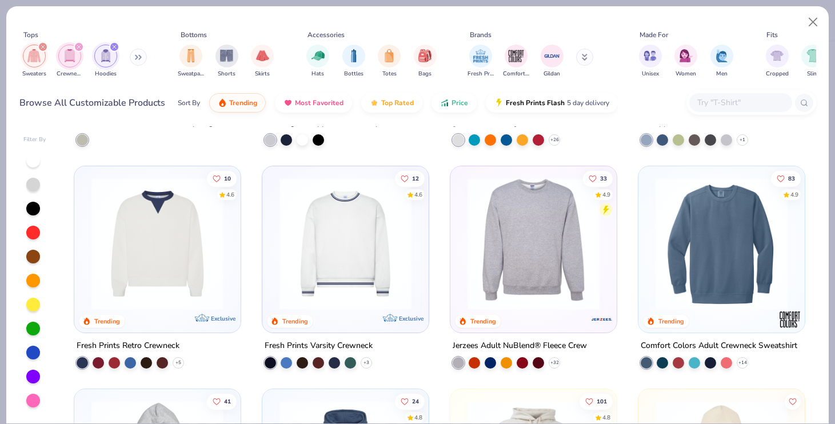
scroll to position [618, 0]
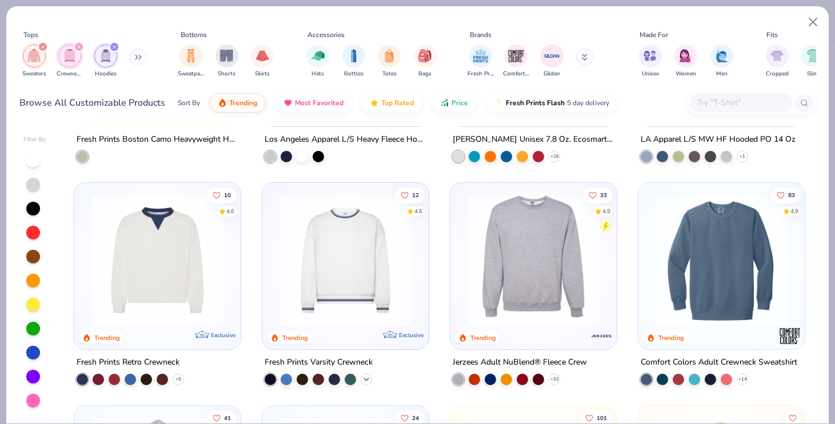
click at [365, 374] on div "+ 3" at bounding box center [366, 379] width 11 height 11
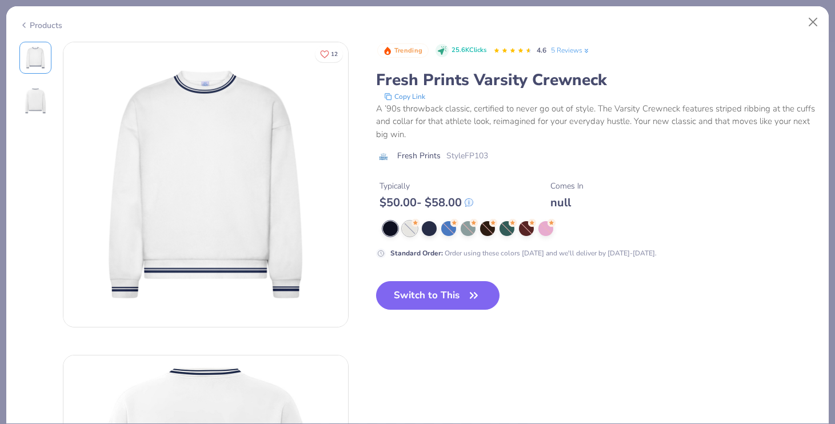
click at [411, 236] on div at bounding box center [409, 228] width 15 height 15
click at [411, 231] on div at bounding box center [409, 228] width 15 height 15
click at [807, 23] on button "Close" at bounding box center [813, 22] width 22 height 22
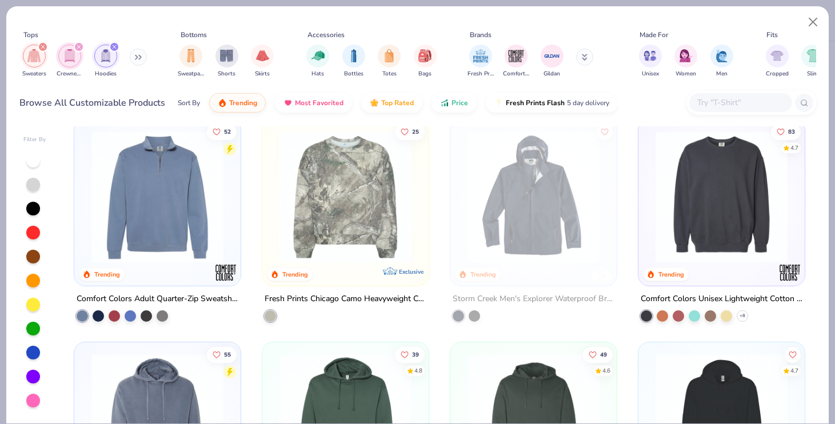
scroll to position [1128, 0]
click at [711, 231] on img at bounding box center [721, 196] width 143 height 132
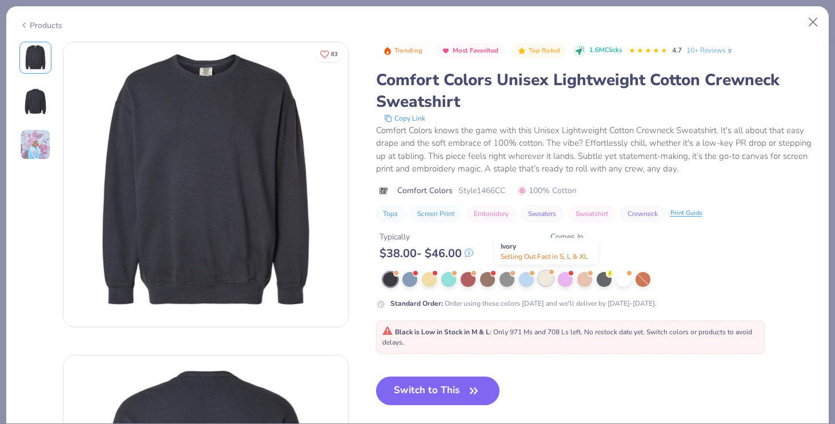
click at [548, 279] on div at bounding box center [545, 278] width 15 height 15
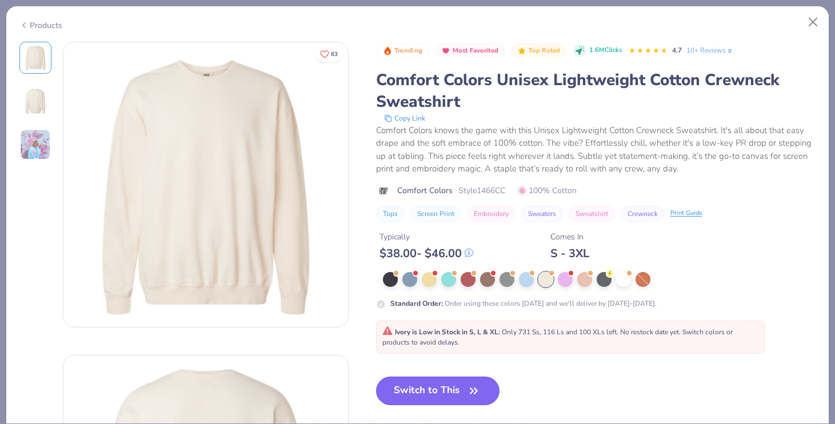
click at [467, 385] on icon "button" at bounding box center [474, 391] width 16 height 16
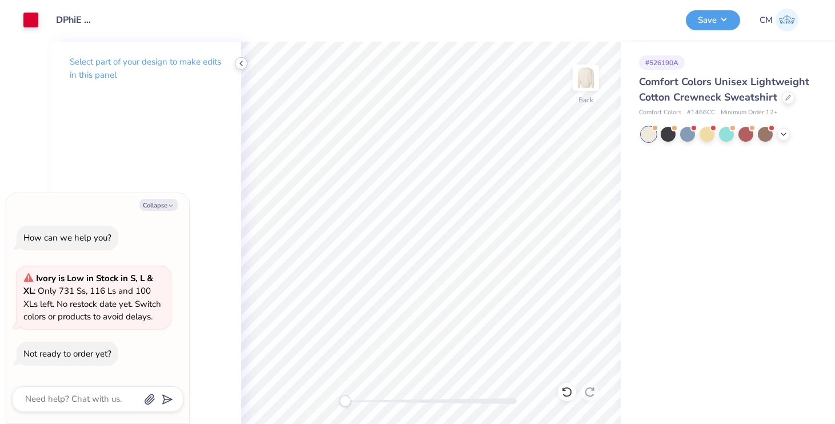
click at [241, 63] on icon at bounding box center [241, 63] width 9 height 9
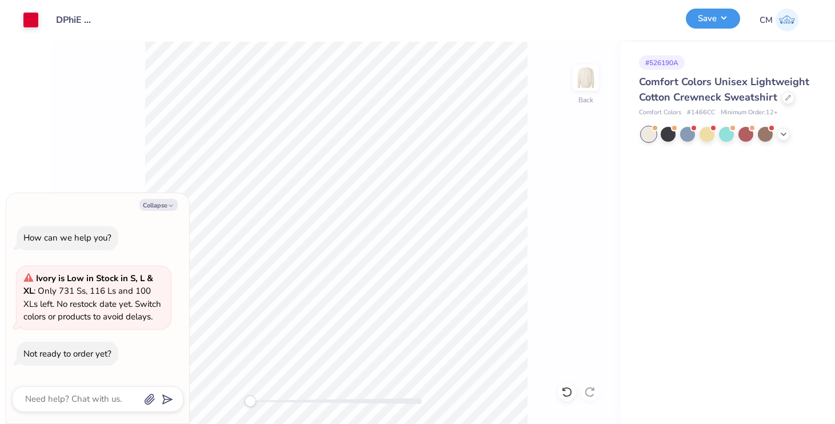
click at [706, 19] on button "Save" at bounding box center [713, 19] width 54 height 20
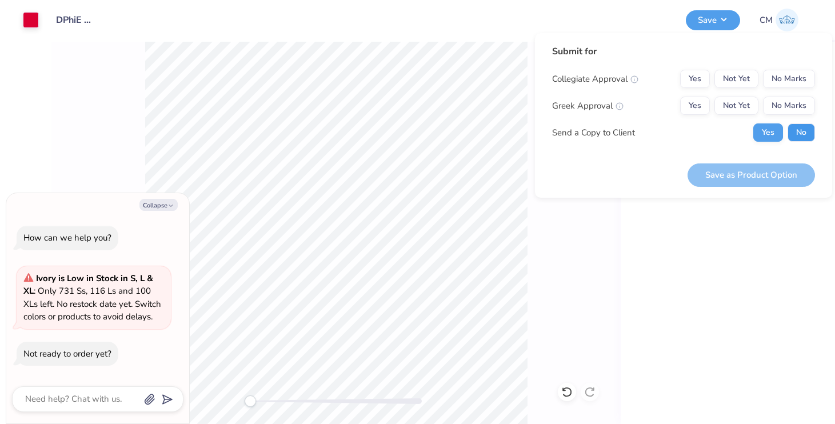
click at [792, 130] on button "No" at bounding box center [800, 132] width 27 height 18
click at [777, 84] on button "No Marks" at bounding box center [789, 79] width 52 height 18
click at [699, 101] on button "Yes" at bounding box center [695, 106] width 30 height 18
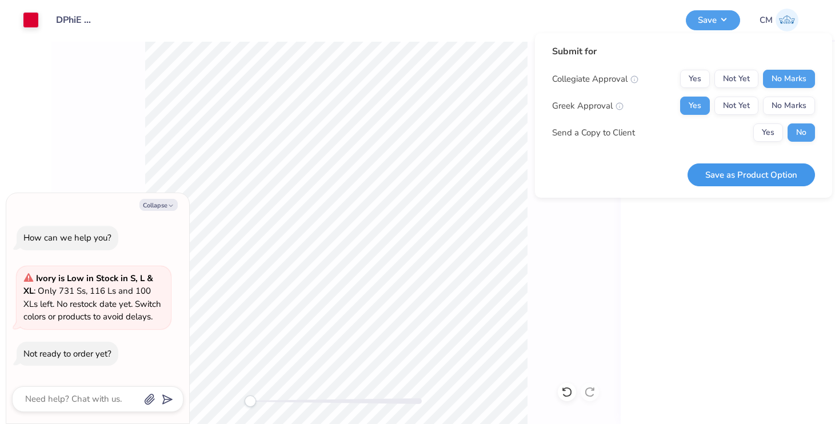
click at [728, 177] on button "Save as Product Option" at bounding box center [750, 174] width 127 height 23
type textarea "x"
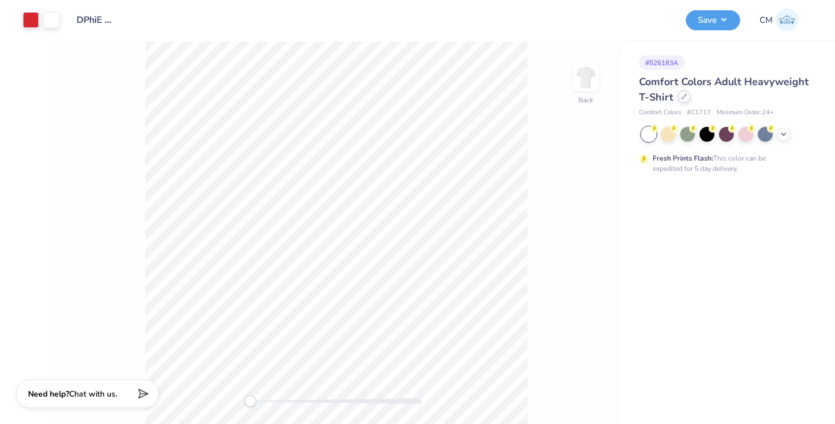
click at [680, 95] on div at bounding box center [684, 96] width 13 height 13
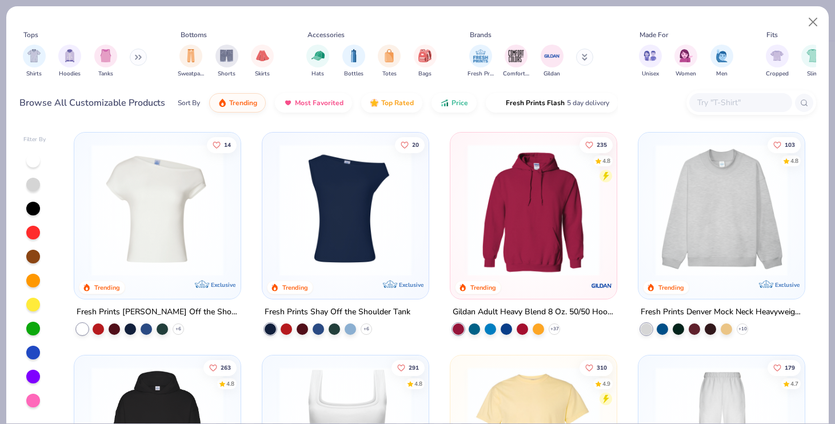
click at [732, 200] on img at bounding box center [721, 210] width 143 height 132
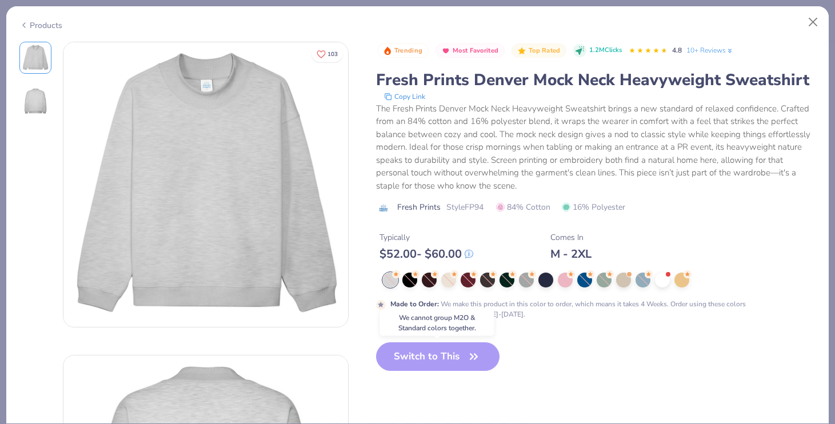
click at [438, 357] on div "Switch to This" at bounding box center [438, 365] width 124 height 47
click at [816, 18] on button "Close" at bounding box center [813, 22] width 22 height 22
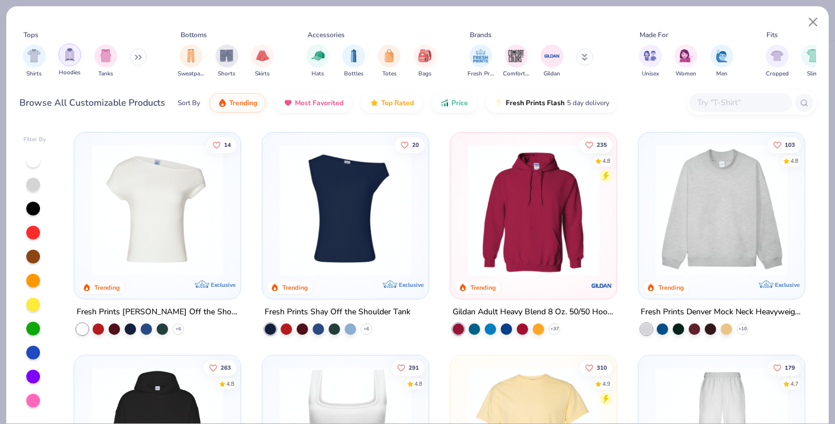
click at [65, 59] on img "filter for Hoodies" at bounding box center [69, 54] width 13 height 13
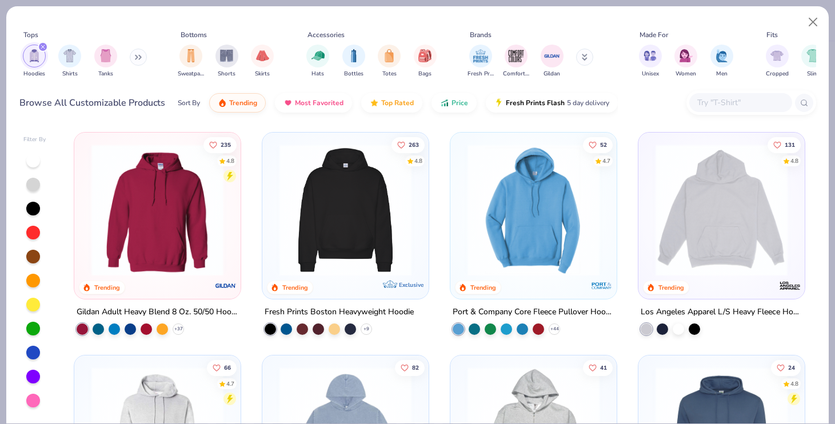
click at [135, 61] on button at bounding box center [138, 57] width 17 height 17
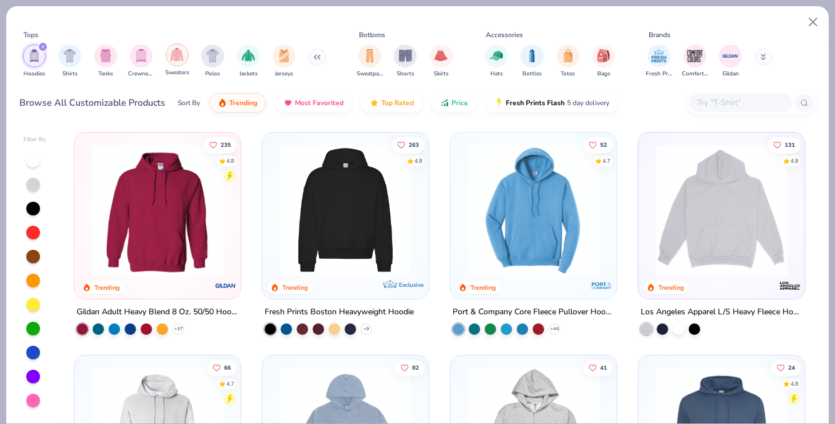
click at [179, 60] on img "filter for Sweaters" at bounding box center [176, 54] width 13 height 13
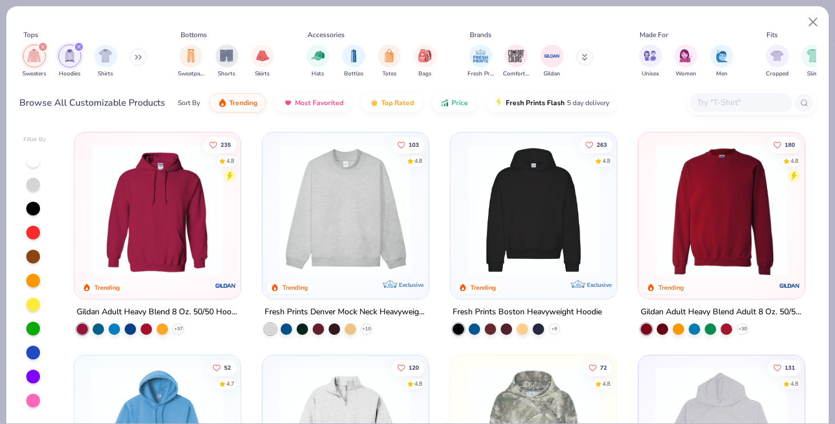
click at [141, 54] on button at bounding box center [138, 57] width 17 height 17
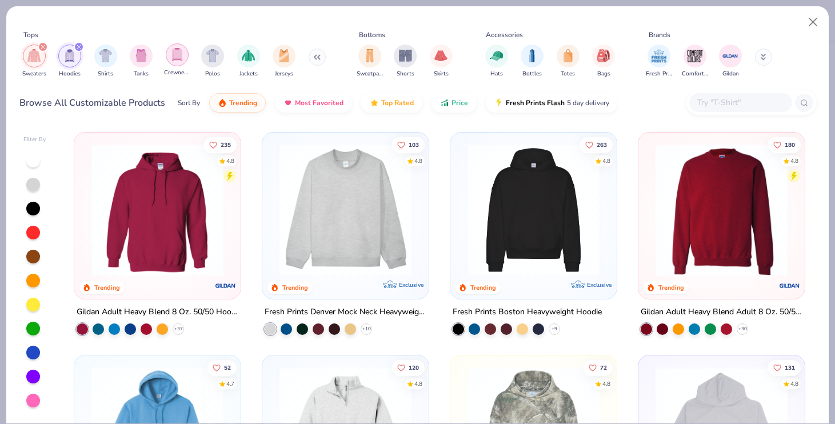
click at [175, 60] on img "filter for Crewnecks" at bounding box center [177, 54] width 13 height 13
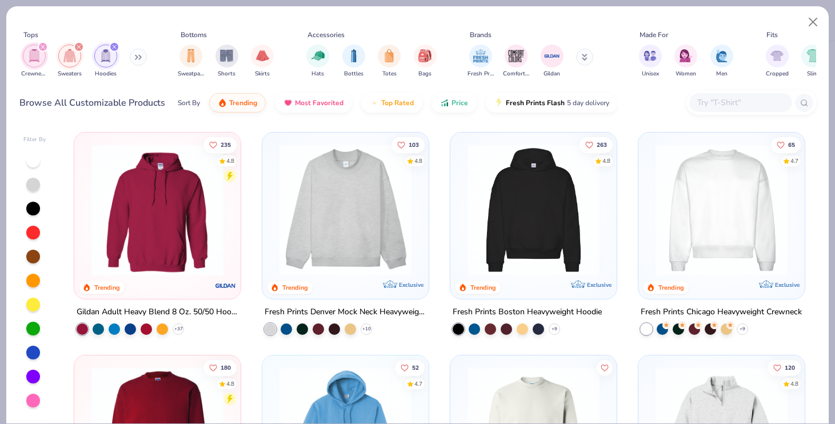
click at [101, 58] on img "filter for Hoodies" at bounding box center [105, 55] width 13 height 13
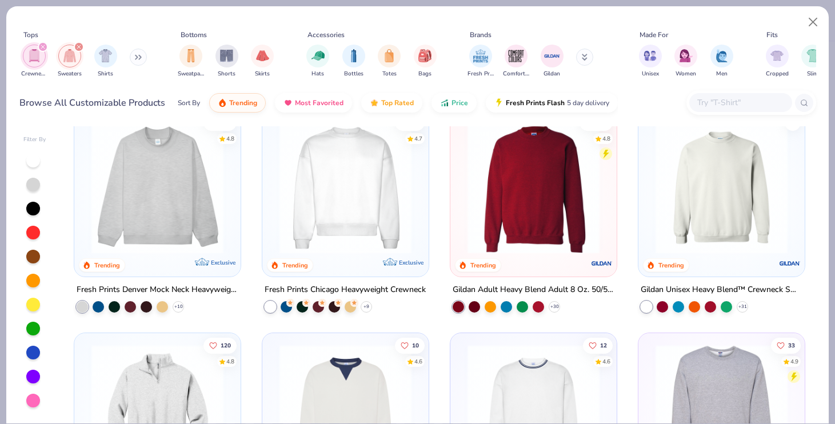
scroll to position [25, 0]
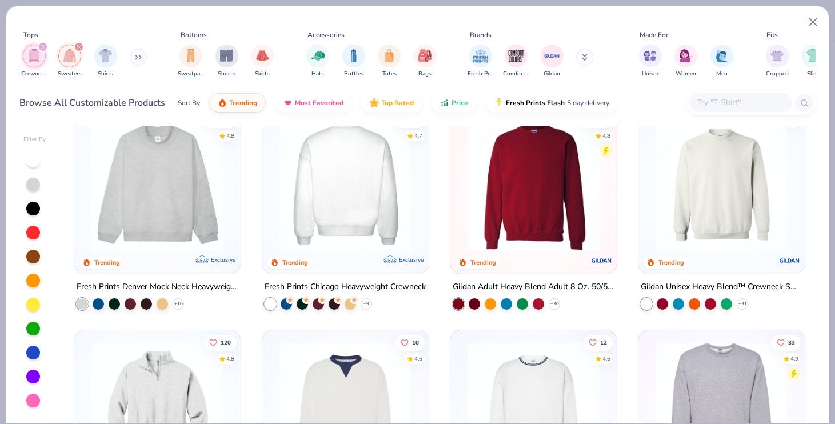
click at [497, 213] on img at bounding box center [533, 185] width 143 height 132
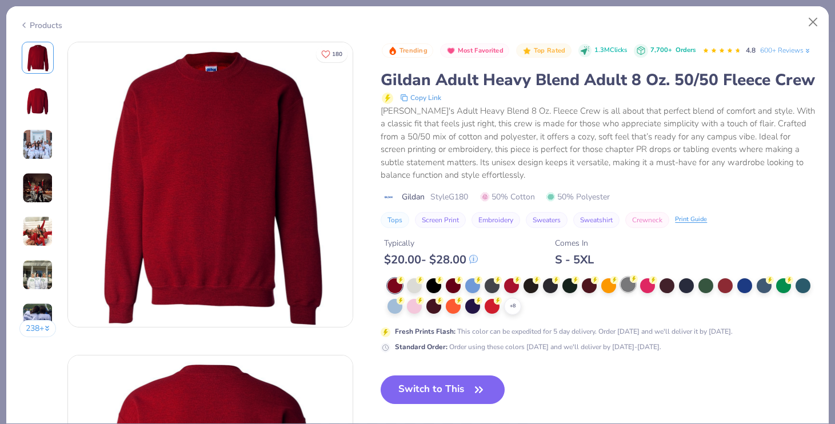
click at [630, 283] on div at bounding box center [628, 284] width 15 height 15
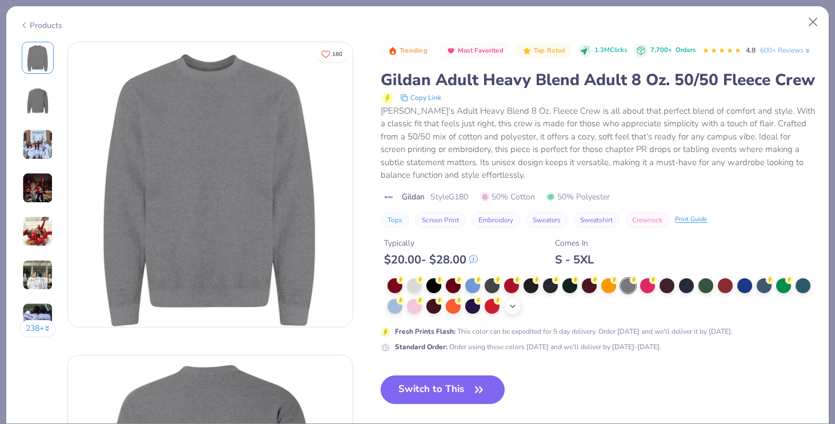
click at [511, 306] on icon at bounding box center [512, 306] width 9 height 9
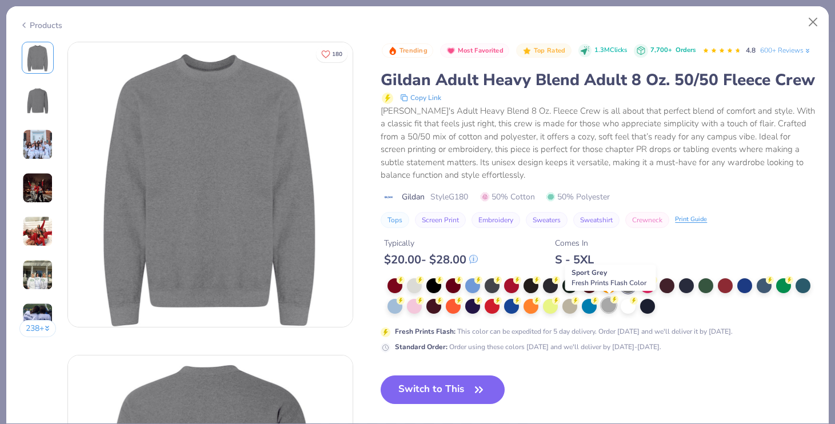
click at [607, 307] on div at bounding box center [608, 305] width 15 height 15
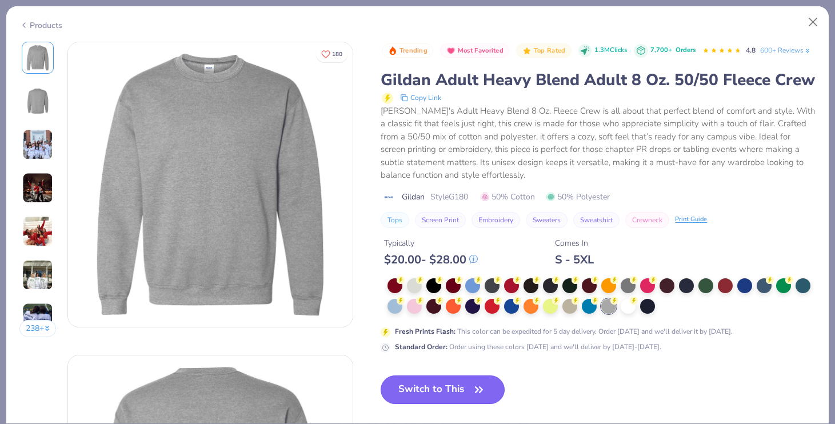
click at [447, 390] on button "Switch to This" at bounding box center [443, 389] width 124 height 29
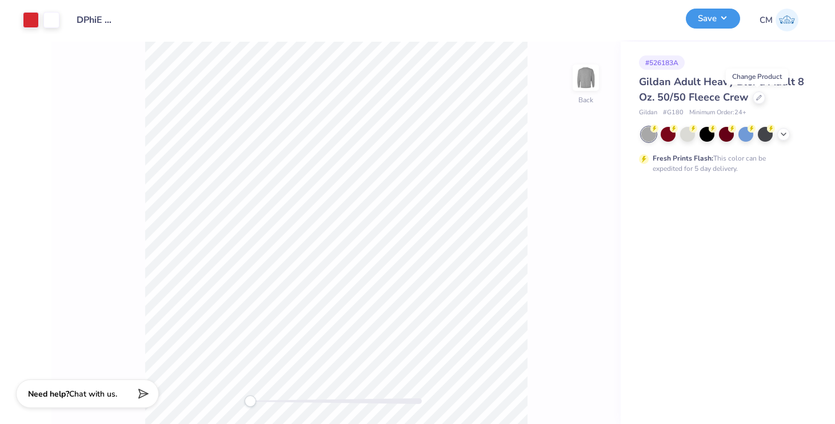
click at [714, 19] on button "Save" at bounding box center [713, 19] width 54 height 20
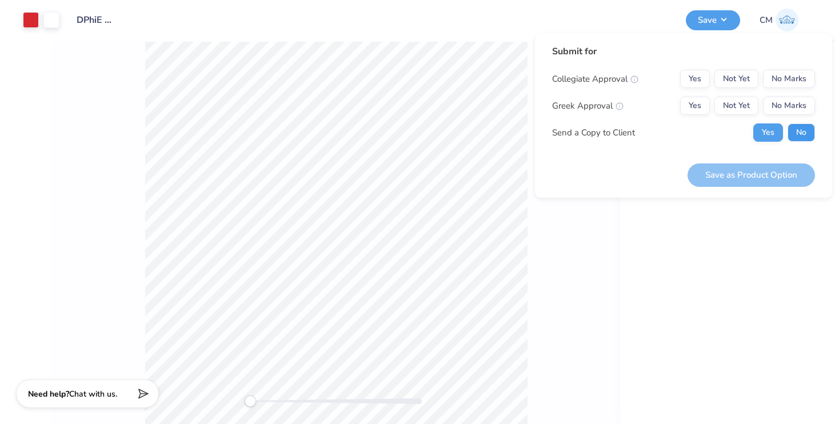
click at [790, 135] on button "No" at bounding box center [800, 132] width 27 height 18
click at [678, 95] on div "Collegiate Approval Yes Not Yet No Marks Greek Approval Yes Not Yet No Marks Se…" at bounding box center [683, 106] width 263 height 72
click at [687, 101] on button "Yes" at bounding box center [695, 106] width 30 height 18
click at [779, 75] on button "No Marks" at bounding box center [789, 79] width 52 height 18
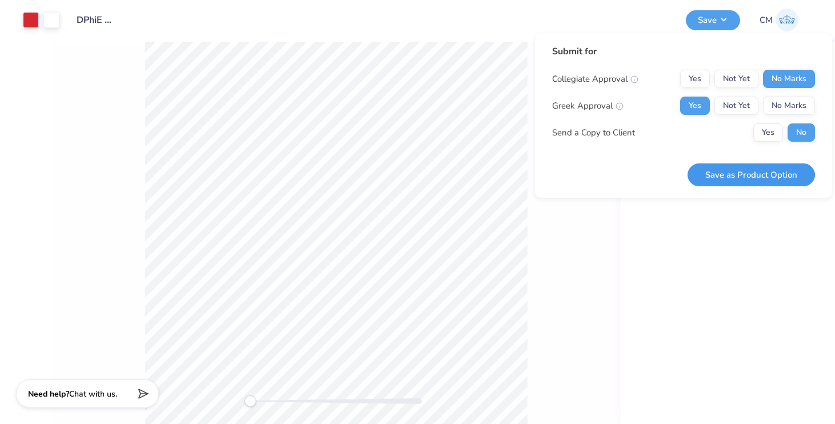
click at [731, 178] on button "Save as Product Option" at bounding box center [750, 174] width 127 height 23
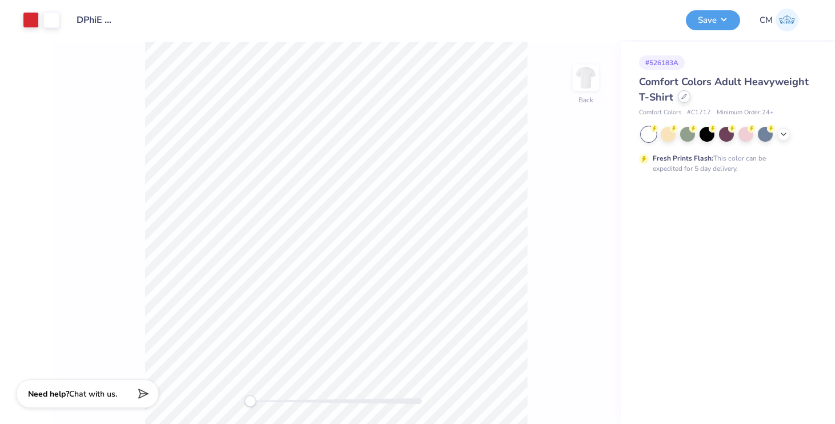
click at [680, 97] on div at bounding box center [684, 96] width 13 height 13
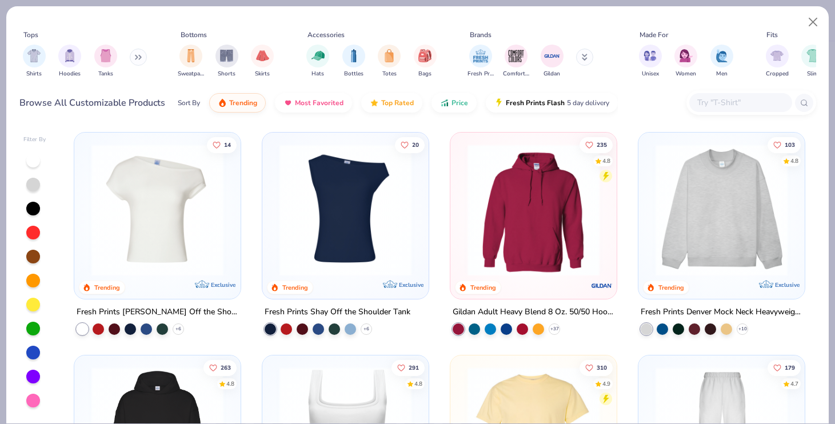
click at [127, 53] on div "Shirts Hoodies Tanks" at bounding box center [84, 61] width 131 height 42
click at [138, 58] on icon at bounding box center [138, 57] width 7 height 6
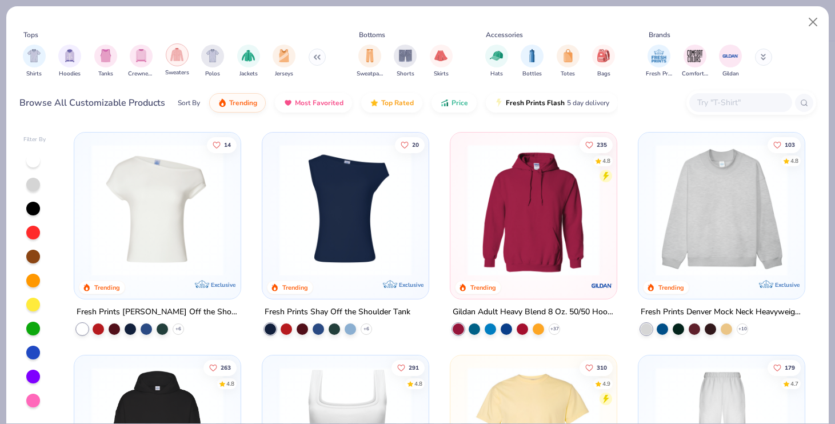
click at [171, 63] on div "filter for Sweaters" at bounding box center [177, 54] width 23 height 23
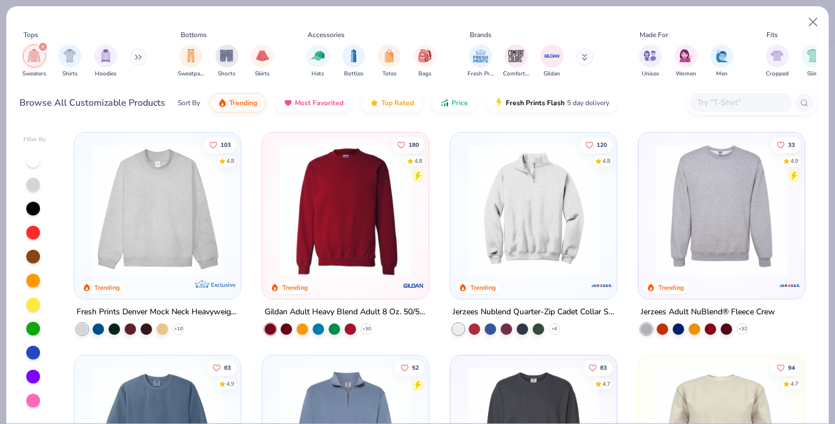
click at [141, 58] on icon at bounding box center [138, 57] width 7 height 6
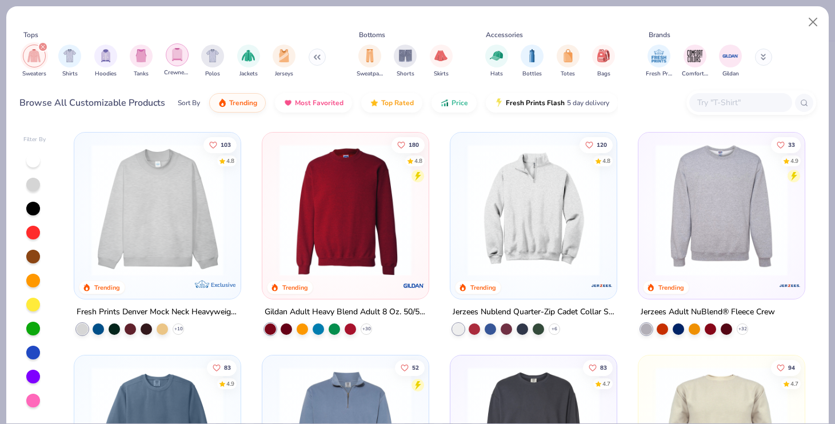
click at [171, 59] on img "filter for Crewnecks" at bounding box center [177, 54] width 13 height 13
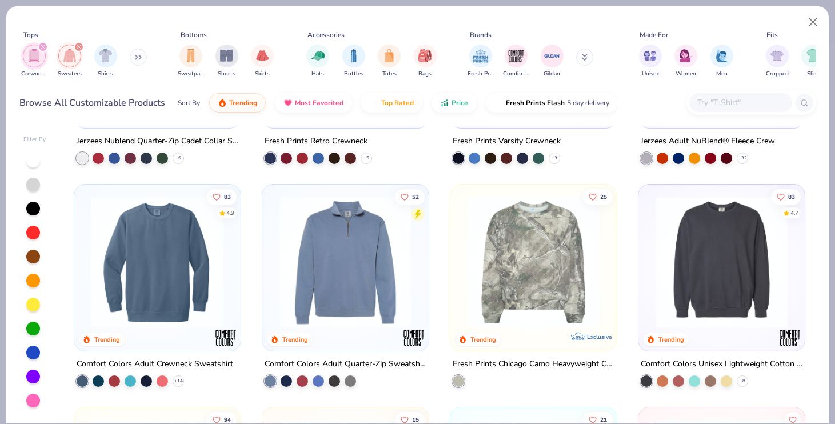
scroll to position [388, 0]
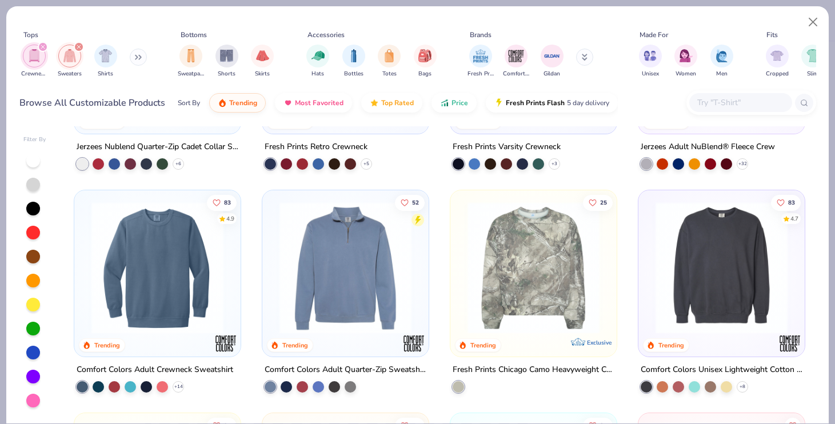
click at [697, 278] on img at bounding box center [721, 268] width 143 height 132
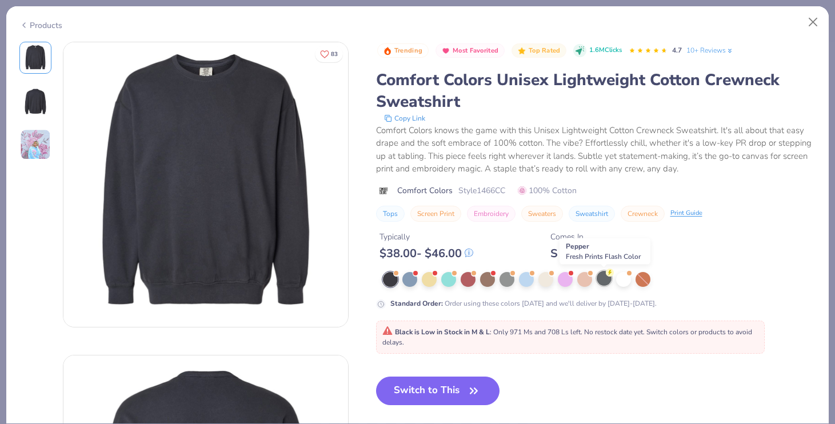
click at [603, 277] on div at bounding box center [604, 278] width 15 height 15
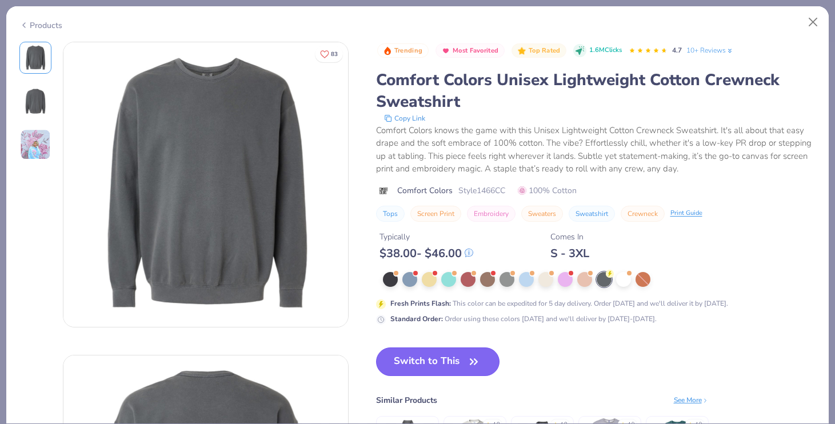
click at [447, 353] on button "Switch to This" at bounding box center [438, 361] width 124 height 29
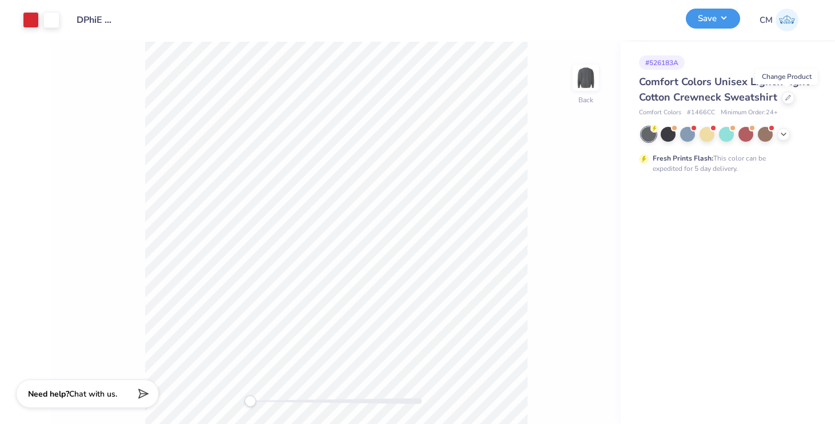
click at [708, 20] on button "Save" at bounding box center [713, 19] width 54 height 20
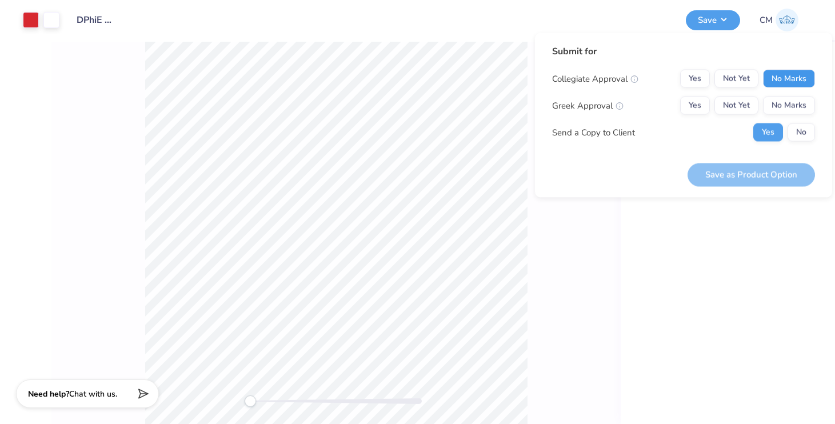
click at [784, 80] on button "No Marks" at bounding box center [789, 79] width 52 height 18
click at [714, 101] on button "Not Yet" at bounding box center [736, 106] width 44 height 18
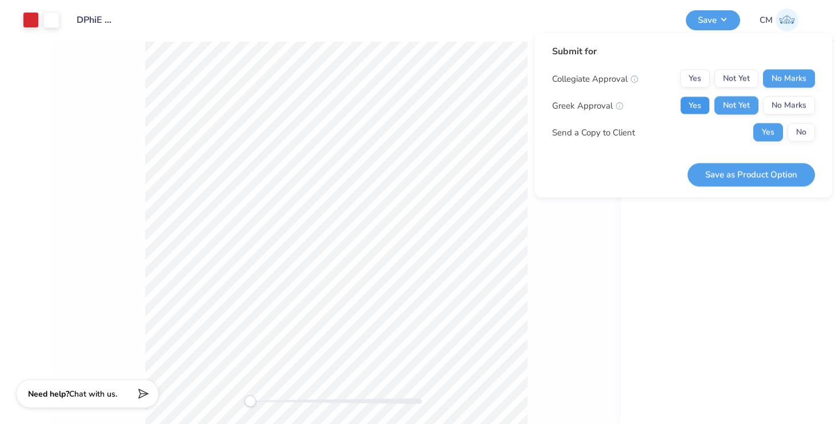
click at [699, 103] on button "Yes" at bounding box center [695, 106] width 30 height 18
click at [792, 126] on button "No" at bounding box center [800, 132] width 27 height 18
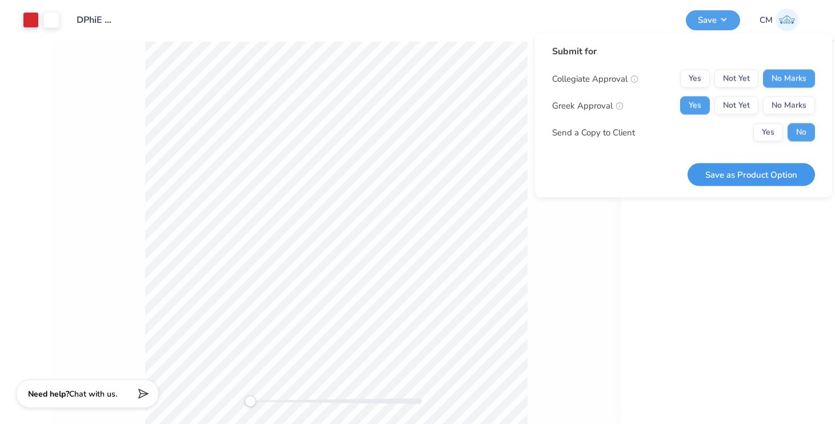
click at [743, 173] on button "Save as Product Option" at bounding box center [750, 174] width 127 height 23
